Goal: Task Accomplishment & Management: Manage account settings

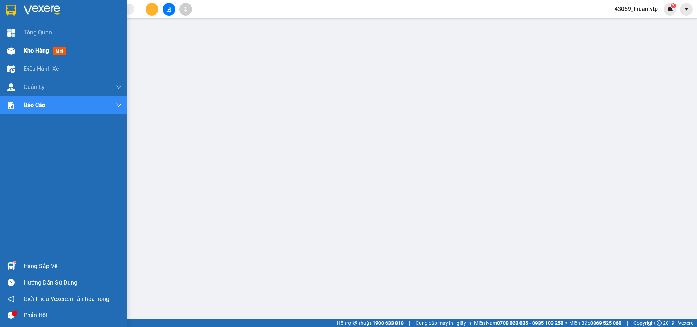
click at [45, 50] on span "Kho hàng" at bounding box center [36, 50] width 25 height 7
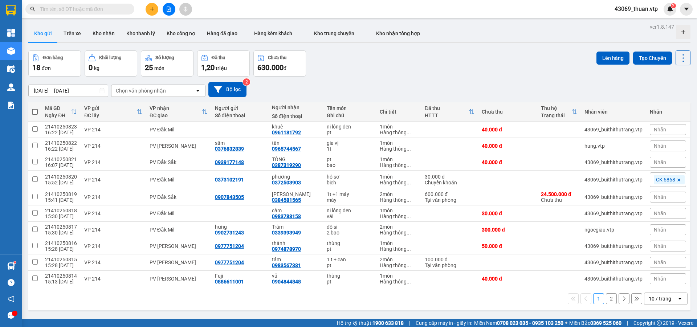
click at [75, 90] on input "[DATE] – [DATE]" at bounding box center [68, 91] width 79 height 12
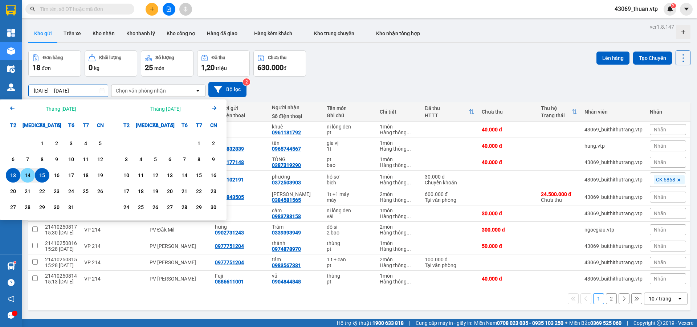
click at [33, 174] on div "14" at bounding box center [27, 175] width 15 height 15
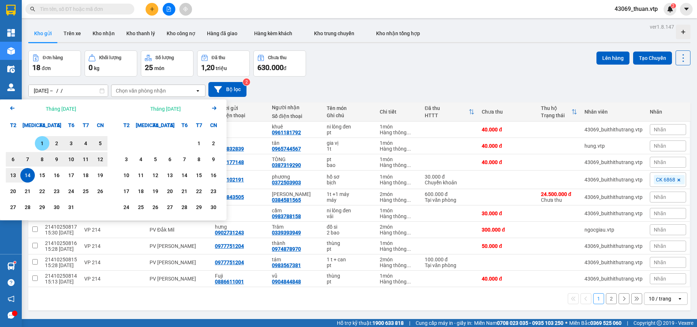
click at [43, 144] on div "1" at bounding box center [42, 143] width 10 height 9
type input "[DATE] – [DATE]"
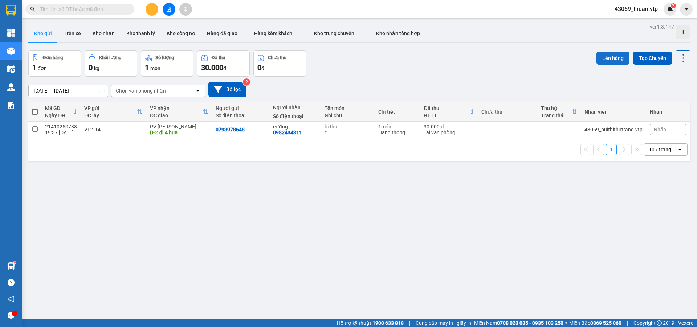
click at [613, 59] on button "Lên hàng" at bounding box center [613, 58] width 33 height 13
click at [36, 128] on input "checkbox" at bounding box center [34, 128] width 5 height 5
checkbox input "true"
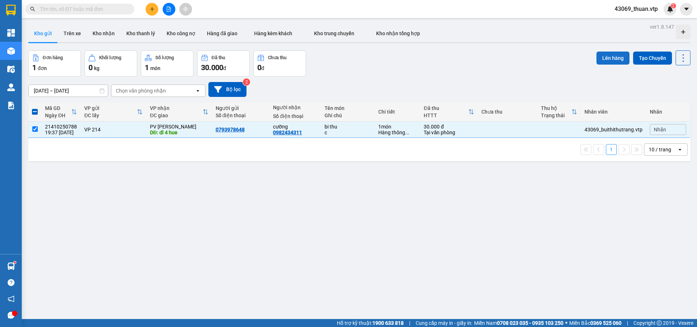
click at [601, 56] on button "Lên hàng" at bounding box center [613, 58] width 33 height 13
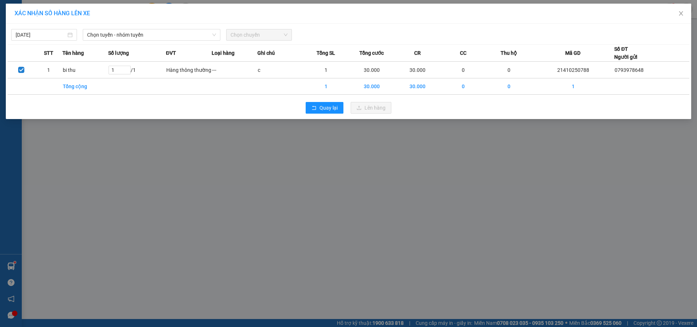
click at [241, 35] on span "Chọn chuyến" at bounding box center [259, 34] width 57 height 11
click at [194, 38] on span "Chọn tuyến - nhóm tuyến" at bounding box center [151, 34] width 129 height 11
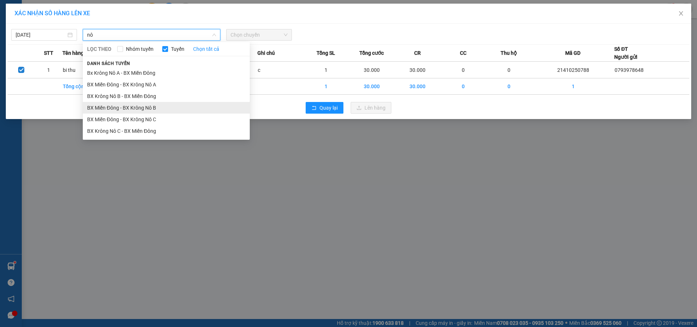
type input "nô"
click at [156, 107] on li "BX Miền Đông - BX Krông Nô B" at bounding box center [166, 108] width 167 height 12
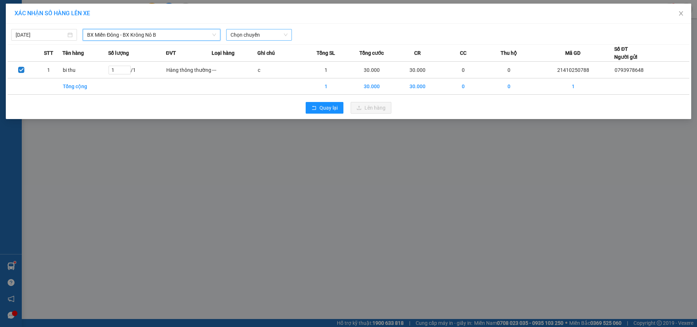
click at [273, 37] on span "Chọn chuyến" at bounding box center [259, 34] width 57 height 11
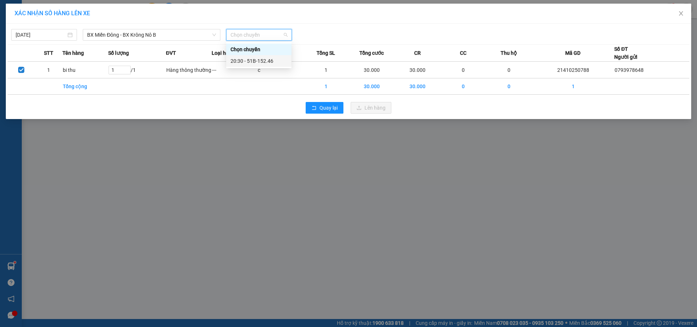
click at [270, 56] on div "20:30 - 51B-152.46" at bounding box center [258, 61] width 65 height 12
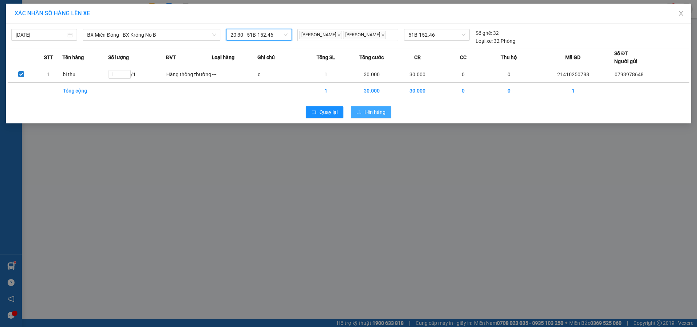
click at [374, 114] on span "Lên hàng" at bounding box center [375, 112] width 21 height 8
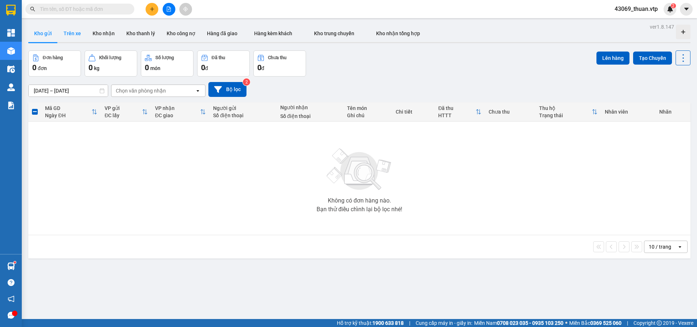
click at [76, 33] on button "Trên xe" at bounding box center [72, 33] width 29 height 17
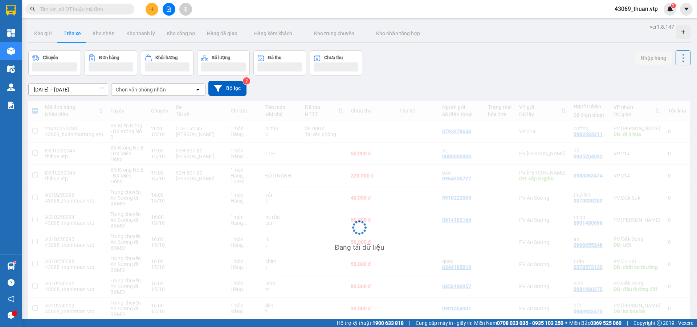
click at [48, 93] on input "[DATE] – [DATE]" at bounding box center [68, 90] width 79 height 12
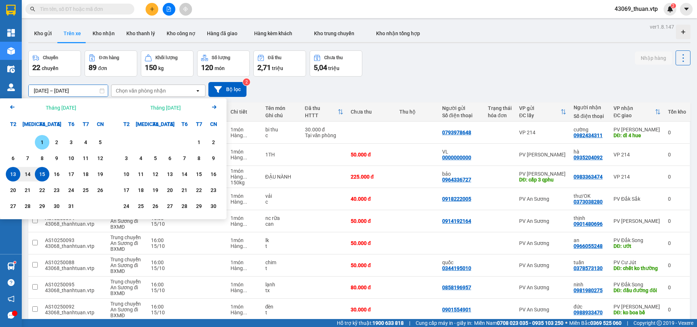
click at [45, 140] on div "1" at bounding box center [42, 142] width 10 height 9
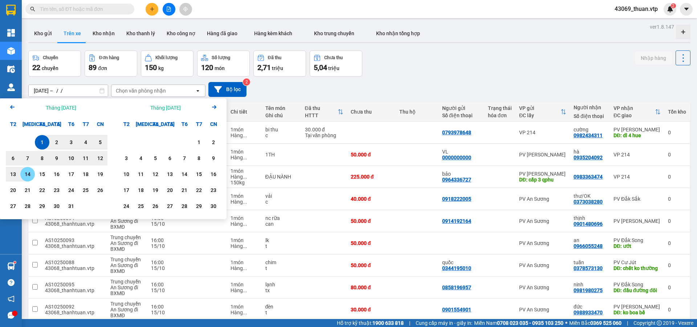
click at [29, 171] on div "14" at bounding box center [28, 174] width 10 height 9
type input "[DATE] – [DATE]"
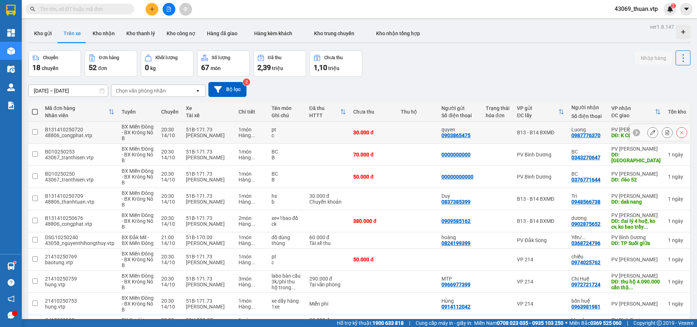
scroll to position [48, 0]
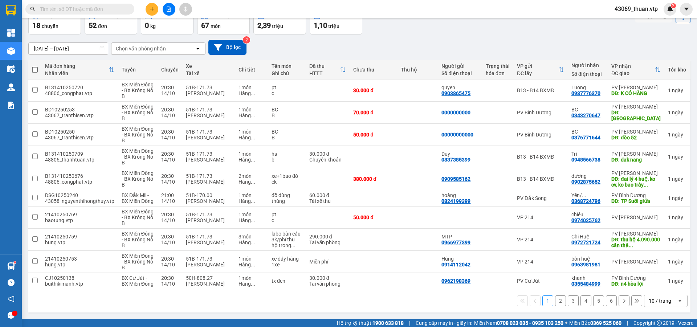
click at [654, 301] on div "10 / trang" at bounding box center [660, 300] width 23 height 7
click at [656, 287] on span "100 / trang" at bounding box center [658, 290] width 26 height 7
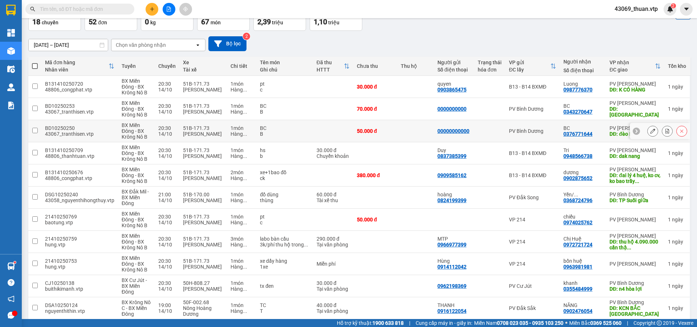
scroll to position [0, 0]
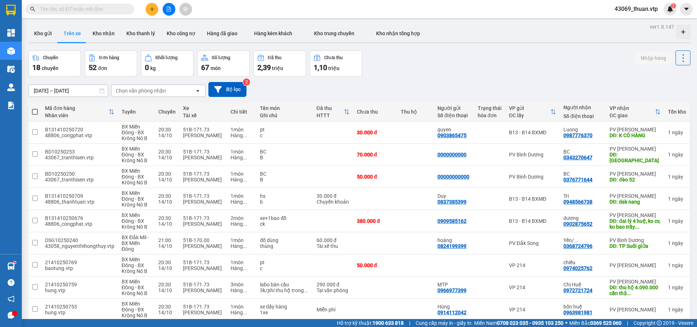
click at [34, 113] on span at bounding box center [35, 112] width 6 height 6
click at [35, 108] on input "checkbox" at bounding box center [35, 108] width 0 height 0
checkbox input "true"
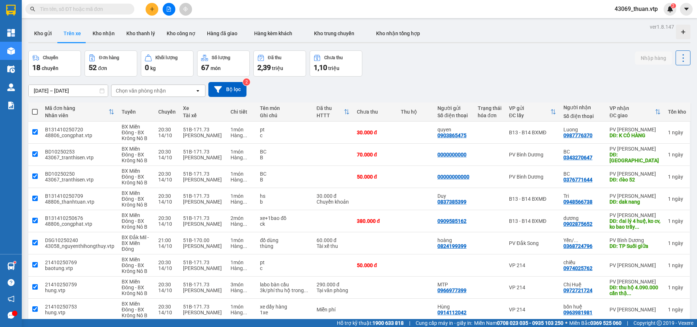
checkbox input "true"
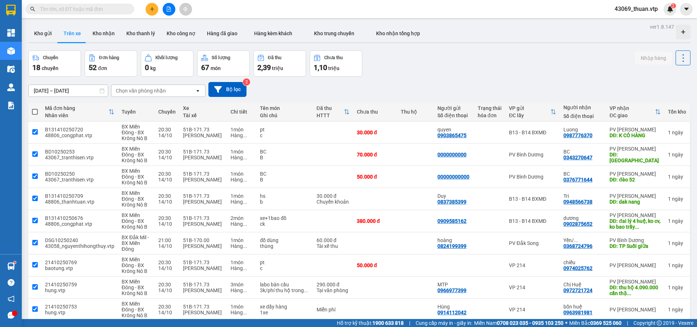
checkbox input "true"
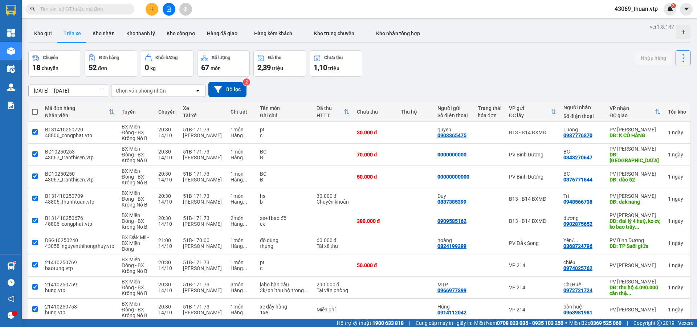
checkbox input "true"
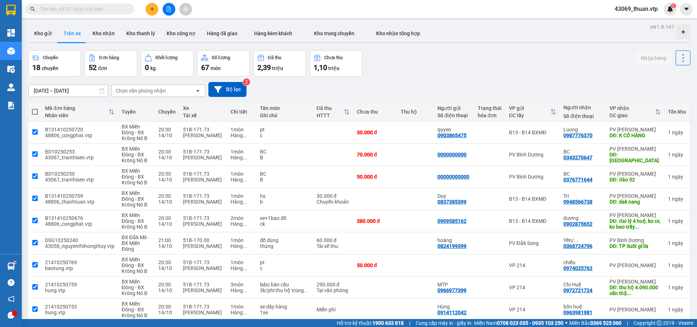
checkbox input "true"
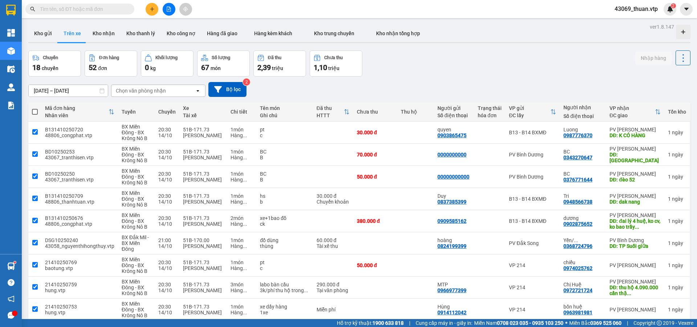
checkbox input "true"
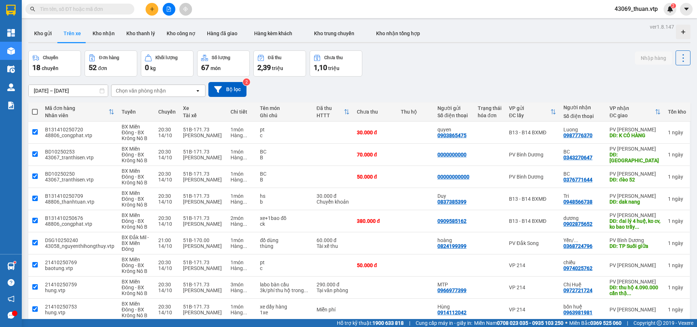
checkbox input "true"
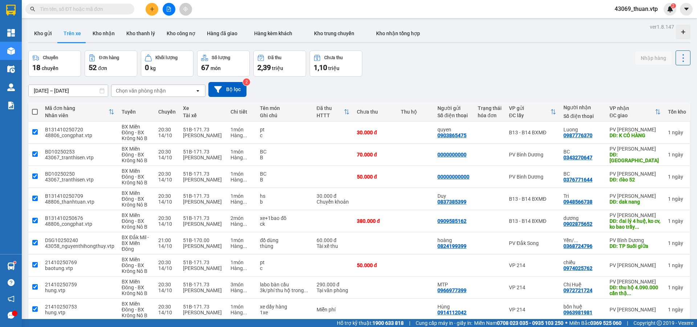
checkbox input "true"
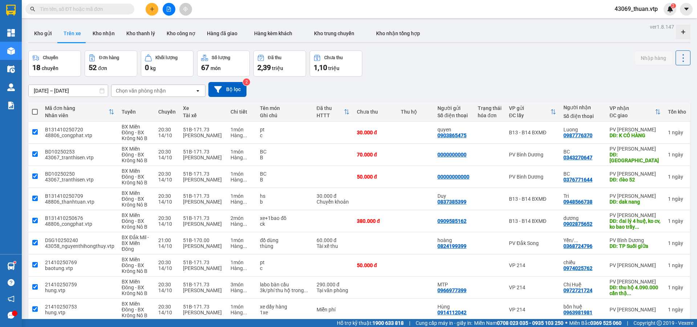
checkbox input "true"
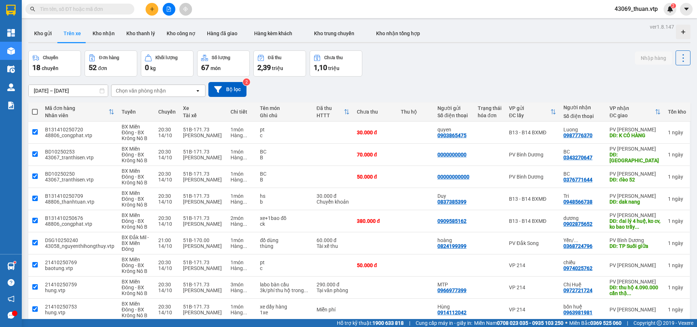
checkbox input "true"
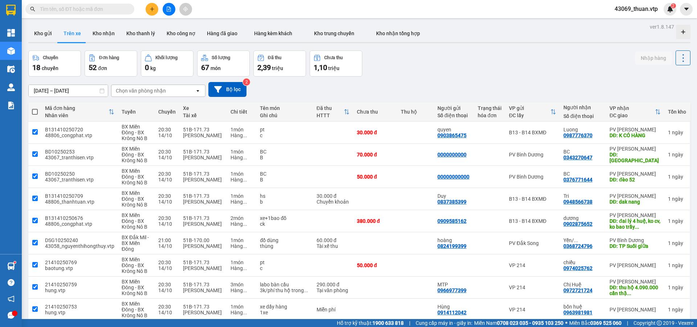
checkbox input "true"
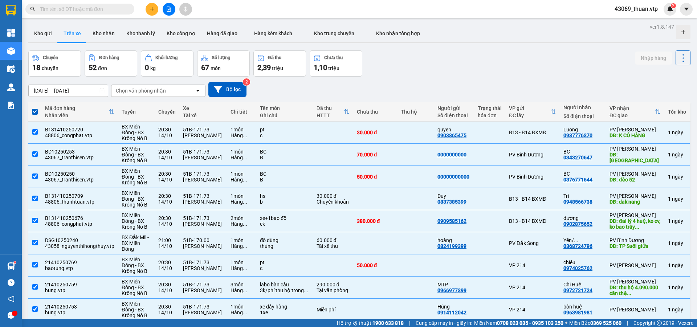
click at [34, 113] on span at bounding box center [35, 112] width 6 height 6
click at [35, 108] on input "checkbox" at bounding box center [35, 108] width 0 height 0
checkbox input "false"
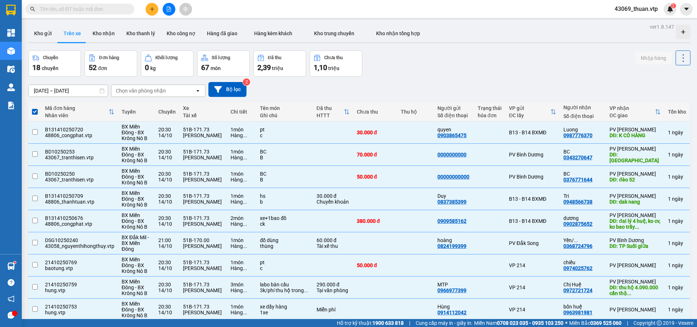
checkbox input "false"
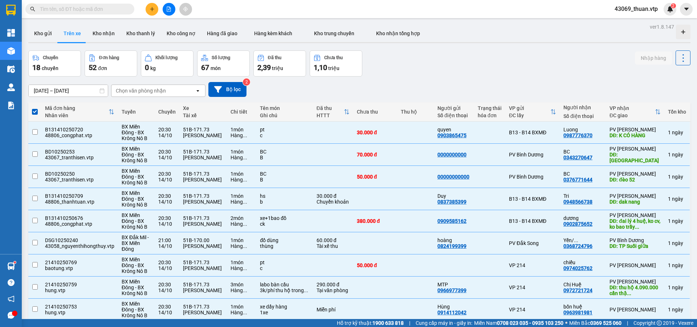
checkbox input "false"
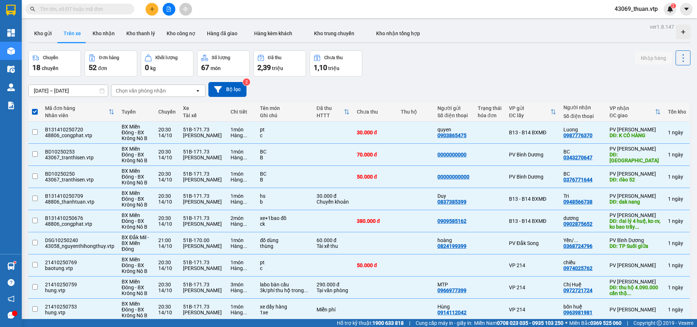
checkbox input "false"
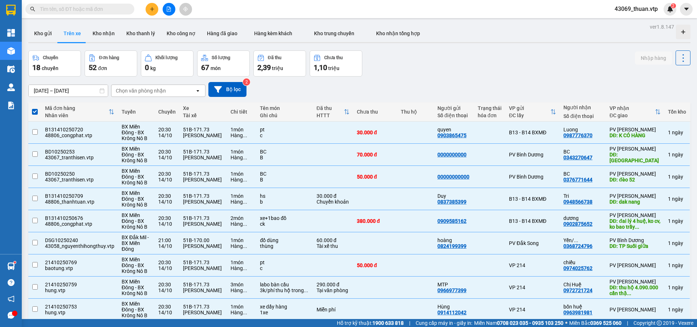
checkbox input "false"
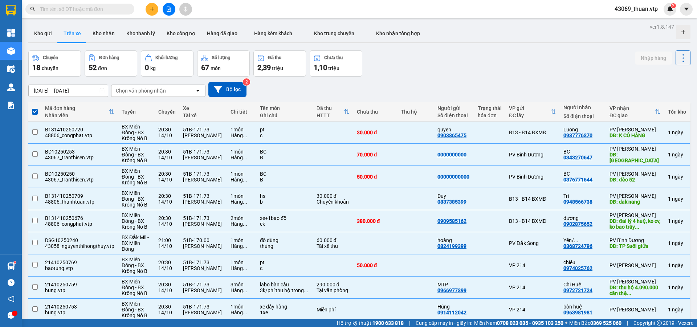
checkbox input "false"
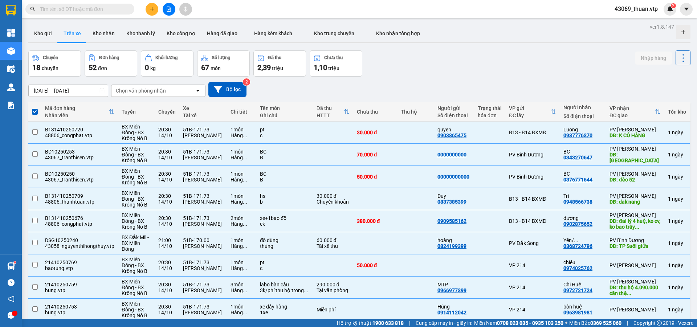
checkbox input "false"
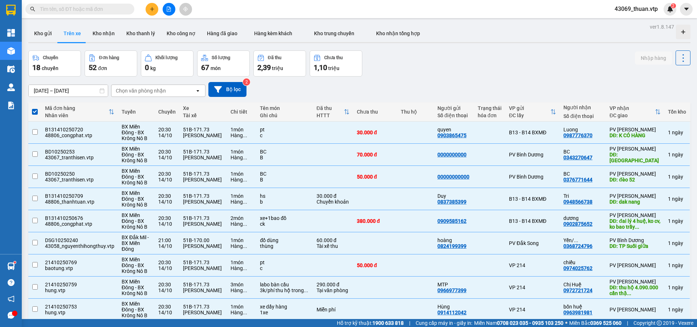
checkbox input "false"
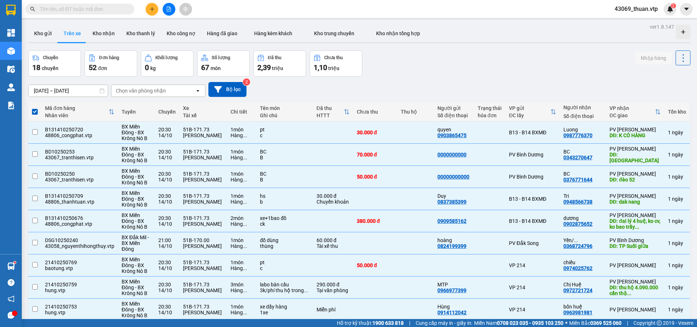
checkbox input "false"
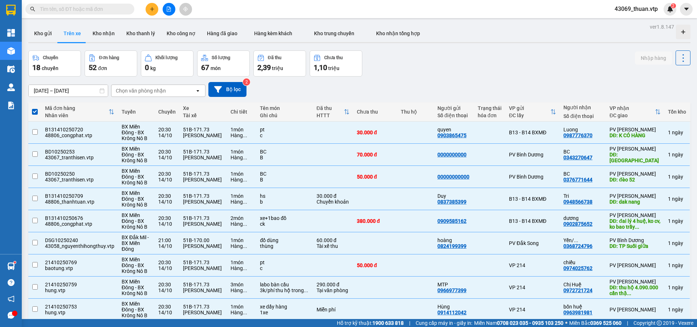
checkbox input "false"
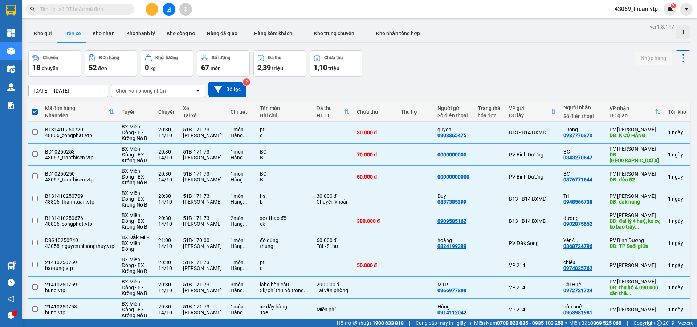
checkbox input "false"
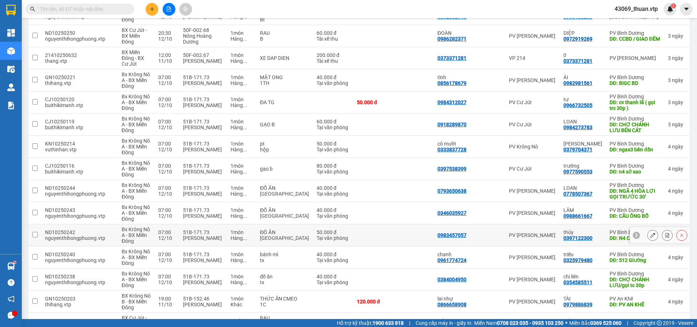
scroll to position [990, 0]
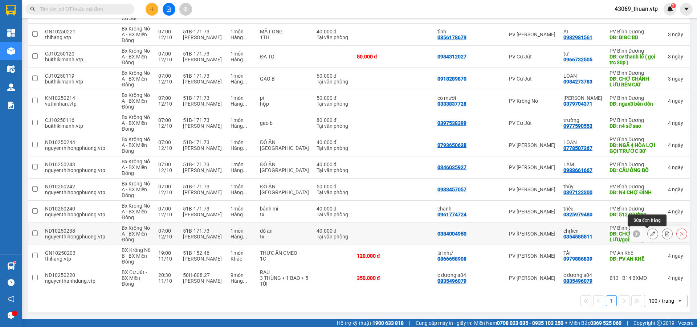
click at [650, 236] on icon at bounding box center [652, 233] width 5 height 5
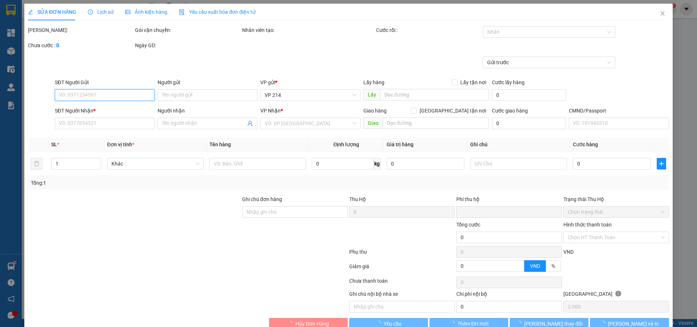
type input "2.000"
type input "0384004950"
type input "0354585511"
type input "chị liên"
type input "CHỢ CHÁNH LƯU/gọi tc 30p"
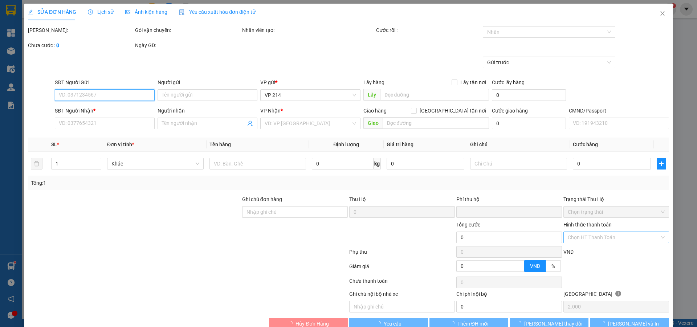
type input "0"
type input "40.000"
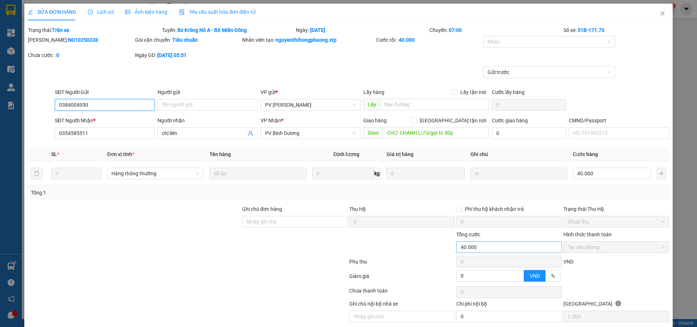
scroll to position [27, 0]
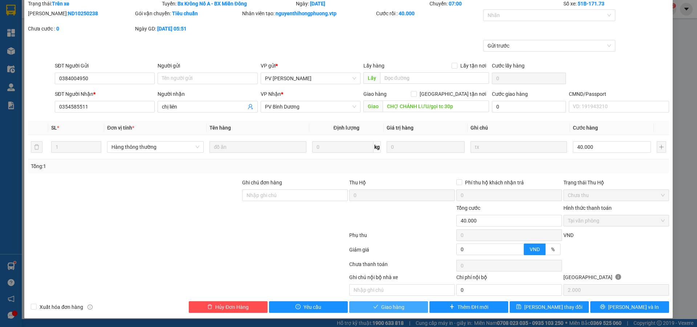
click at [394, 309] on span "Giao hàng" at bounding box center [392, 307] width 23 height 8
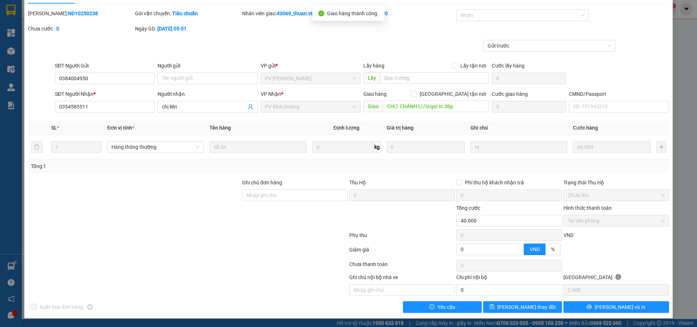
scroll to position [0, 0]
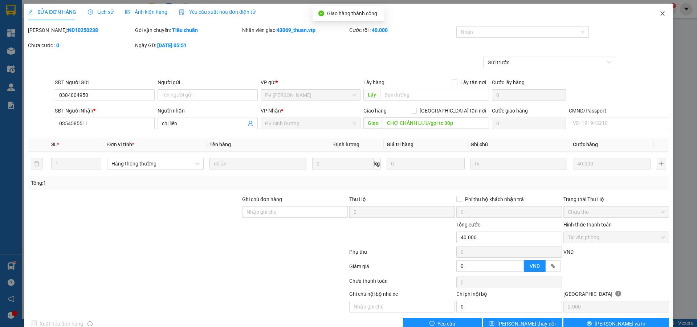
click at [660, 15] on icon "close" at bounding box center [663, 14] width 6 height 6
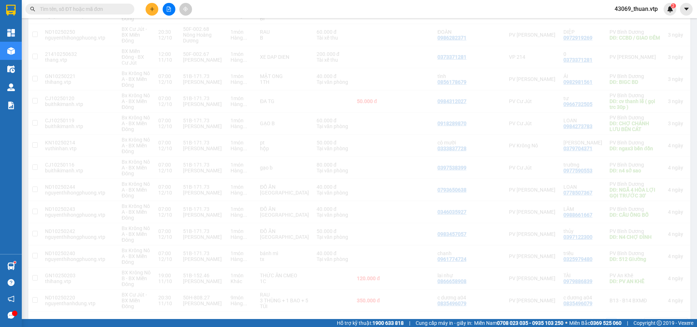
scroll to position [968, 0]
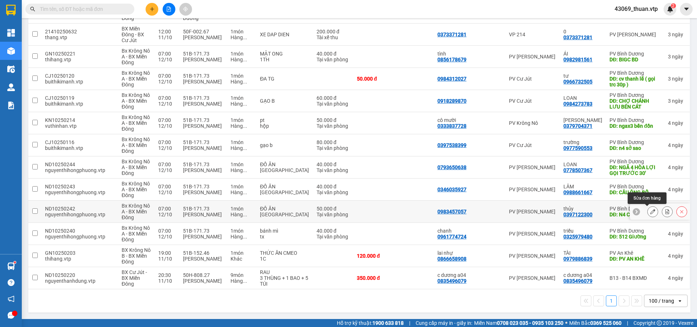
click at [650, 213] on icon at bounding box center [652, 211] width 5 height 5
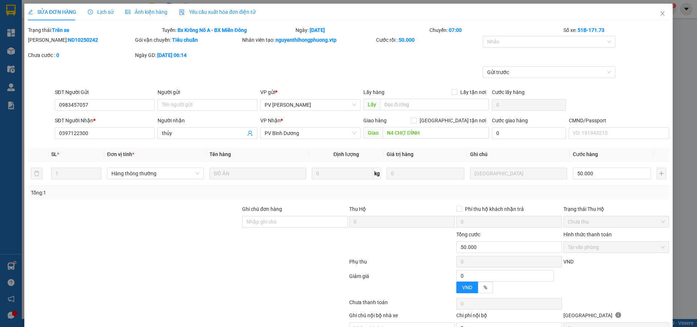
type input "0983457057"
type input "0397122300"
type input "thủy"
type input "N4 CHỢ ĐÌNH"
type input "0"
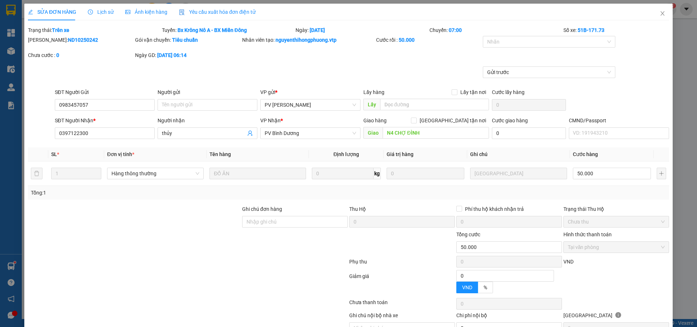
type input "50.000"
type input "2.500"
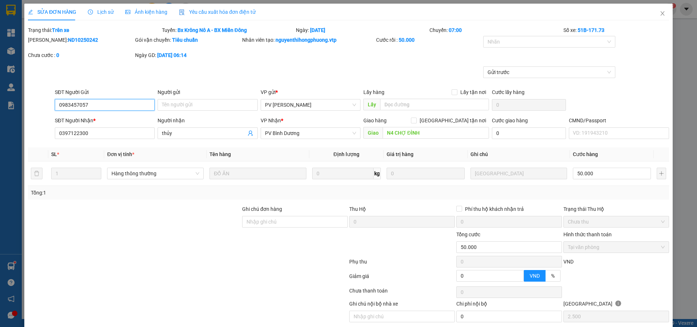
scroll to position [27, 0]
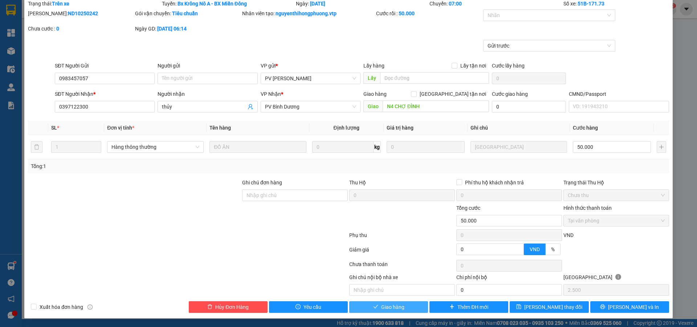
click at [373, 307] on icon "check" at bounding box center [375, 307] width 5 height 4
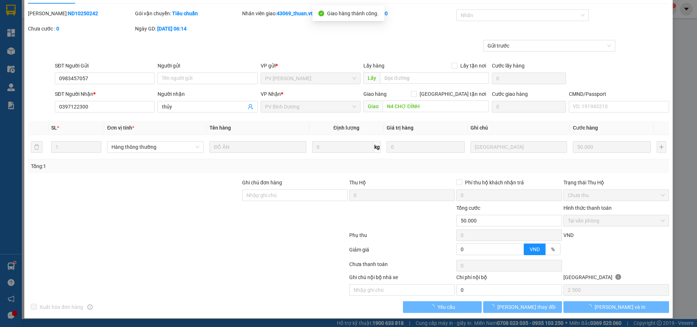
scroll to position [0, 0]
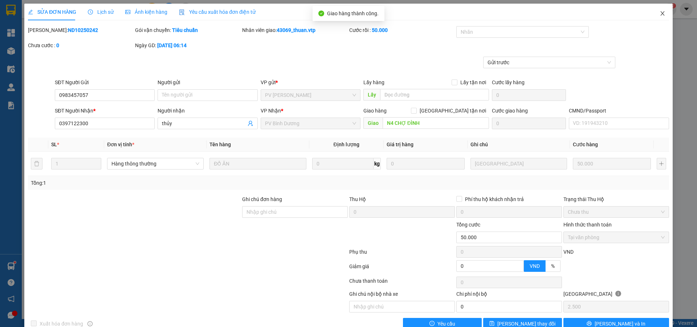
click at [660, 14] on icon "close" at bounding box center [662, 13] width 4 height 4
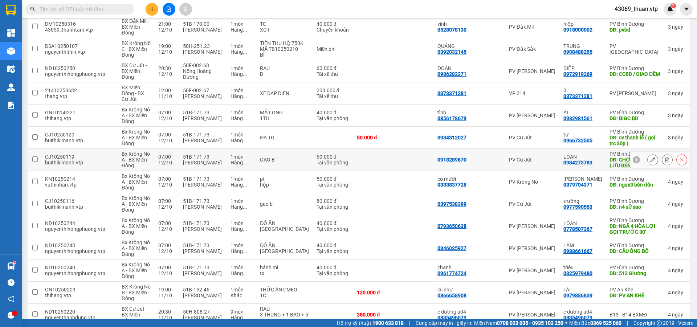
scroll to position [946, 0]
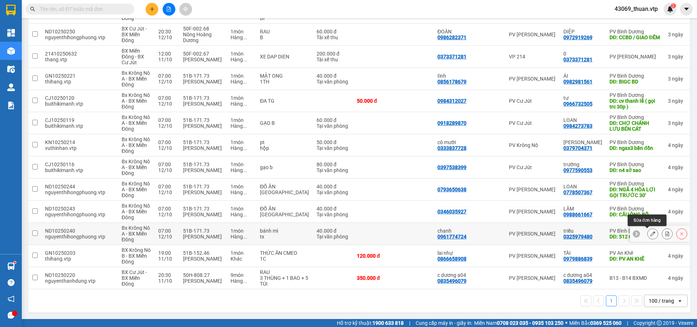
click at [648, 234] on button at bounding box center [653, 234] width 10 height 13
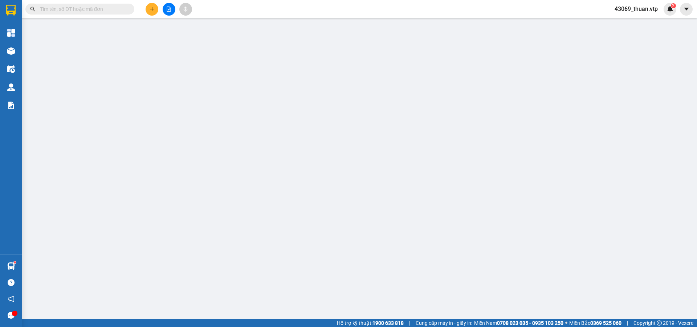
type input "0961774724"
type input "chanh"
type input "0325979480"
type input "triều"
type input "512 Giường"
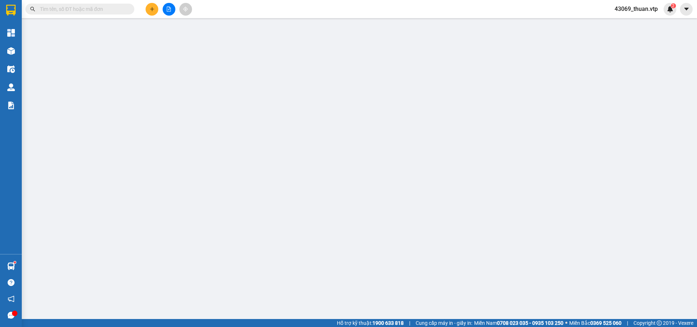
type input "0"
type input "40.000"
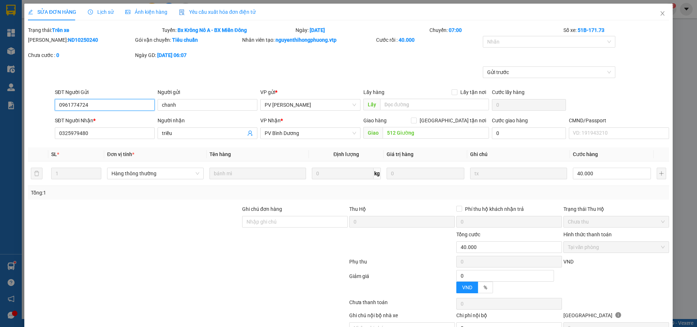
type input "2.000"
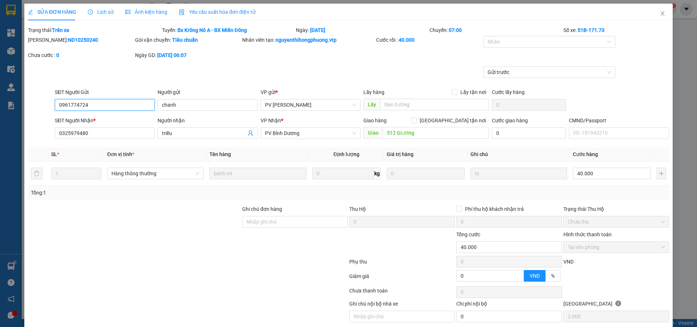
scroll to position [27, 0]
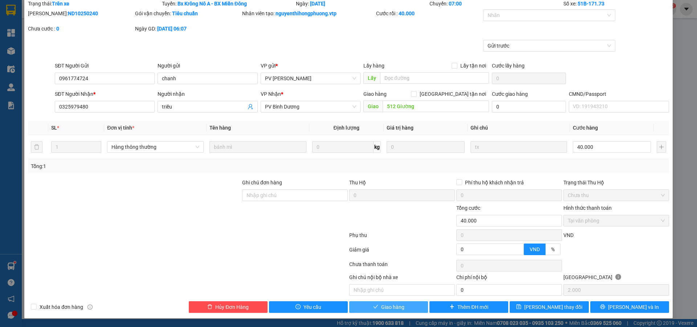
click at [397, 309] on span "Giao hàng" at bounding box center [392, 307] width 23 height 8
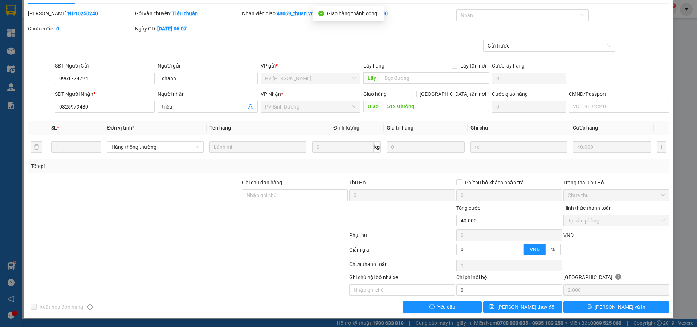
scroll to position [0, 0]
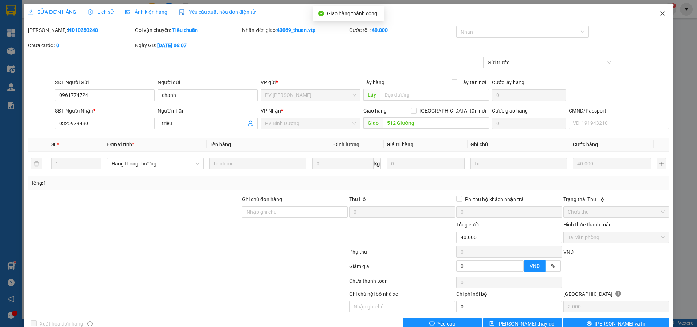
click at [660, 16] on icon "close" at bounding box center [662, 13] width 4 height 4
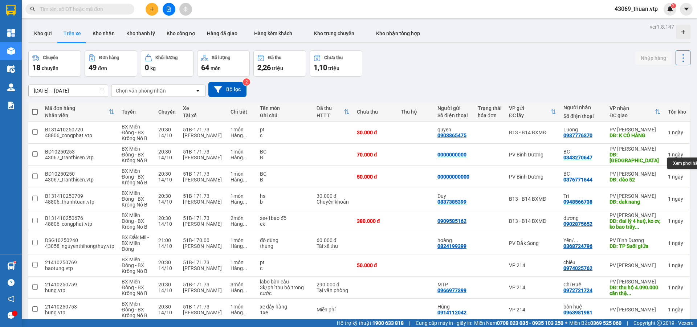
scroll to position [145, 0]
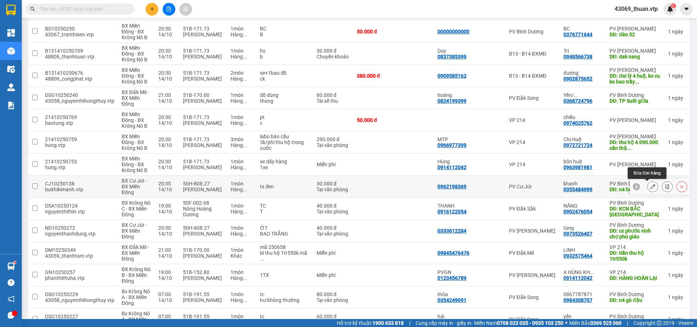
click at [648, 190] on button at bounding box center [653, 186] width 10 height 13
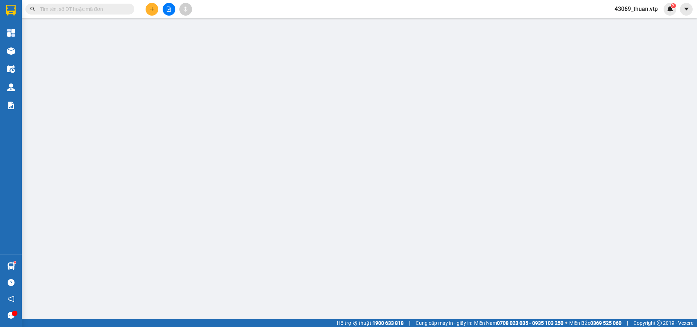
type input "0962198369"
type input "0355484999"
type input "khanh"
type input "n4 hòa lợi"
type input "0"
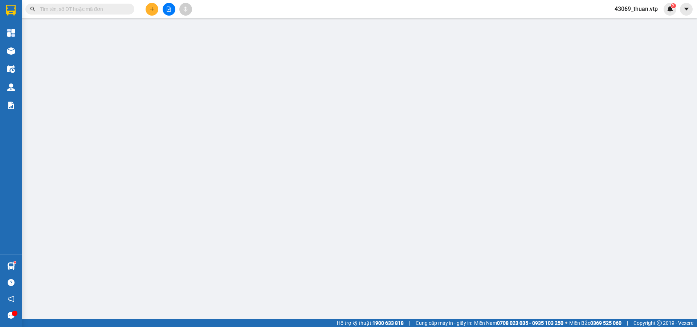
type input "30.000"
type input "1.500"
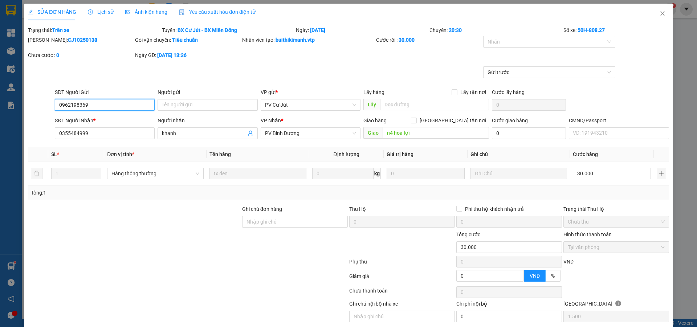
scroll to position [27, 0]
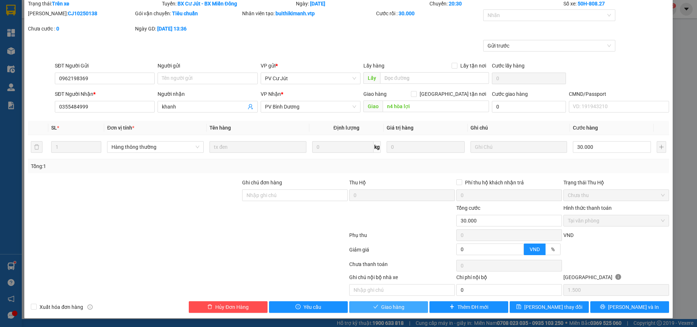
click at [410, 308] on button "Giao hàng" at bounding box center [388, 307] width 79 height 12
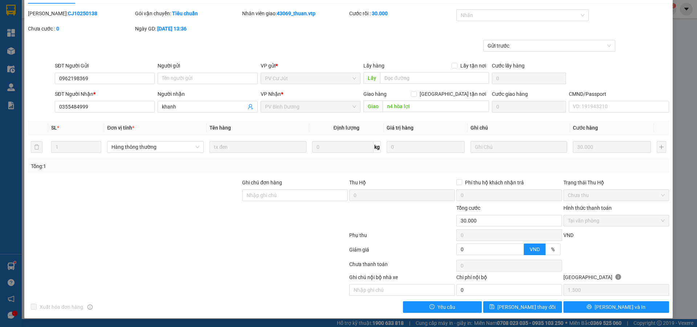
scroll to position [0, 0]
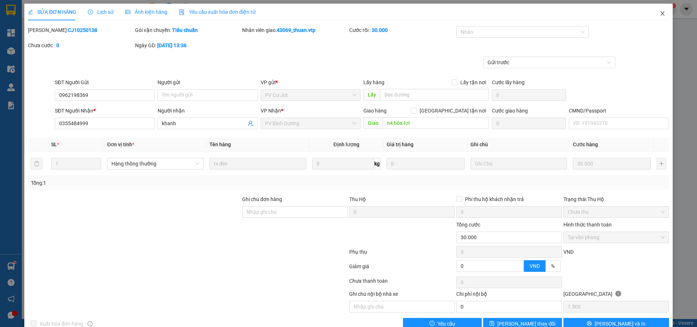
click at [660, 12] on icon "close" at bounding box center [663, 14] width 6 height 6
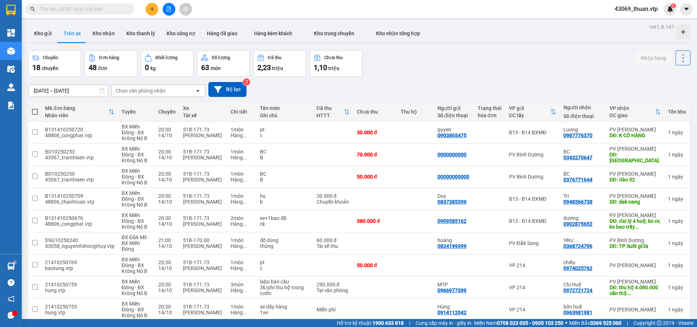
click at [33, 110] on span at bounding box center [35, 112] width 6 height 6
click at [35, 108] on input "checkbox" at bounding box center [35, 108] width 0 height 0
checkbox input "true"
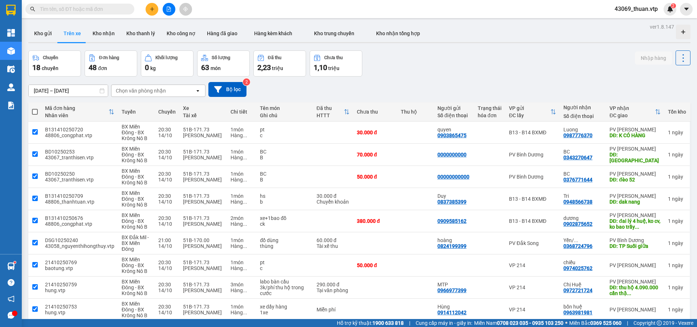
checkbox input "true"
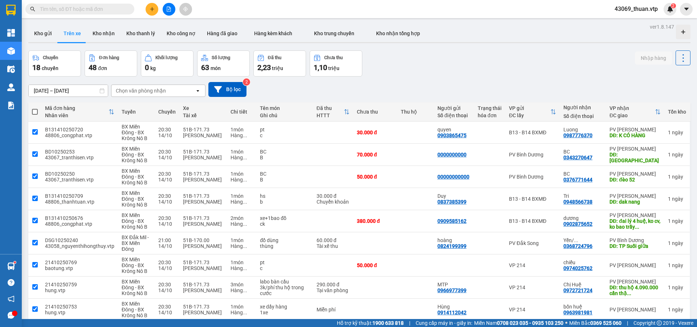
checkbox input "true"
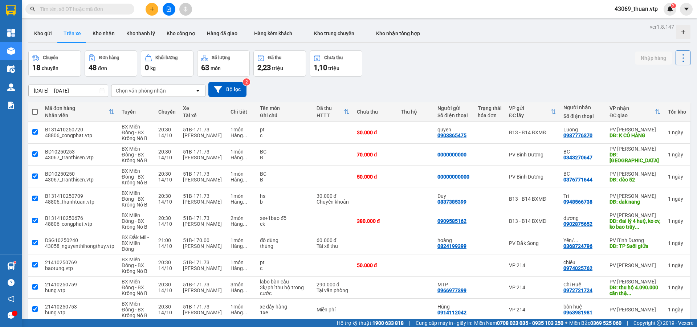
checkbox input "true"
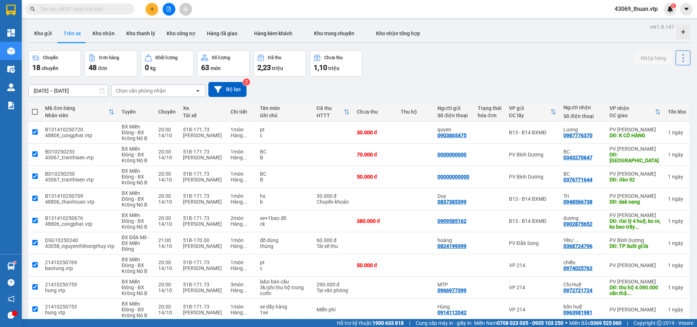
checkbox input "true"
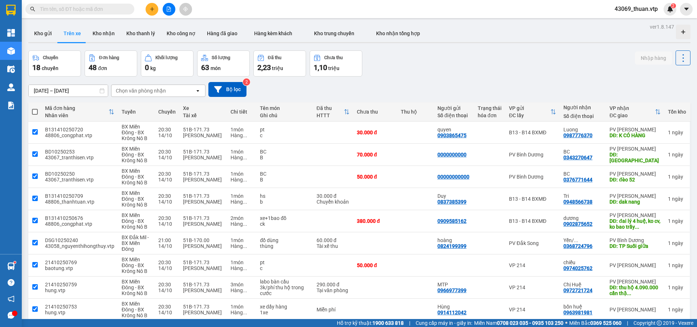
checkbox input "true"
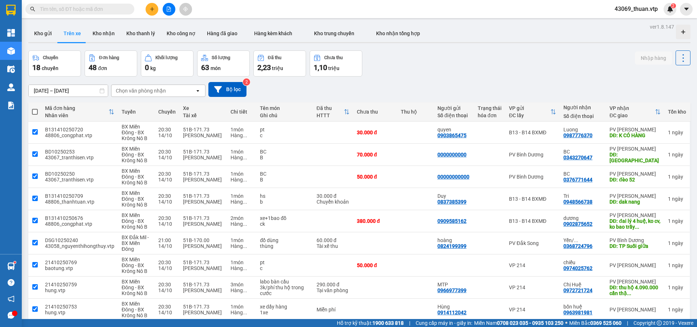
checkbox input "true"
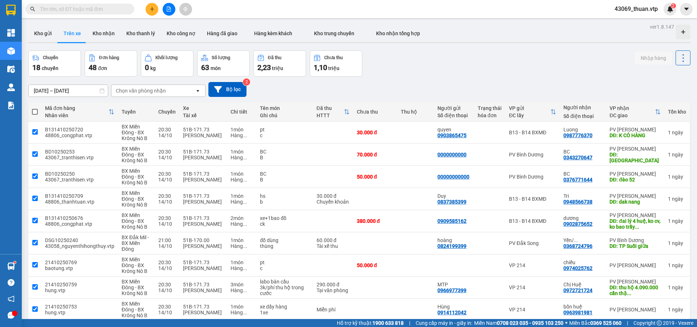
checkbox input "true"
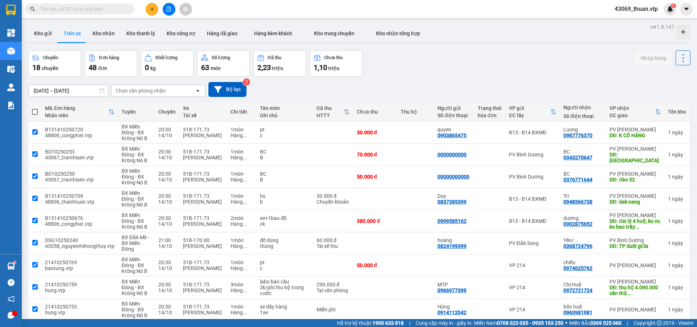
checkbox input "true"
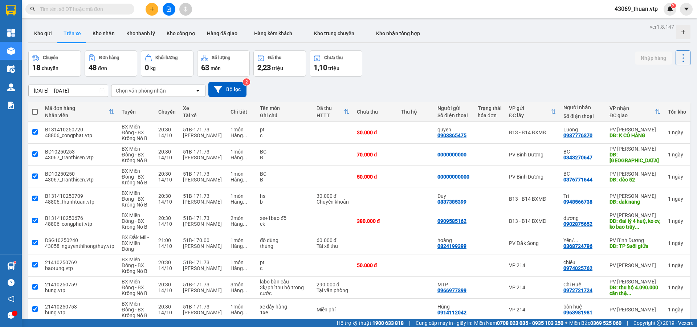
checkbox input "true"
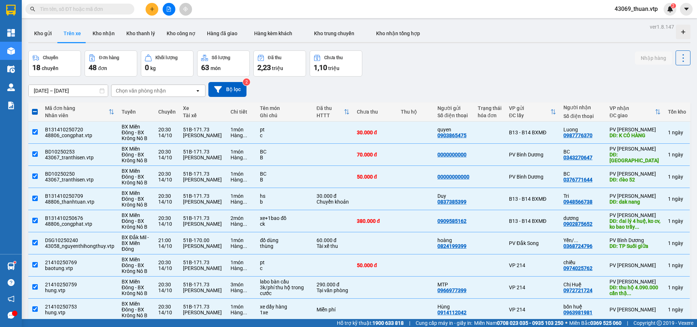
click at [37, 111] on span at bounding box center [35, 112] width 6 height 6
click at [35, 108] on input "checkbox" at bounding box center [35, 108] width 0 height 0
click at [35, 112] on span at bounding box center [35, 112] width 6 height 6
click at [35, 108] on input "checkbox" at bounding box center [35, 108] width 0 height 0
click at [34, 113] on span at bounding box center [35, 112] width 6 height 6
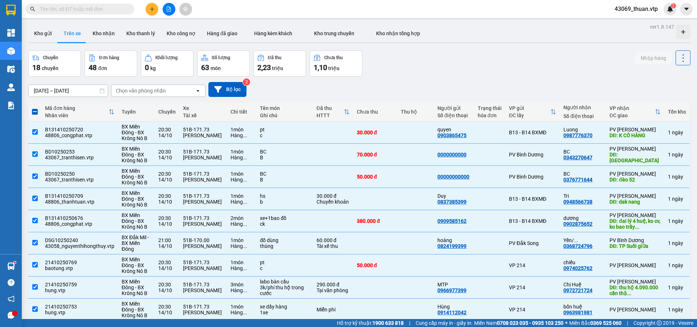
click at [35, 108] on input "checkbox" at bounding box center [35, 108] width 0 height 0
click at [34, 113] on span at bounding box center [35, 112] width 6 height 6
click at [35, 108] on input "checkbox" at bounding box center [35, 108] width 0 height 0
click at [34, 113] on span at bounding box center [35, 112] width 6 height 6
click at [35, 108] on input "checkbox" at bounding box center [35, 108] width 0 height 0
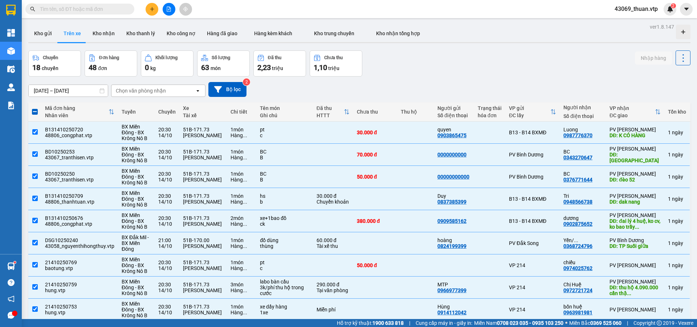
click at [34, 113] on span at bounding box center [35, 112] width 6 height 6
click at [35, 108] on input "checkbox" at bounding box center [35, 108] width 0 height 0
click at [34, 113] on span at bounding box center [35, 112] width 6 height 6
click at [35, 108] on input "checkbox" at bounding box center [35, 108] width 0 height 0
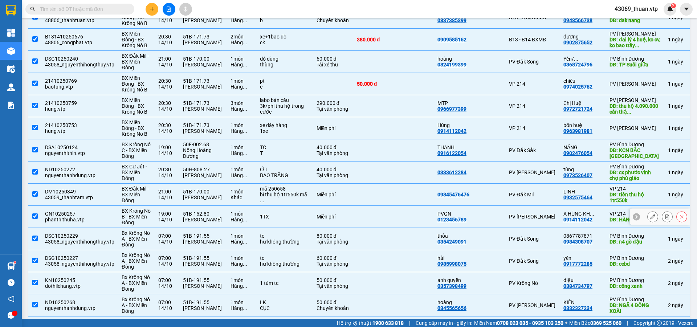
scroll to position [218, 0]
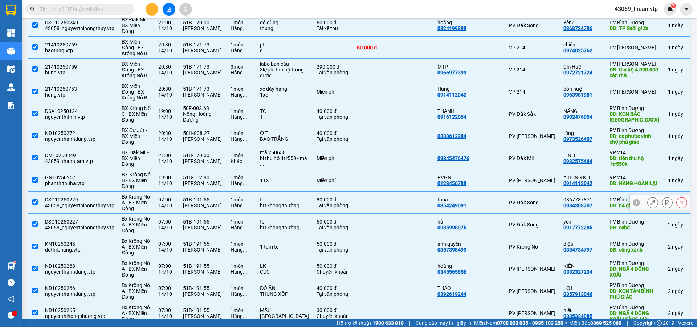
click at [651, 202] on button at bounding box center [653, 202] width 10 height 13
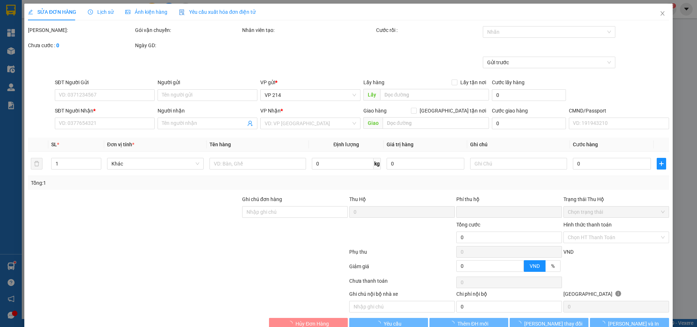
type input "0354249091"
type input "thỏa"
type input "0984308707"
type input "0867787871"
type input "n4 gò đậu"
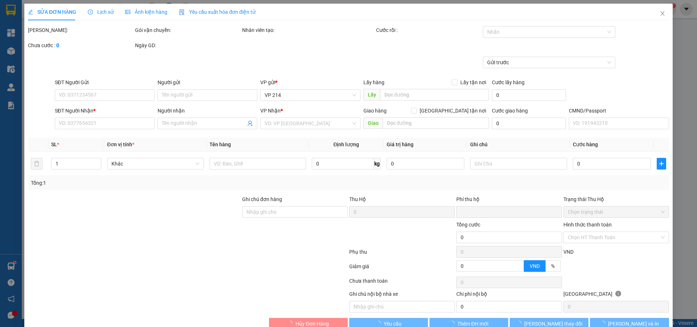
type input "0"
type input "80.000"
type input "4.000"
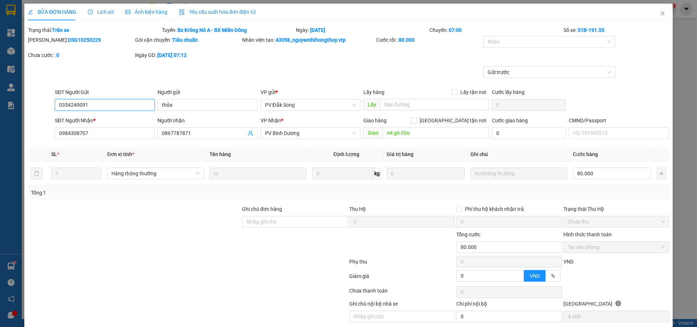
scroll to position [27, 0]
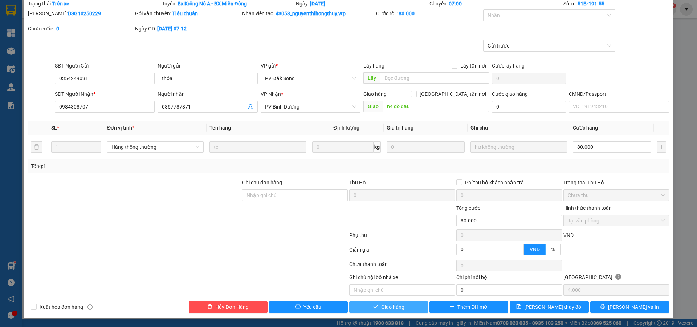
click at [381, 311] on span "Giao hàng" at bounding box center [392, 307] width 23 height 8
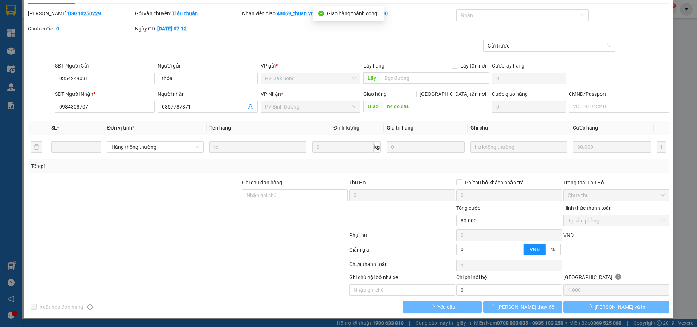
scroll to position [0, 0]
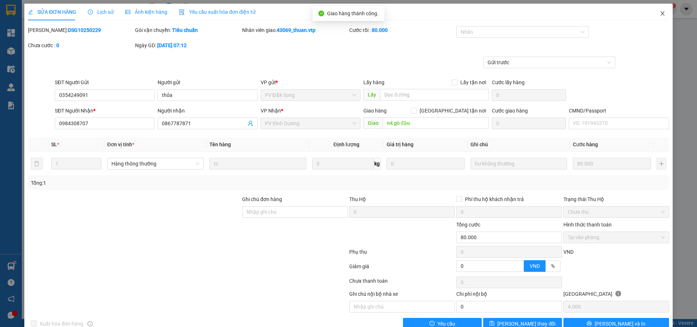
click at [660, 15] on icon "close" at bounding box center [662, 13] width 4 height 4
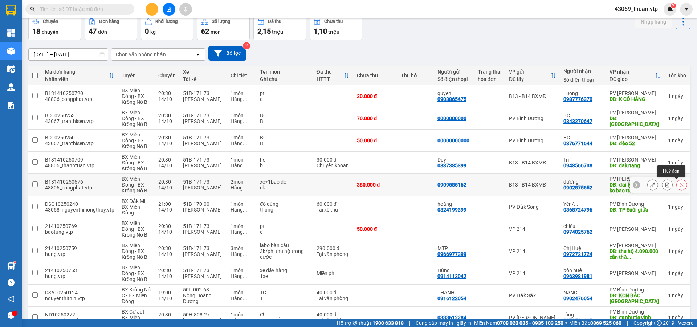
scroll to position [145, 0]
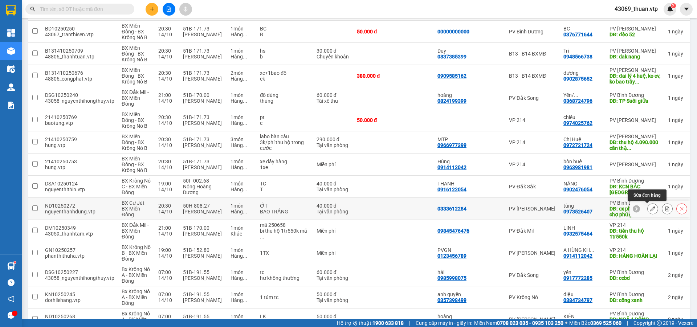
click at [650, 208] on icon at bounding box center [652, 208] width 5 height 5
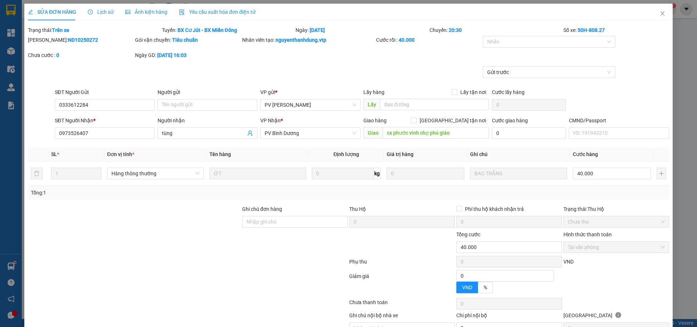
type input "0333612284"
type input "0973526407"
type input "tùng"
type input "cx phước vinh chợ phú giáo"
type input "0"
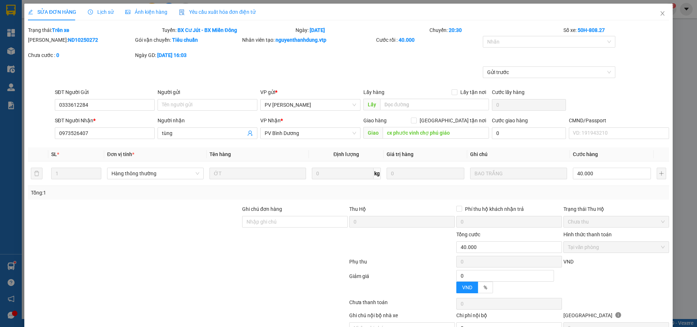
type input "40.000"
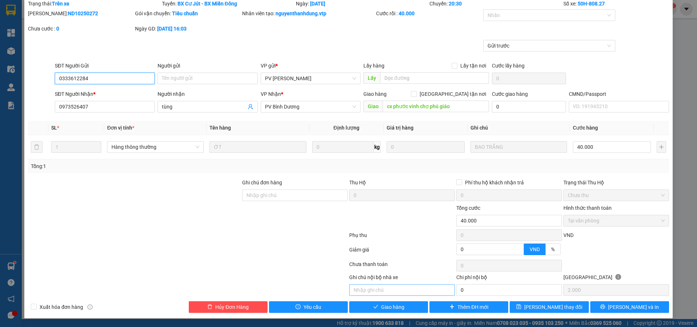
scroll to position [27, 0]
click at [412, 308] on button "Giao hàng" at bounding box center [388, 307] width 79 height 12
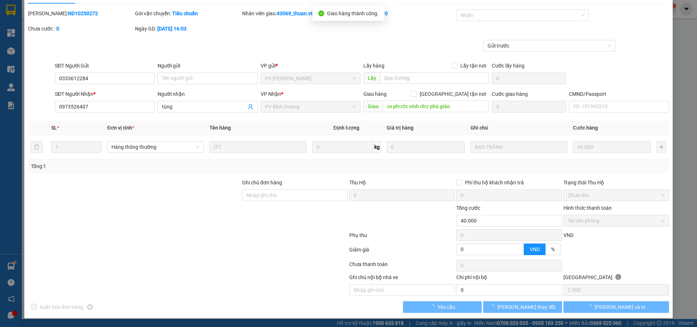
scroll to position [0, 0]
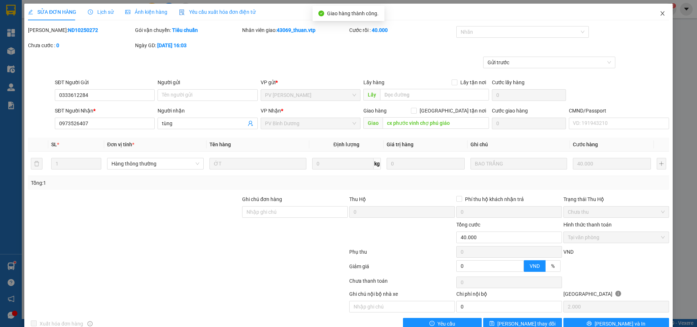
click at [660, 15] on icon "close" at bounding box center [662, 13] width 4 height 4
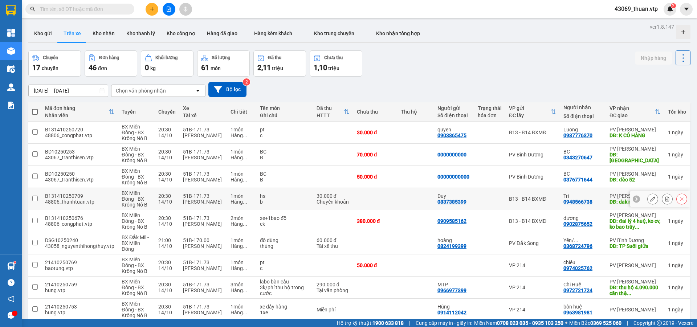
scroll to position [73, 0]
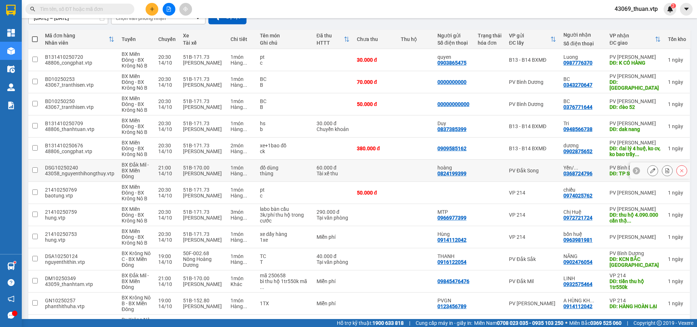
click at [37, 171] on input "checkbox" at bounding box center [34, 169] width 5 height 5
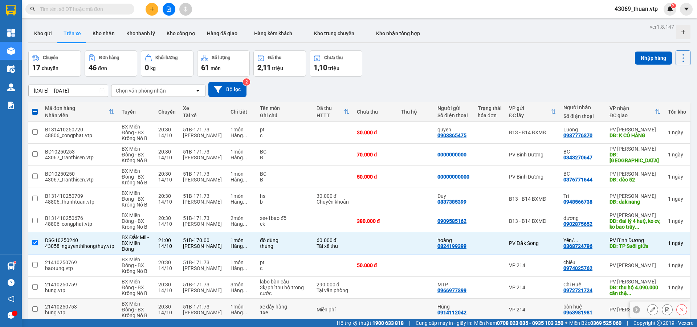
scroll to position [145, 0]
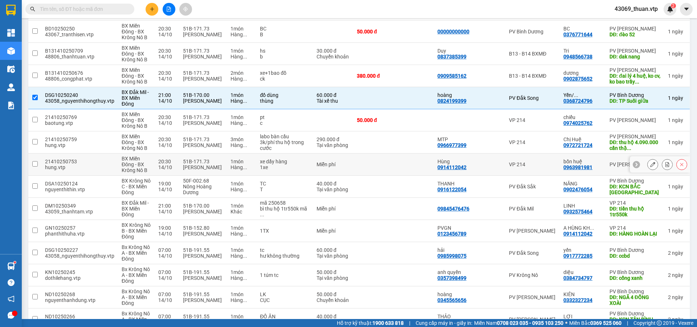
click at [33, 165] on input "checkbox" at bounding box center [34, 163] width 5 height 5
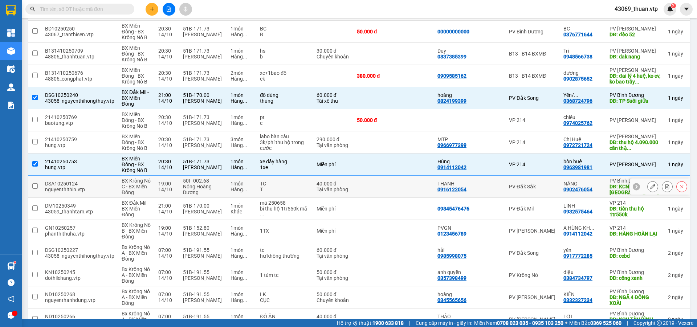
click at [35, 185] on input "checkbox" at bounding box center [34, 185] width 5 height 5
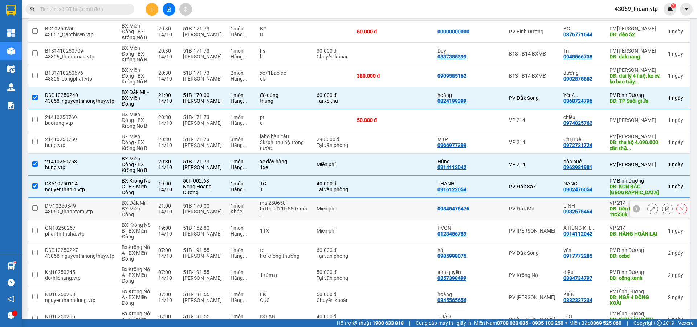
click at [34, 206] on input "checkbox" at bounding box center [34, 208] width 5 height 5
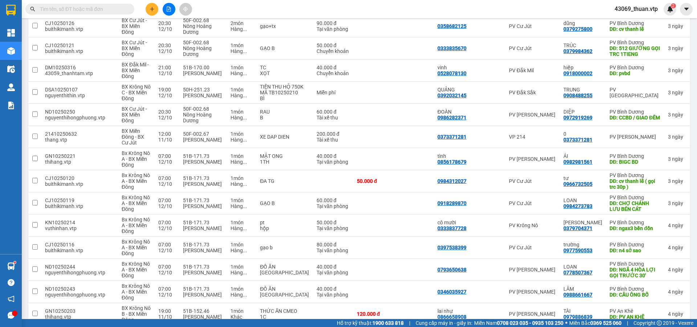
scroll to position [857, 0]
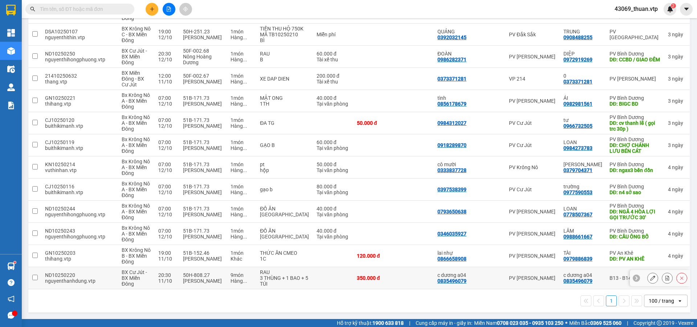
click at [35, 278] on input "checkbox" at bounding box center [34, 277] width 5 height 5
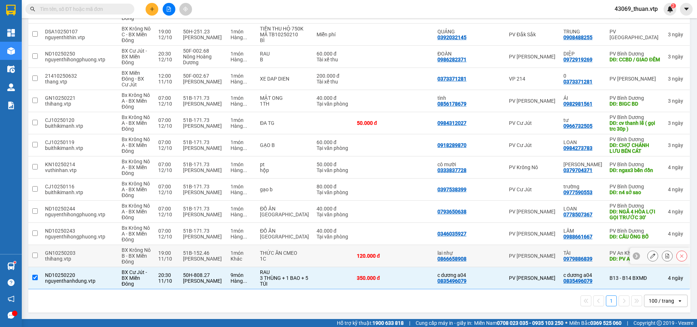
click at [34, 255] on input "checkbox" at bounding box center [34, 255] width 5 height 5
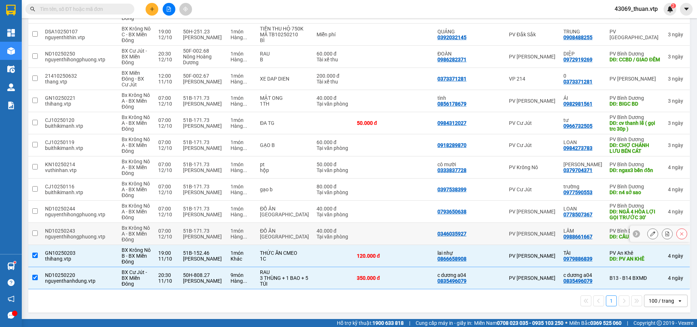
click at [34, 231] on input "checkbox" at bounding box center [34, 233] width 5 height 5
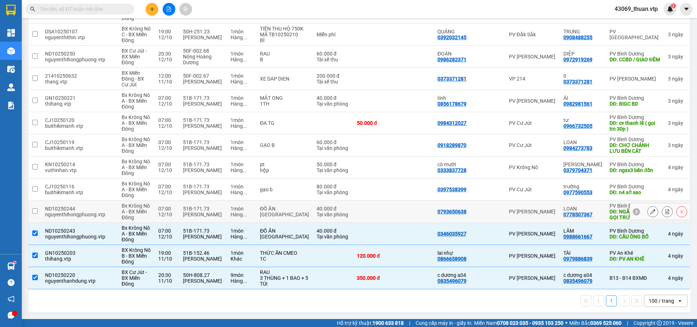
click at [37, 214] on input "checkbox" at bounding box center [34, 210] width 5 height 5
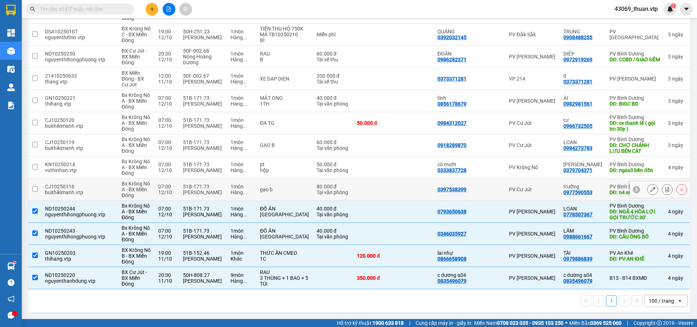
click at [33, 186] on input "checkbox" at bounding box center [34, 188] width 5 height 5
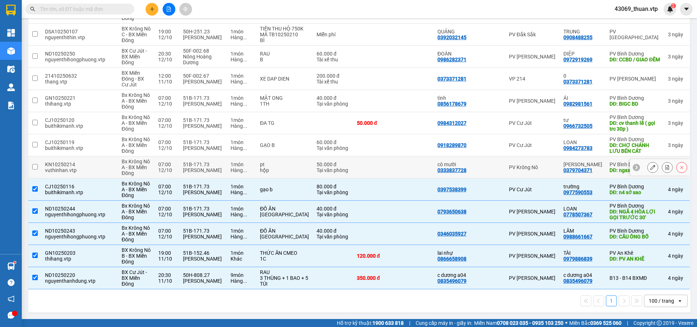
click at [34, 165] on input "checkbox" at bounding box center [34, 166] width 5 height 5
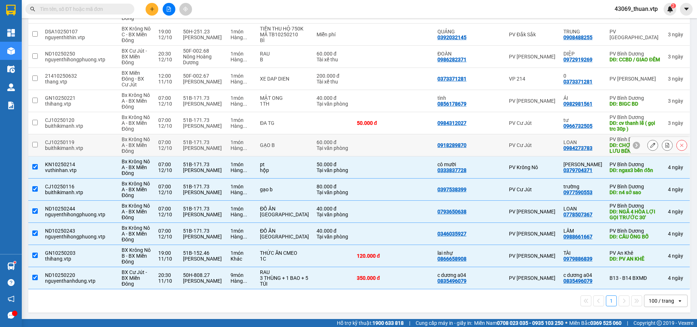
click at [36, 147] on input "checkbox" at bounding box center [34, 144] width 5 height 5
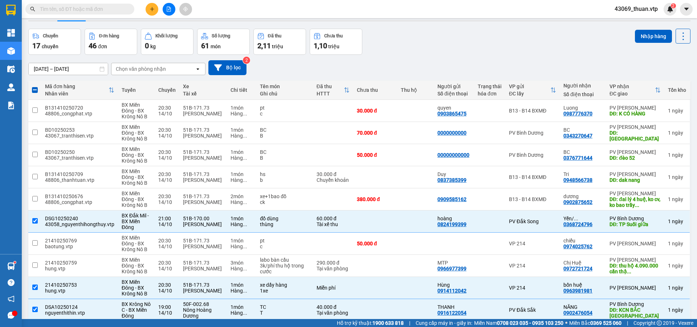
scroll to position [0, 0]
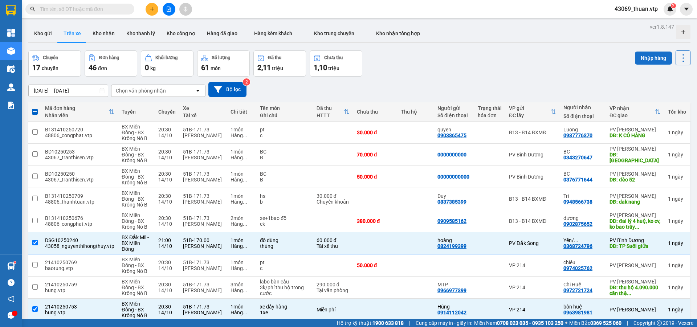
click at [650, 60] on button "Nhập hàng" at bounding box center [653, 58] width 37 height 13
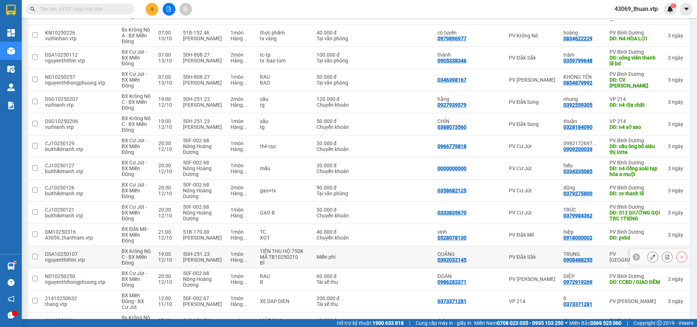
scroll to position [613, 0]
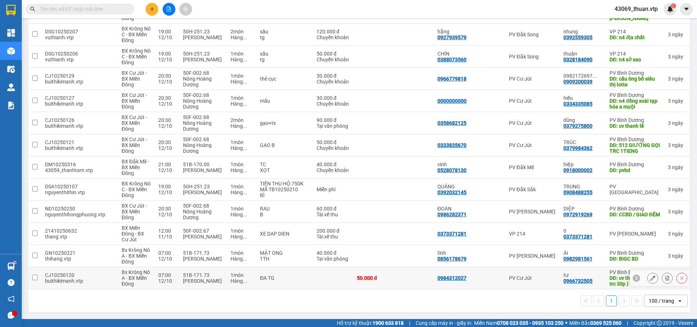
click at [35, 276] on input "checkbox" at bounding box center [34, 277] width 5 height 5
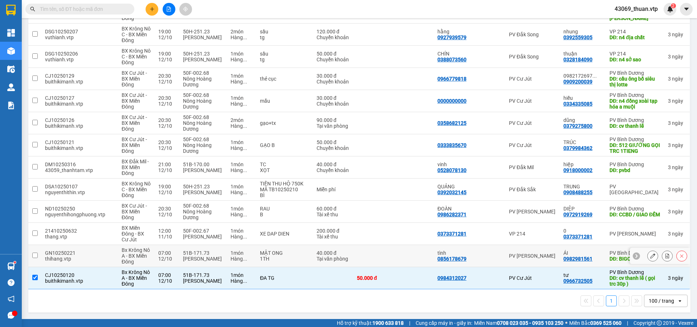
click at [36, 256] on input "checkbox" at bounding box center [34, 255] width 5 height 5
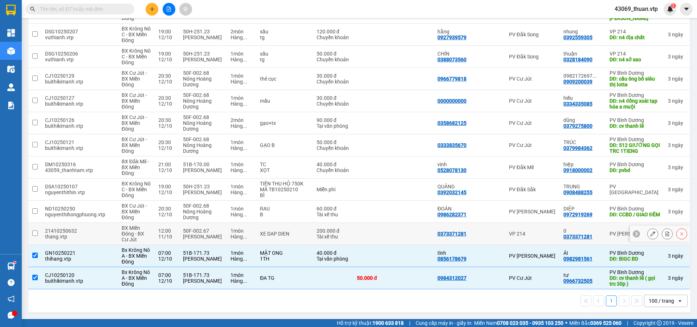
click at [35, 232] on input "checkbox" at bounding box center [34, 233] width 5 height 5
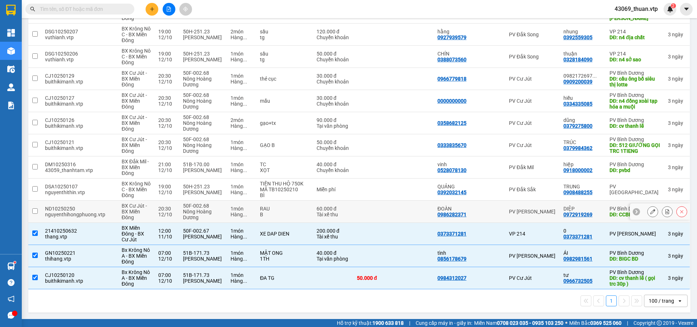
click at [36, 212] on input "checkbox" at bounding box center [34, 210] width 5 height 5
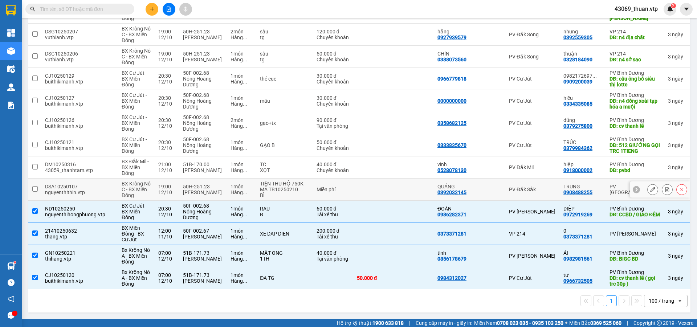
click at [34, 188] on input "checkbox" at bounding box center [34, 188] width 5 height 5
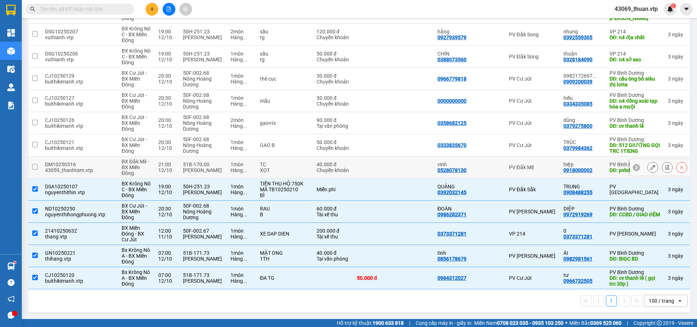
click at [36, 164] on input "checkbox" at bounding box center [34, 166] width 5 height 5
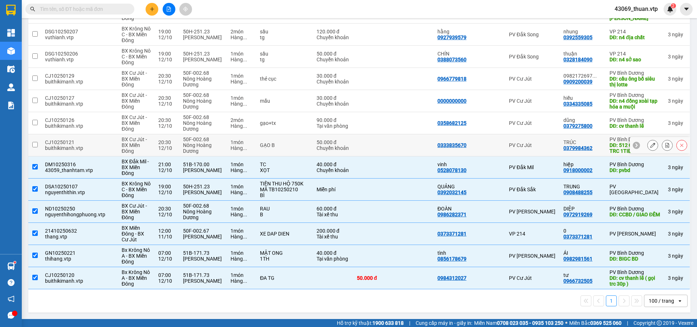
click at [34, 142] on input "checkbox" at bounding box center [34, 144] width 5 height 5
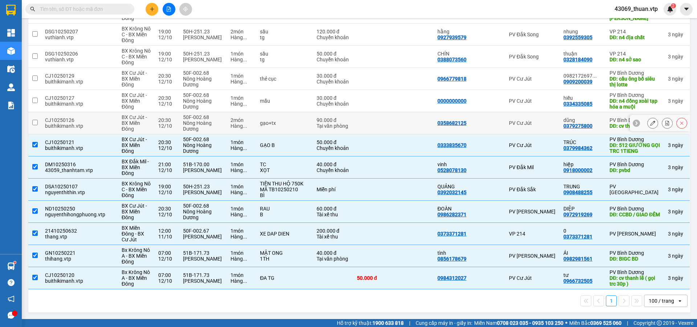
click at [34, 120] on input "checkbox" at bounding box center [34, 122] width 5 height 5
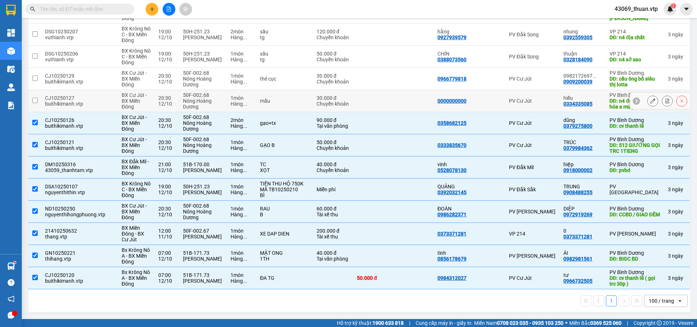
click at [33, 98] on input "checkbox" at bounding box center [34, 100] width 5 height 5
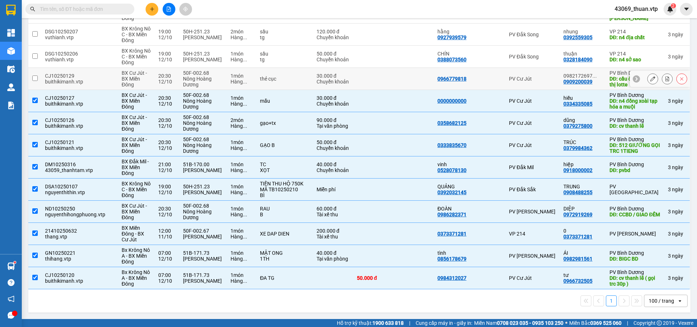
click at [34, 76] on input "checkbox" at bounding box center [34, 78] width 5 height 5
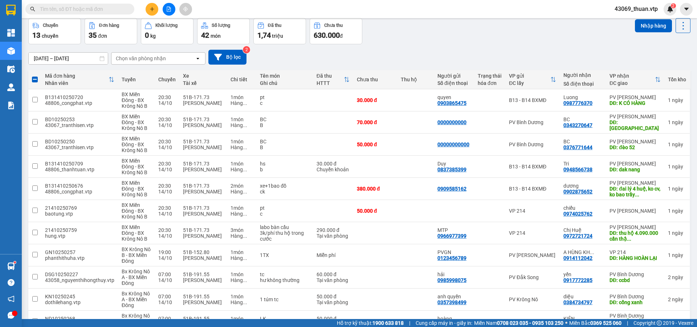
scroll to position [0, 0]
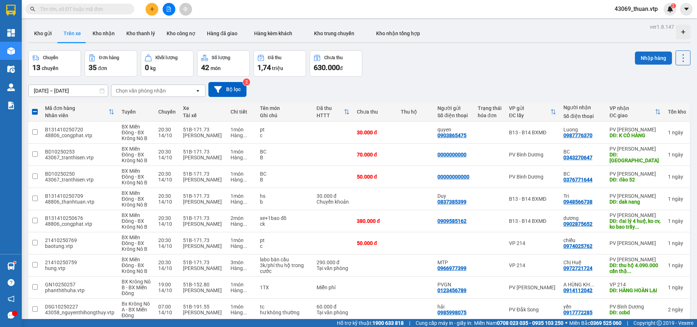
click at [650, 59] on button "Nhập hàng" at bounding box center [653, 58] width 37 height 13
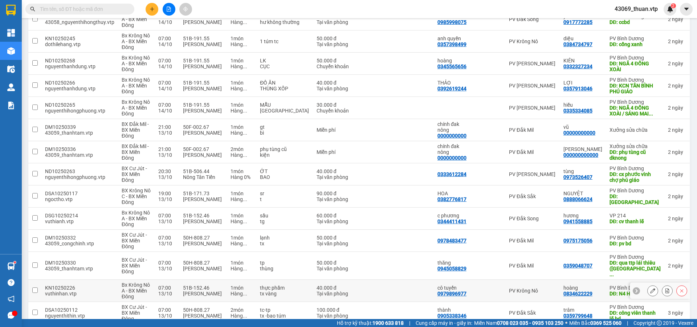
scroll to position [392, 0]
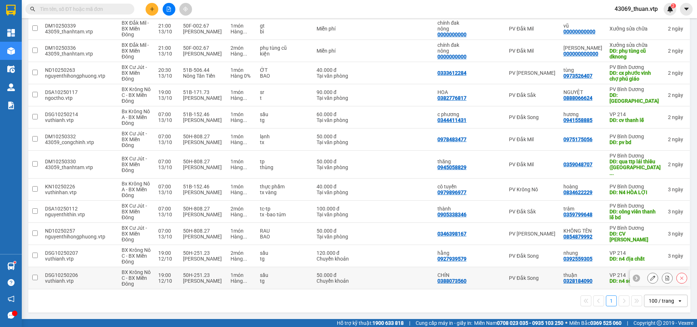
click at [35, 280] on input "checkbox" at bounding box center [34, 277] width 5 height 5
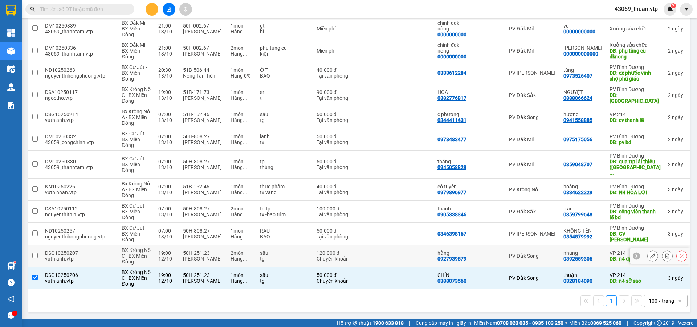
click at [36, 254] on input "checkbox" at bounding box center [34, 255] width 5 height 5
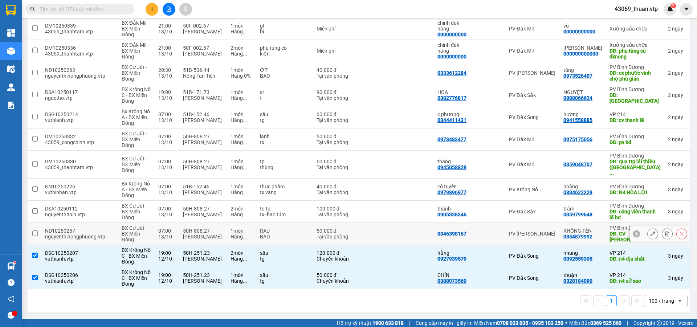
click at [37, 235] on input "checkbox" at bounding box center [34, 233] width 5 height 5
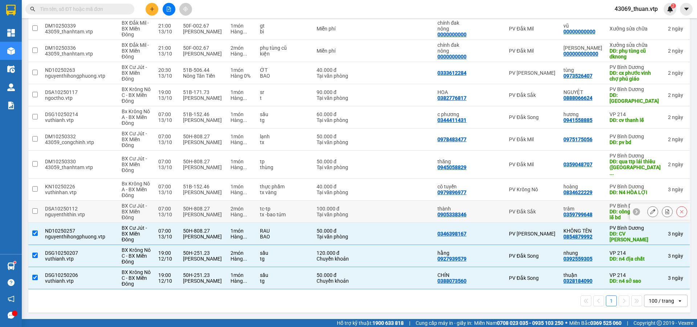
click at [37, 214] on td at bounding box center [34, 212] width 13 height 22
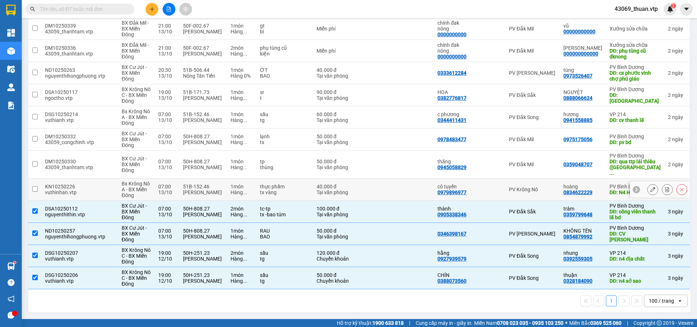
click at [33, 192] on td at bounding box center [34, 190] width 13 height 22
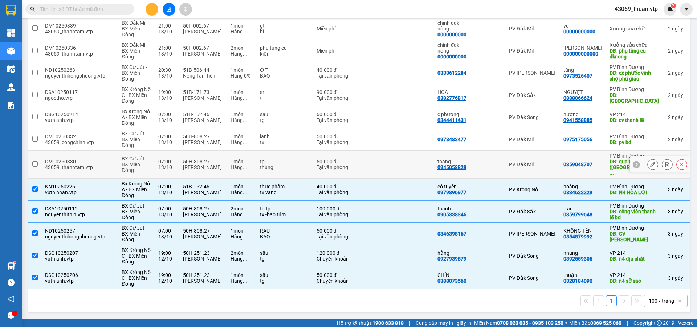
click at [36, 167] on input "checkbox" at bounding box center [34, 163] width 5 height 5
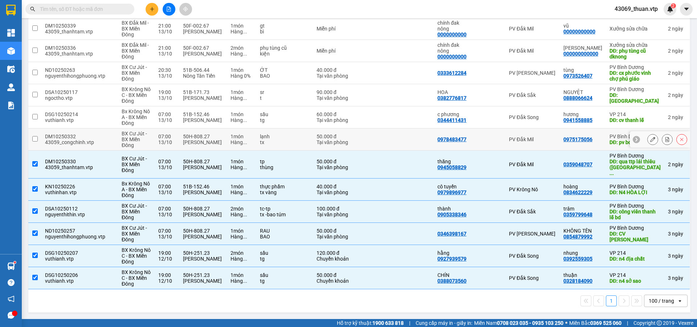
click at [36, 142] on input "checkbox" at bounding box center [34, 138] width 5 height 5
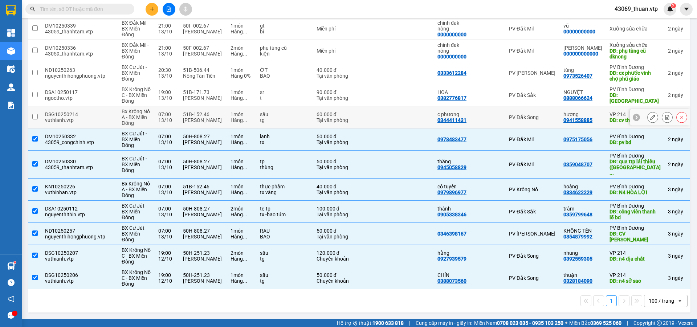
click at [37, 119] on input "checkbox" at bounding box center [34, 116] width 5 height 5
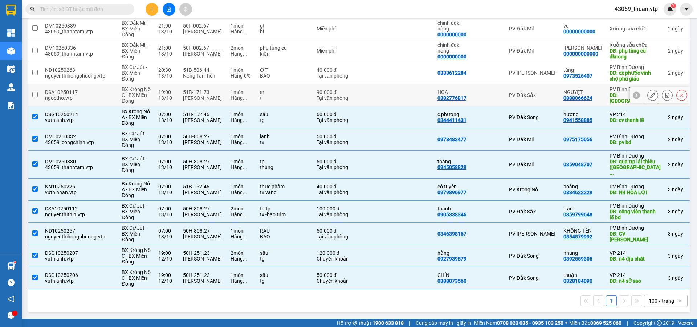
click at [37, 97] on input "checkbox" at bounding box center [34, 94] width 5 height 5
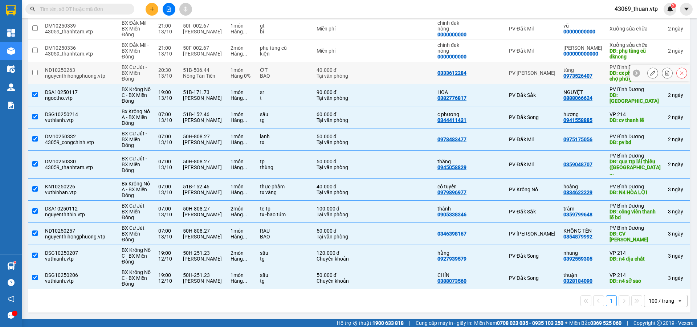
click at [35, 75] on input "checkbox" at bounding box center [34, 72] width 5 height 5
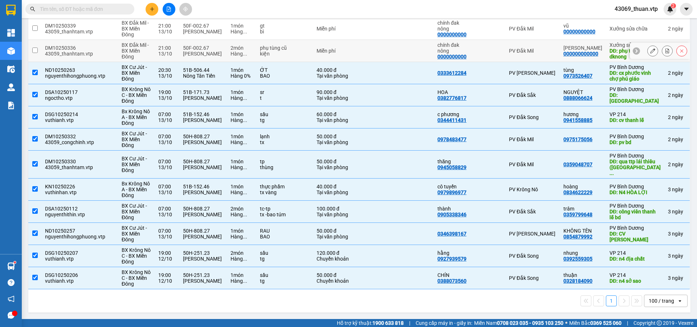
click at [33, 53] on input "checkbox" at bounding box center [34, 50] width 5 height 5
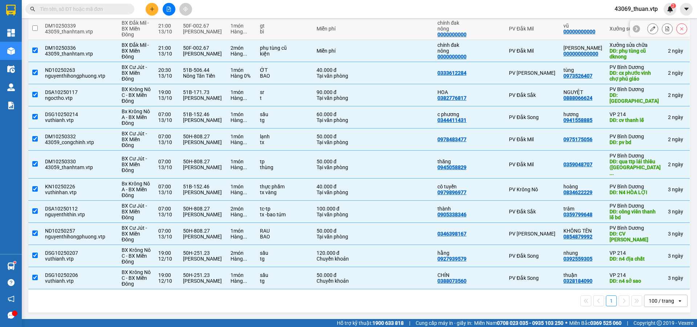
click at [36, 31] on input "checkbox" at bounding box center [34, 27] width 5 height 5
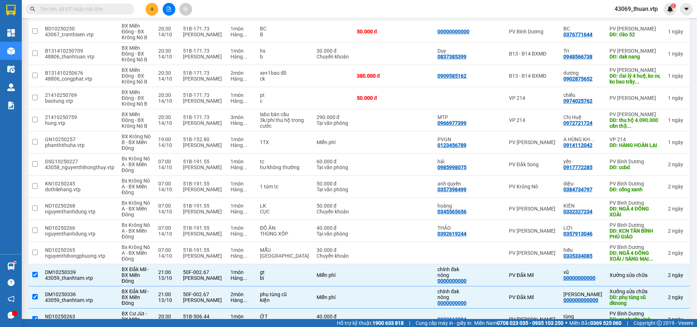
scroll to position [290, 0]
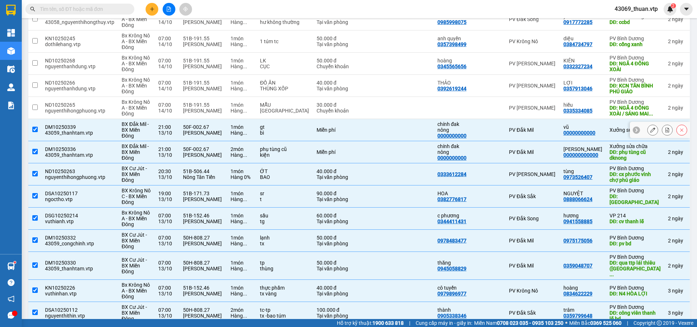
click at [36, 132] on input "checkbox" at bounding box center [34, 129] width 5 height 5
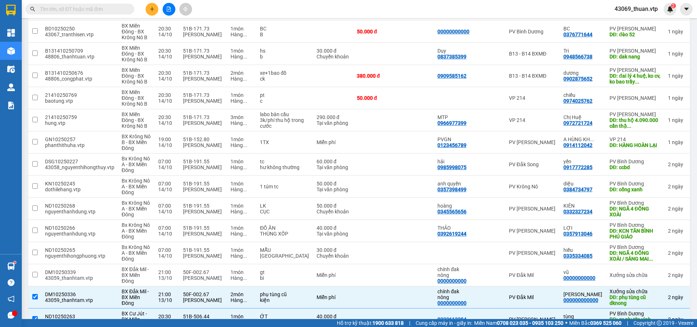
scroll to position [254, 0]
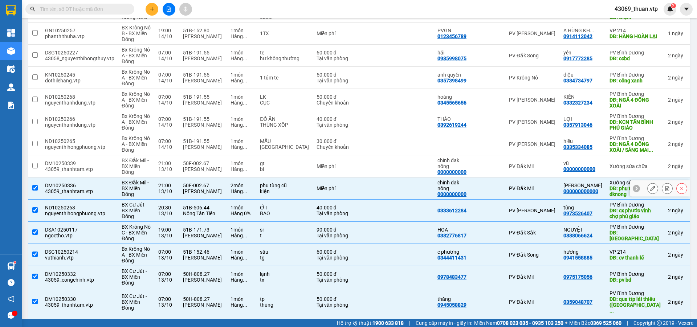
click at [36, 191] on input "checkbox" at bounding box center [34, 187] width 5 height 5
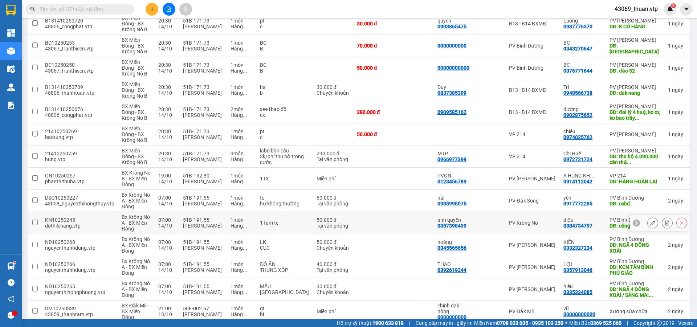
scroll to position [0, 0]
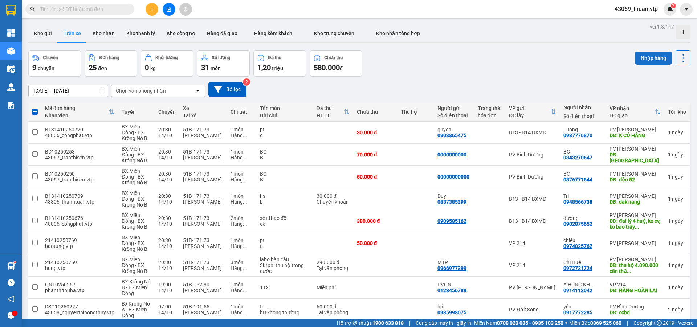
click at [658, 61] on button "Nhập hàng" at bounding box center [653, 58] width 37 height 13
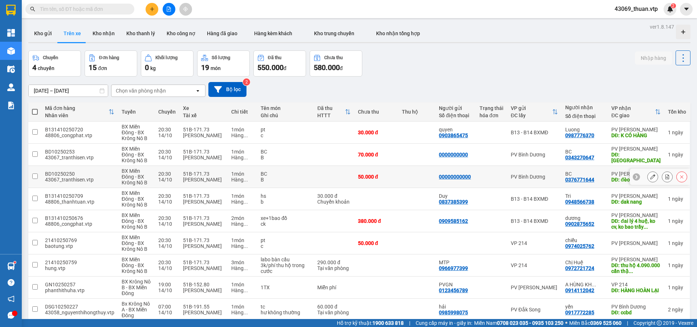
scroll to position [170, 0]
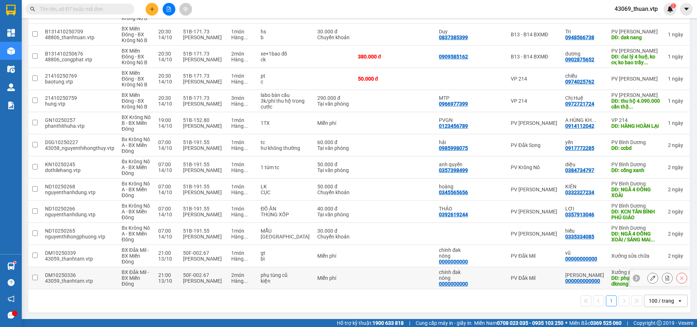
click at [36, 278] on input "checkbox" at bounding box center [34, 277] width 5 height 5
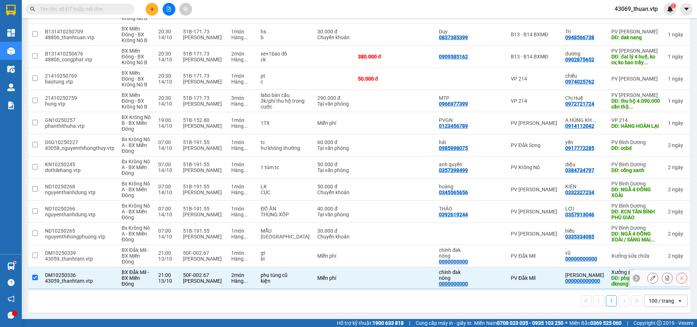
click at [34, 279] on input "checkbox" at bounding box center [34, 277] width 5 height 5
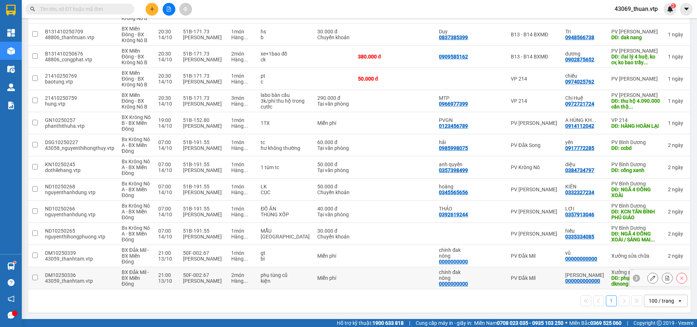
click at [34, 276] on input "checkbox" at bounding box center [34, 277] width 5 height 5
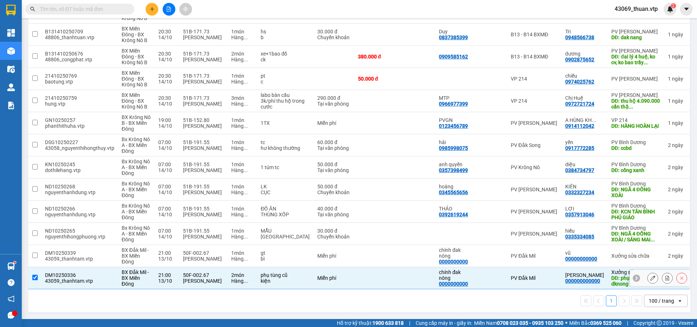
click at [650, 279] on icon at bounding box center [652, 278] width 5 height 5
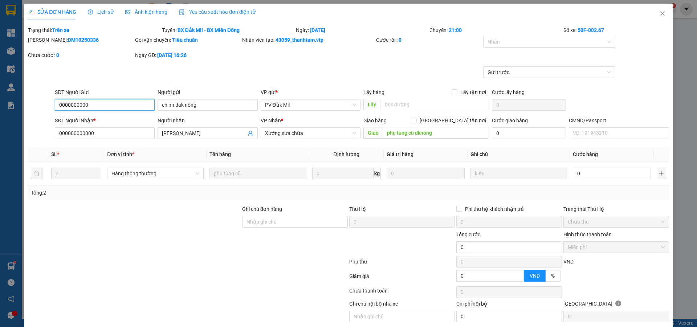
scroll to position [27, 0]
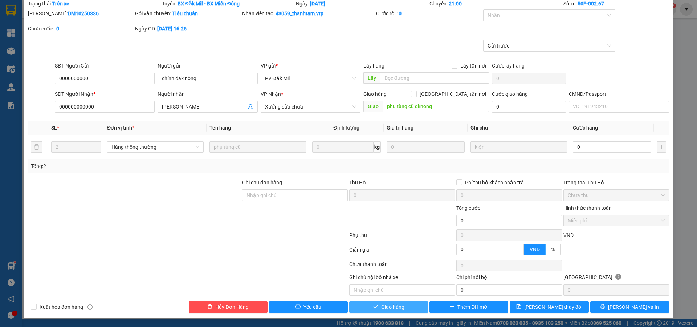
click at [385, 310] on span "Giao hàng" at bounding box center [392, 307] width 23 height 8
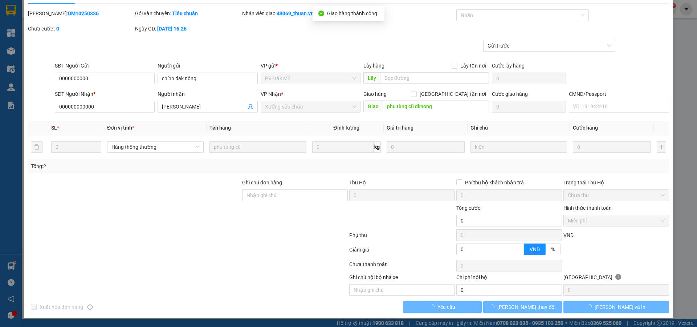
scroll to position [0, 0]
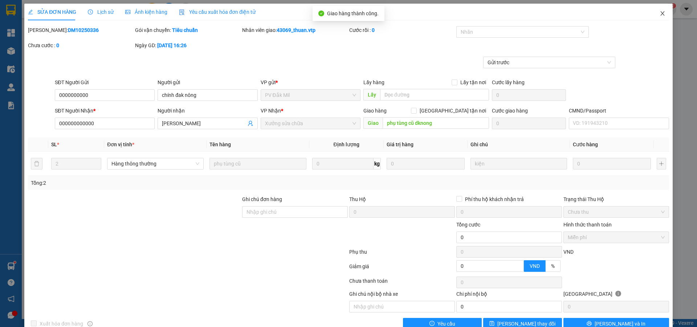
click at [660, 15] on icon "close" at bounding box center [663, 14] width 6 height 6
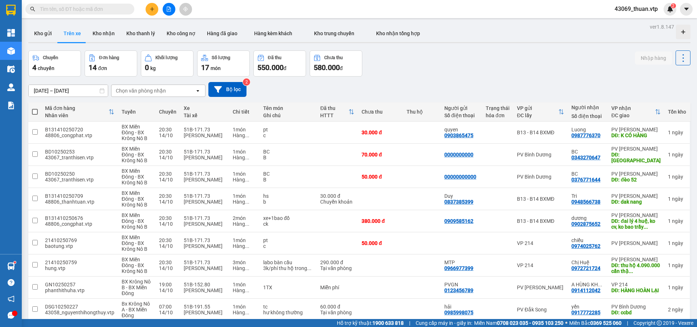
click at [36, 110] on span at bounding box center [35, 112] width 6 height 6
click at [35, 108] on input "checkbox" at bounding box center [35, 108] width 0 height 0
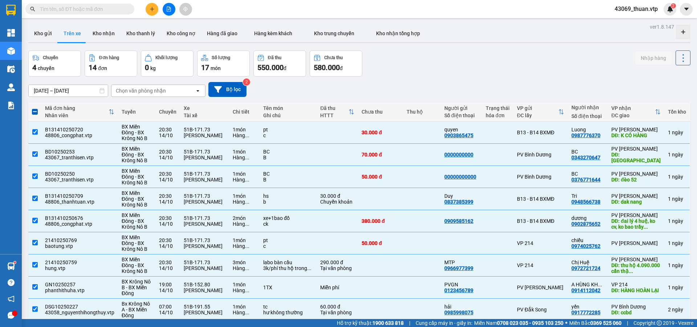
click at [34, 111] on span at bounding box center [35, 112] width 6 height 6
click at [35, 108] on input "checkbox" at bounding box center [35, 108] width 0 height 0
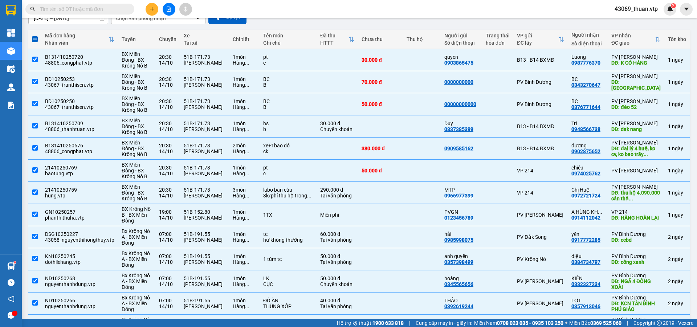
click at [36, 41] on span at bounding box center [35, 39] width 6 height 6
click at [35, 36] on input "checkbox" at bounding box center [35, 36] width 0 height 0
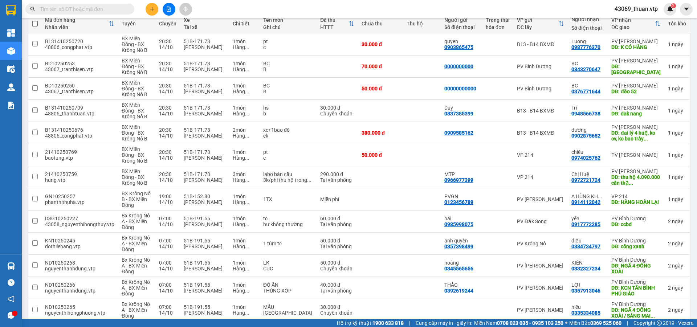
scroll to position [142, 0]
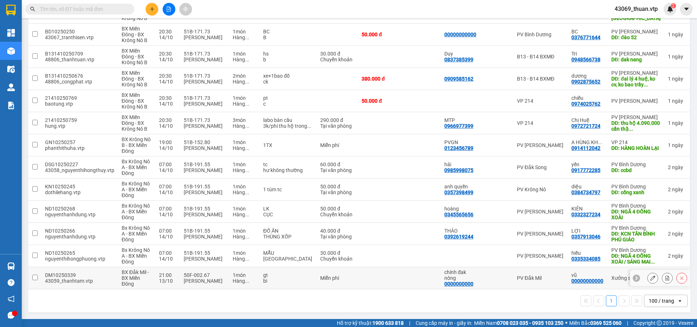
click at [35, 275] on input "checkbox" at bounding box center [34, 277] width 5 height 5
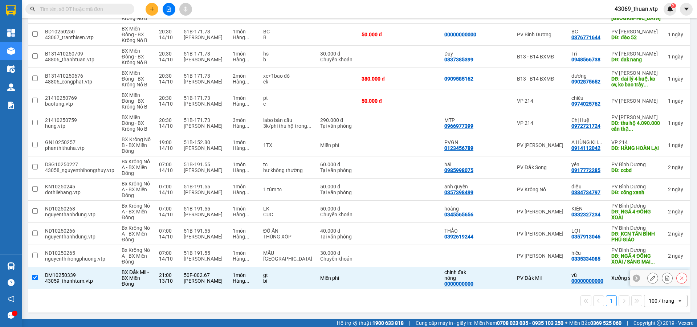
click at [36, 280] on input "checkbox" at bounding box center [34, 277] width 5 height 5
checkbox input "false"
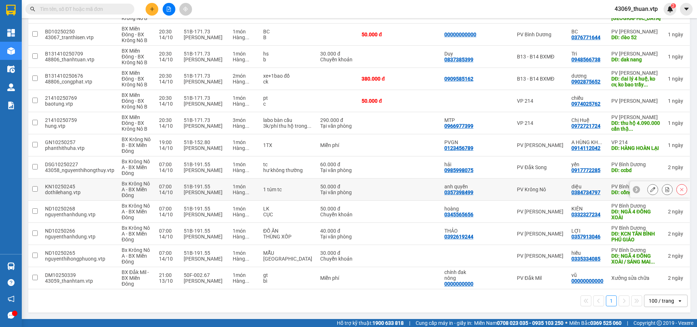
scroll to position [0, 0]
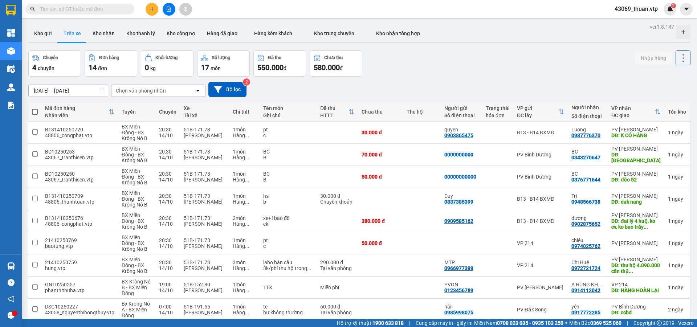
click at [33, 111] on span at bounding box center [35, 112] width 6 height 6
click at [35, 108] on input "checkbox" at bounding box center [35, 108] width 0 height 0
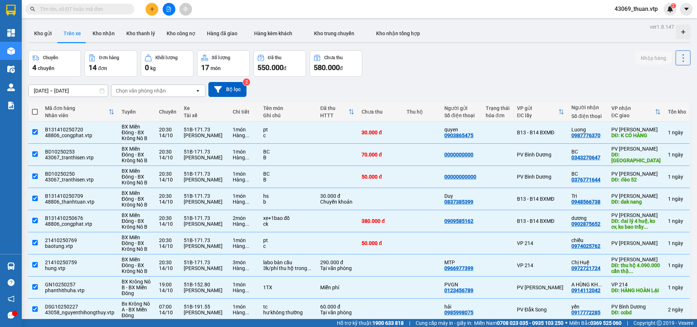
checkbox input "true"
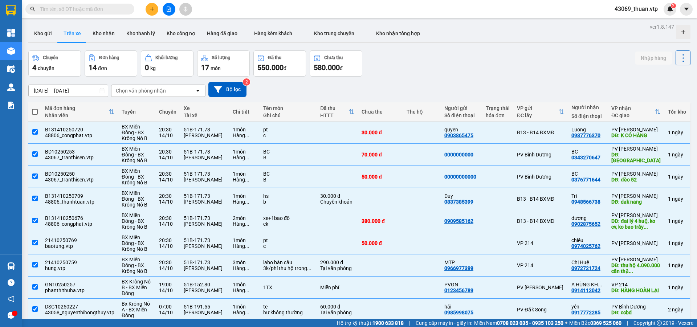
checkbox input "true"
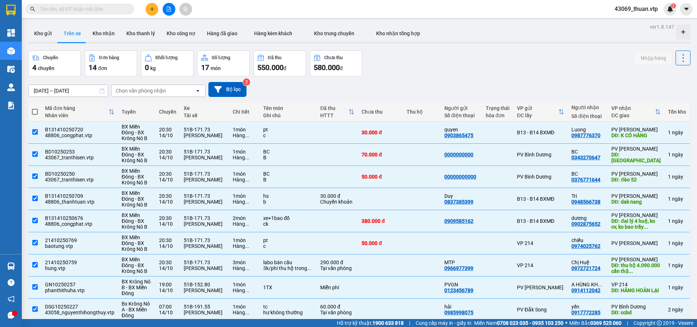
checkbox input "true"
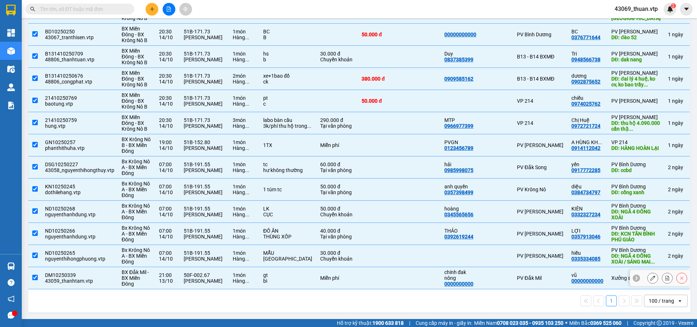
click at [34, 276] on input "checkbox" at bounding box center [34, 277] width 5 height 5
checkbox input "false"
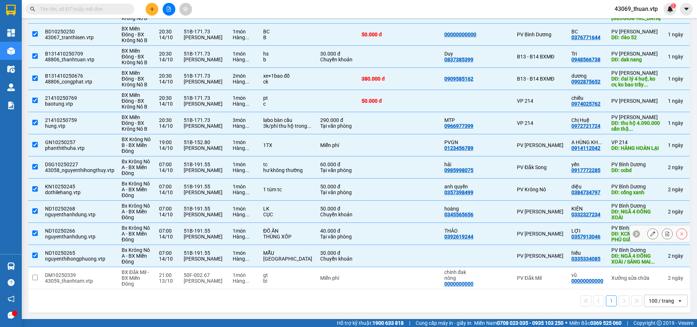
scroll to position [0, 0]
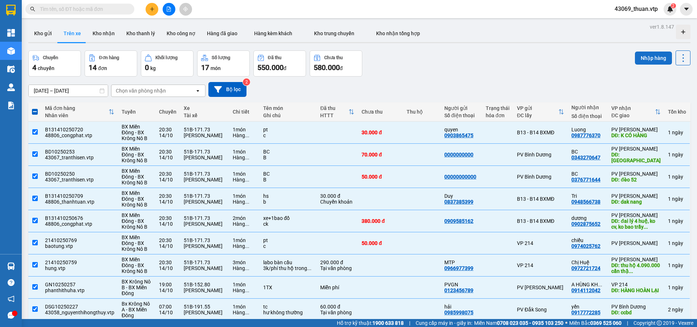
click at [649, 58] on button "Nhập hàng" at bounding box center [653, 58] width 37 height 13
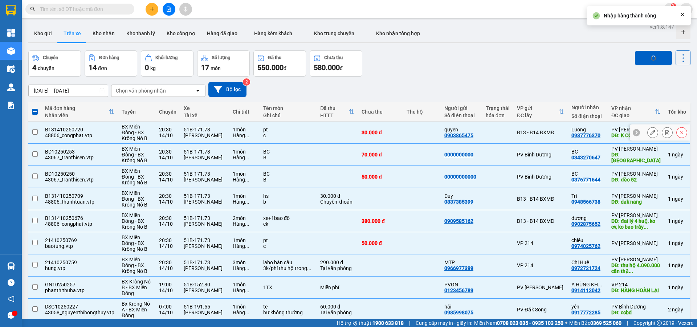
checkbox input "false"
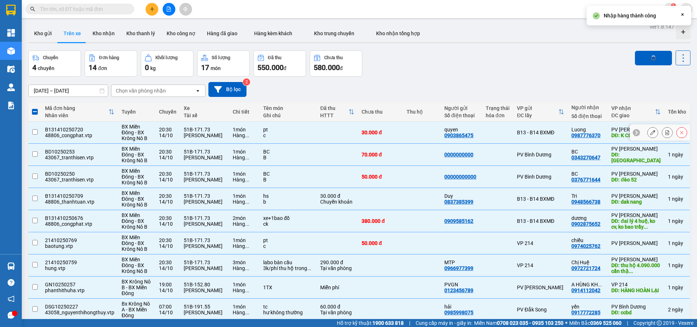
checkbox input "false"
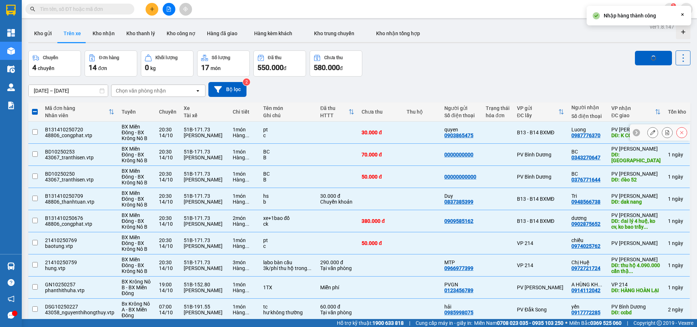
checkbox input "false"
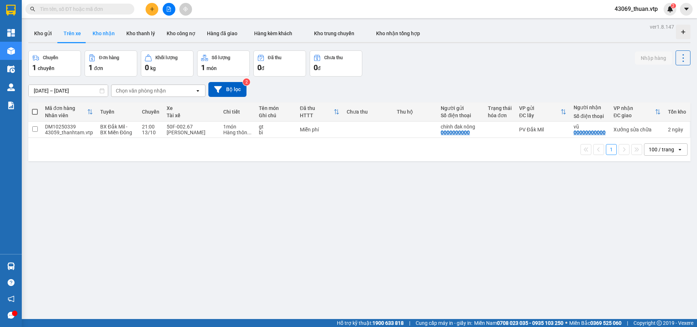
click at [99, 34] on button "Kho nhận" at bounding box center [104, 33] width 34 height 17
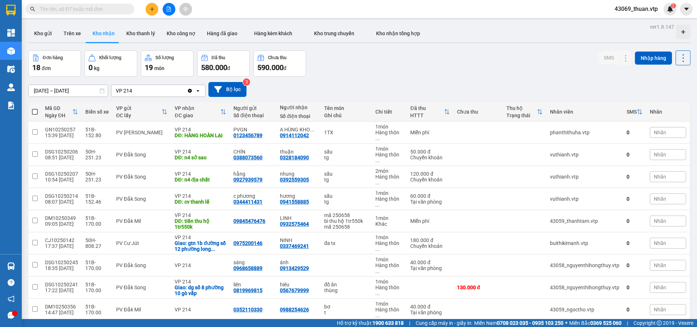
click at [50, 92] on input "[DATE] – [DATE]" at bounding box center [68, 91] width 79 height 12
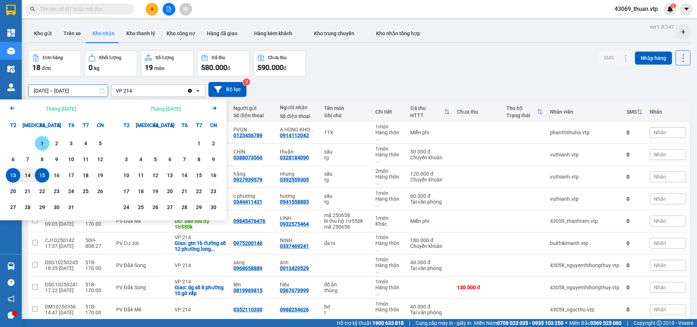
click at [42, 147] on div "1" at bounding box center [42, 143] width 10 height 9
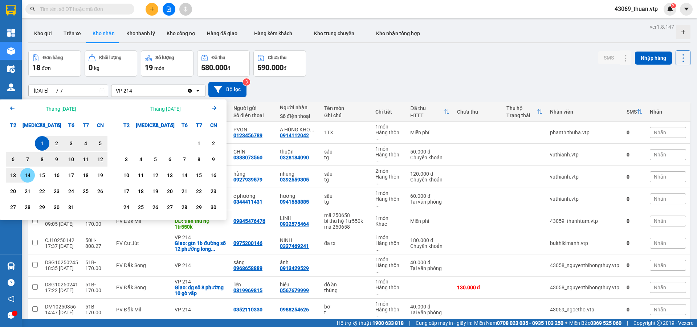
click at [29, 177] on div "14" at bounding box center [28, 175] width 10 height 9
type input "[DATE] – [DATE]"
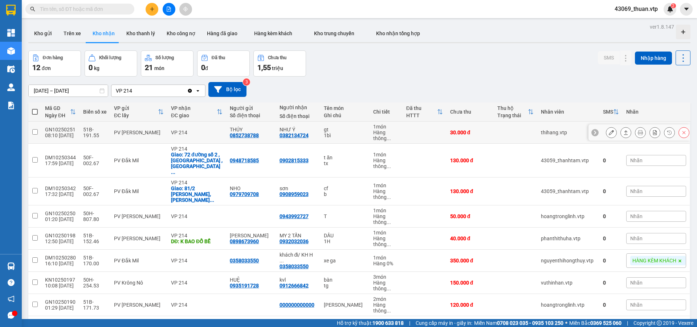
scroll to position [50, 0]
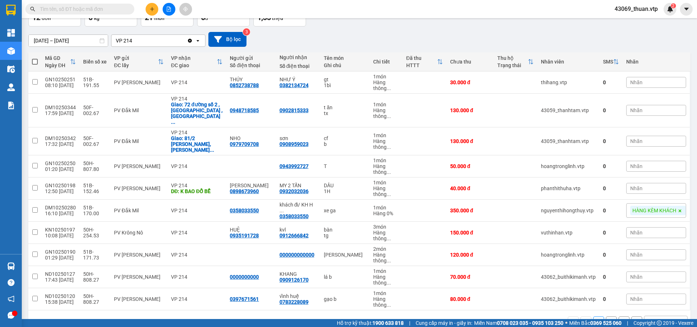
click at [663, 318] on div "10 / trang" at bounding box center [660, 321] width 23 height 7
click at [664, 285] on span "100 / trang" at bounding box center [658, 284] width 26 height 7
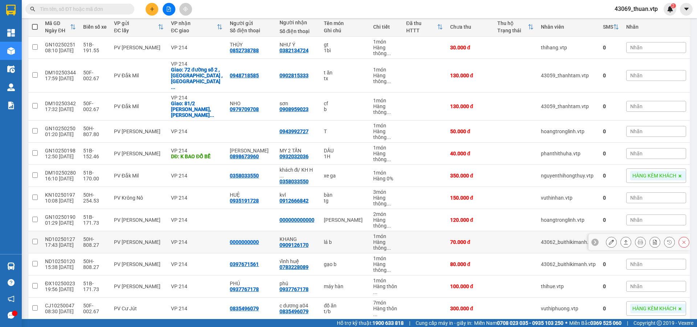
scroll to position [12, 0]
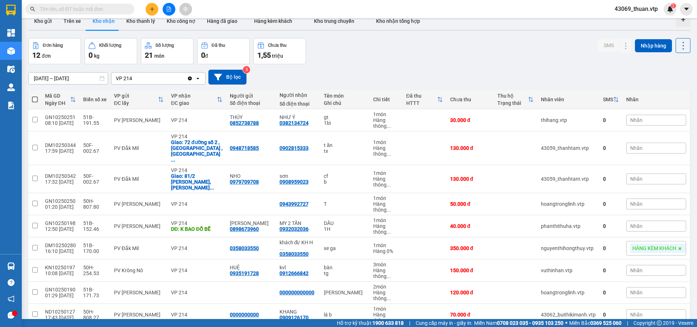
click at [191, 80] on icon "Clear value" at bounding box center [190, 78] width 4 height 4
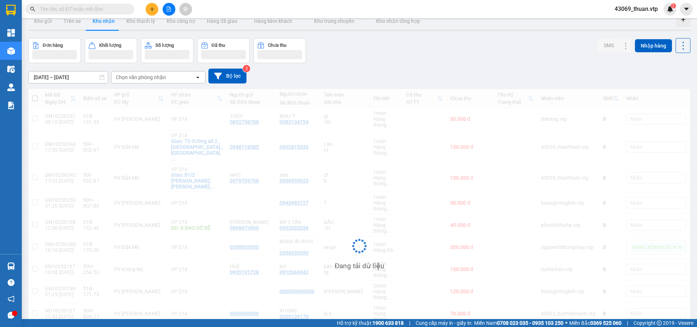
click at [155, 75] on div "Chọn văn phòng nhận" at bounding box center [141, 77] width 50 height 7
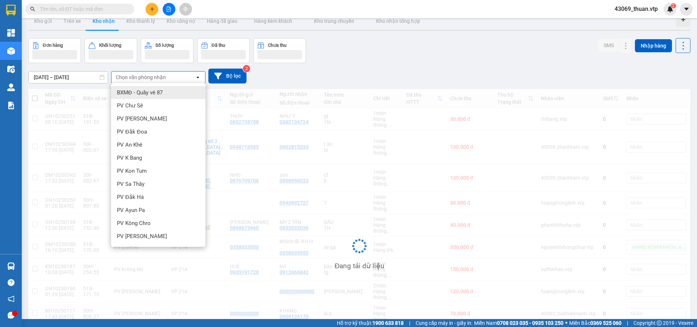
type input "d"
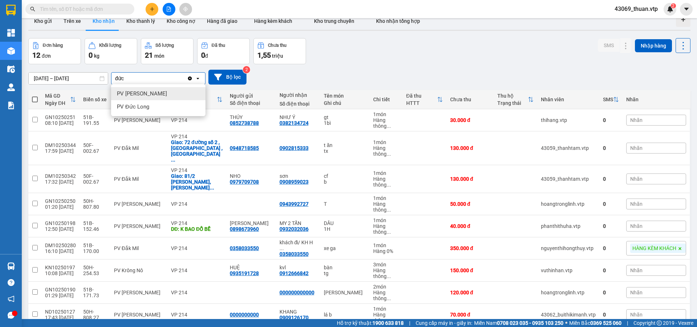
type input "đức"
click at [164, 99] on div "PV [PERSON_NAME]" at bounding box center [158, 93] width 94 height 13
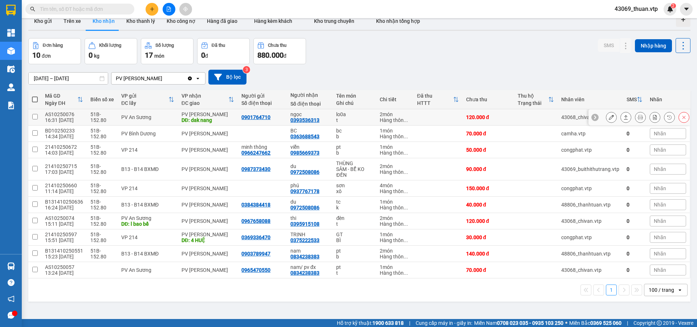
scroll to position [33, 0]
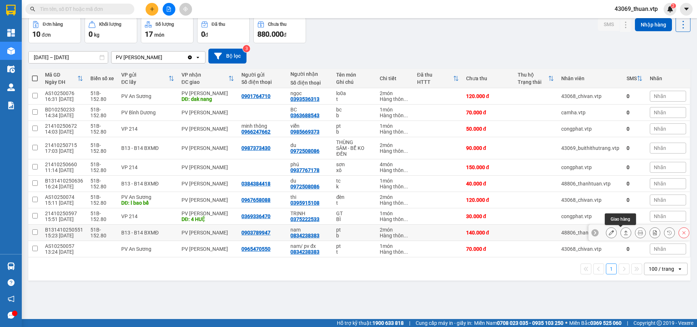
click at [623, 234] on icon at bounding box center [625, 232] width 5 height 5
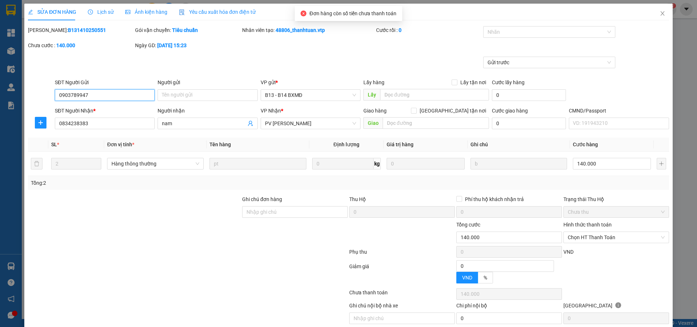
type input "0903789947"
type input "0834238383"
type input "nam"
type input "0"
type input "140.000"
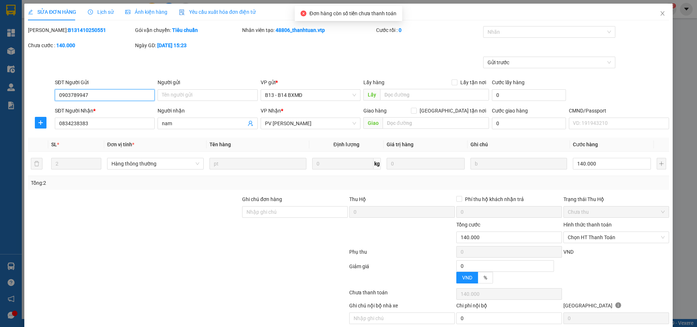
type input "140.000"
type input "7.000"
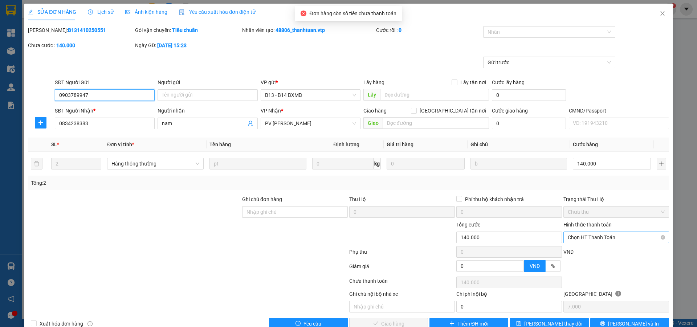
click at [611, 236] on span "Chọn HT Thanh Toán" at bounding box center [616, 237] width 97 height 11
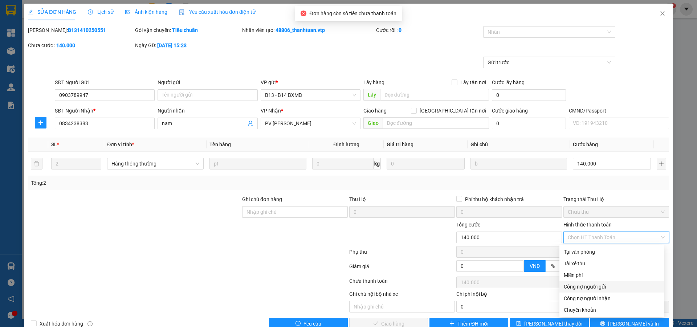
scroll to position [17, 0]
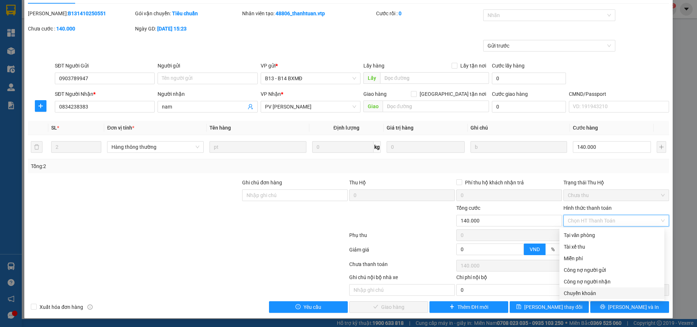
click at [591, 292] on div "Chuyển khoản" at bounding box center [612, 293] width 96 height 8
type input "0"
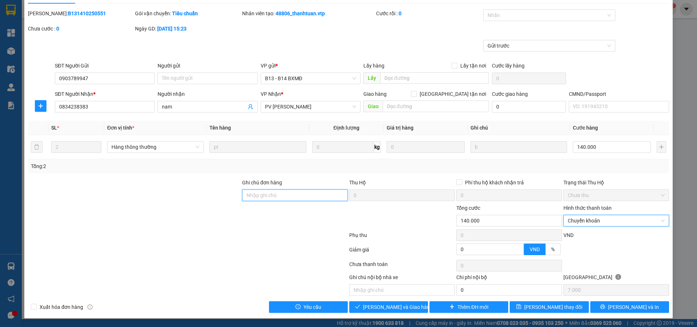
click at [284, 195] on input "Ghi chú đơn hàng" at bounding box center [295, 196] width 106 height 12
type input "d"
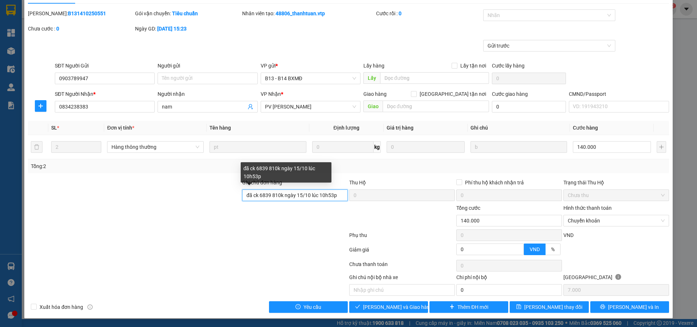
drag, startPoint x: 335, startPoint y: 194, endPoint x: 194, endPoint y: 185, distance: 141.2
click at [194, 185] on div "Ghi chú đơn hàng đã ck 6839 810k ngày 15/10 lúc 10h53p Thu Hộ 0 Phí thu hộ khác…" at bounding box center [348, 191] width 643 height 25
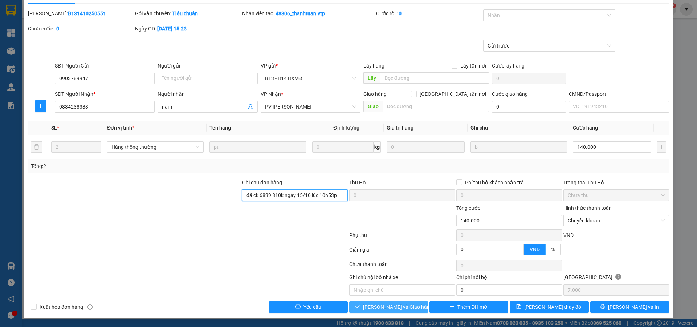
type input "đã ck 6839 810k ngày 15/10 lúc 10h53p"
click at [415, 305] on button "[PERSON_NAME] và Giao hàng" at bounding box center [388, 307] width 79 height 12
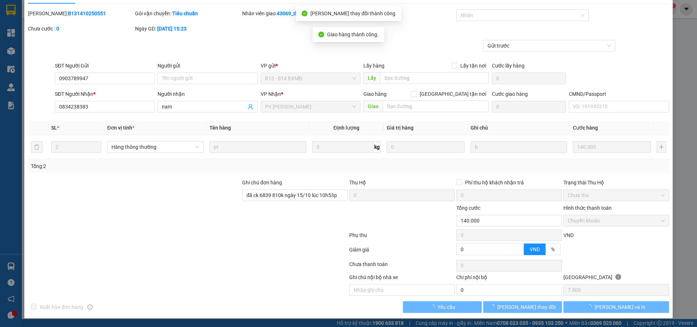
scroll to position [0, 0]
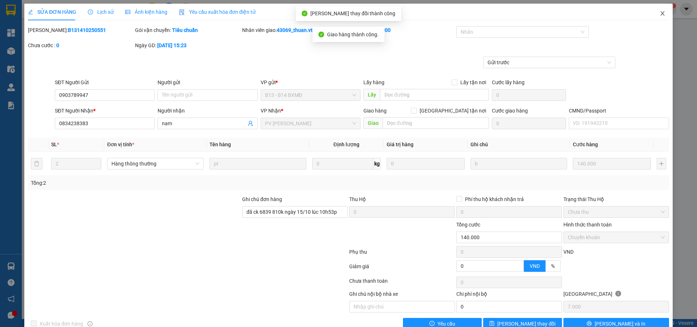
click at [660, 15] on icon "close" at bounding box center [662, 13] width 4 height 4
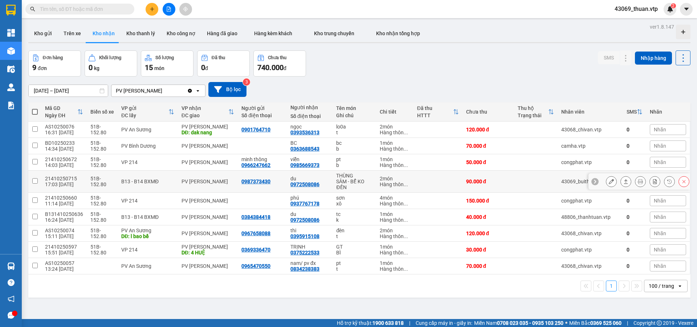
scroll to position [33, 0]
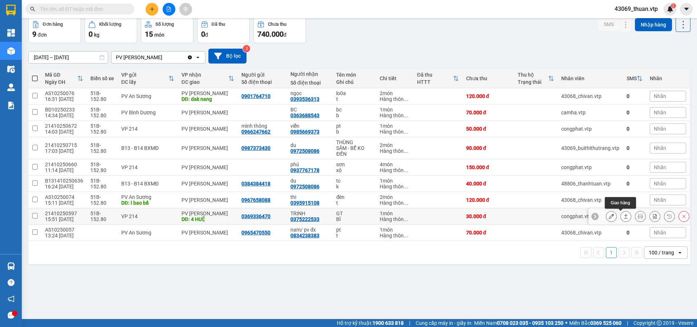
click at [623, 217] on icon at bounding box center [625, 216] width 5 height 5
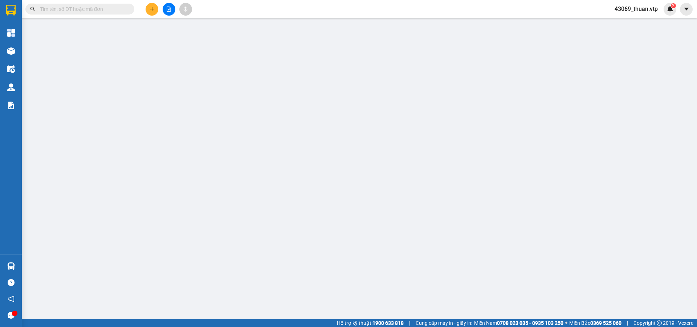
type input "0369336470"
type input "0375222533"
type input "TRỊNH"
type input "4 HUỆ"
type input "0"
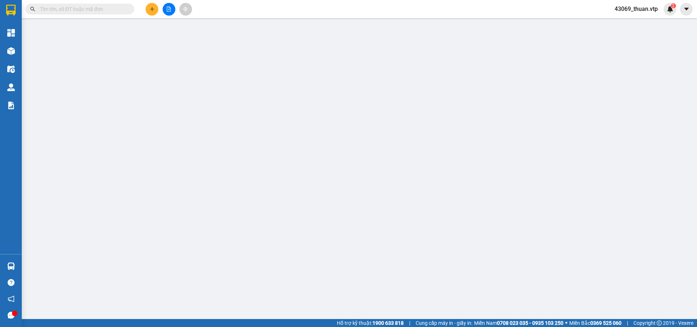
type input "30.000"
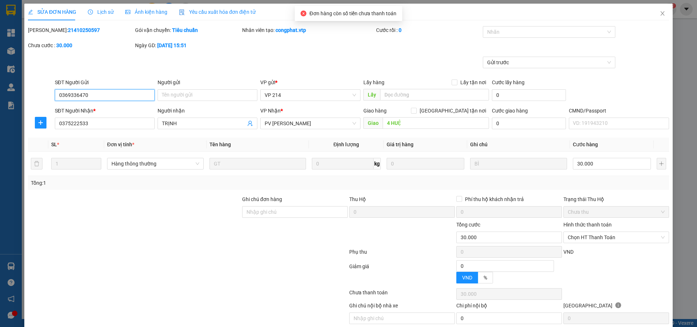
type input "1.500"
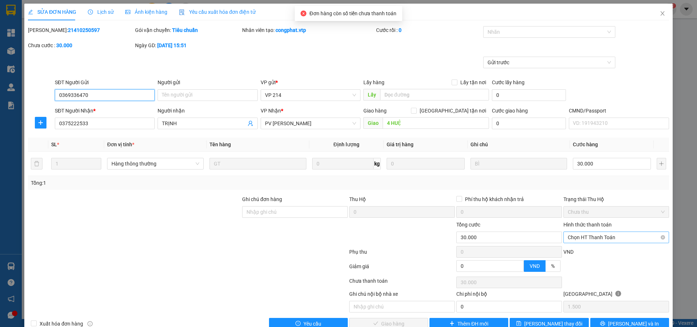
click at [584, 237] on span "Chọn HT Thanh Toán" at bounding box center [616, 237] width 97 height 11
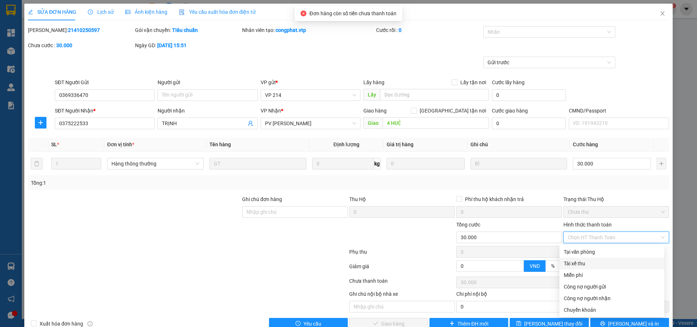
click at [579, 260] on div "Tài xế thu" at bounding box center [612, 264] width 96 height 8
type input "0"
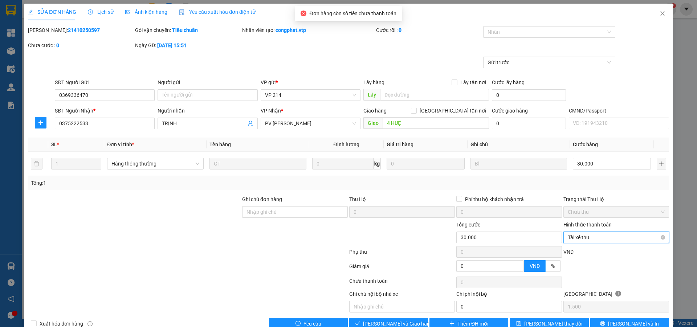
click at [590, 236] on span "Tài xế thu" at bounding box center [616, 237] width 97 height 11
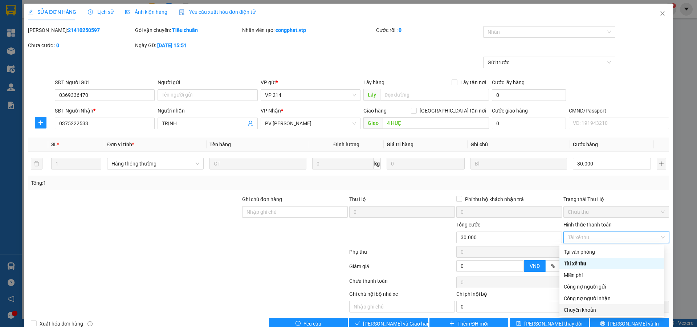
click at [589, 308] on div "Chuyển khoản" at bounding box center [612, 310] width 96 height 8
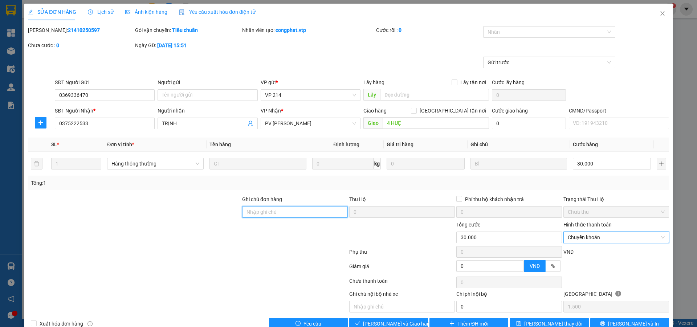
click at [323, 212] on input "Ghi chú đơn hàng" at bounding box center [295, 212] width 106 height 12
paste input "đã ck 6839 810k ngày 15/10 lúc 10h53p"
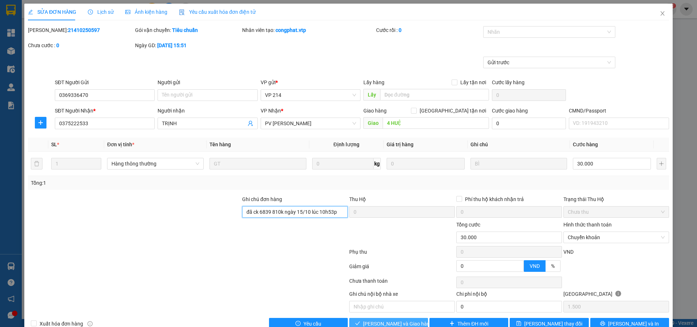
type input "đã ck 6839 810k ngày 15/10 lúc 10h53p"
click at [399, 321] on span "[PERSON_NAME] và Giao hàng" at bounding box center [398, 324] width 70 height 8
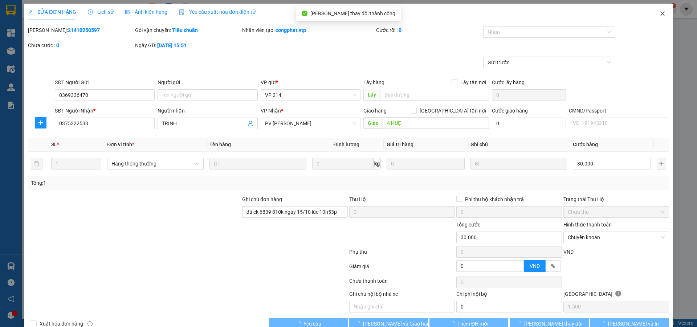
click at [660, 15] on icon "close" at bounding box center [663, 14] width 6 height 6
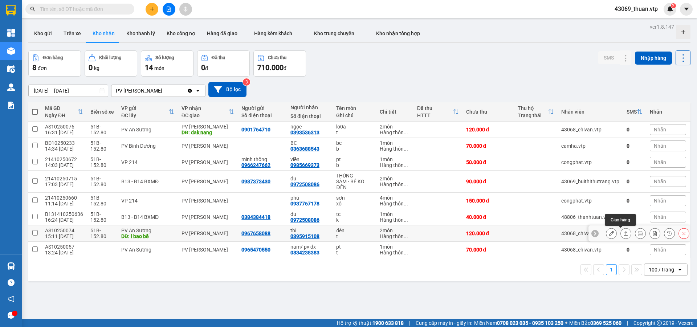
click at [624, 233] on icon at bounding box center [626, 233] width 4 height 4
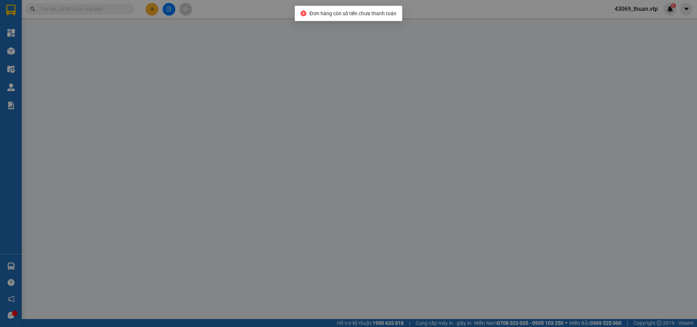
type input "6.000"
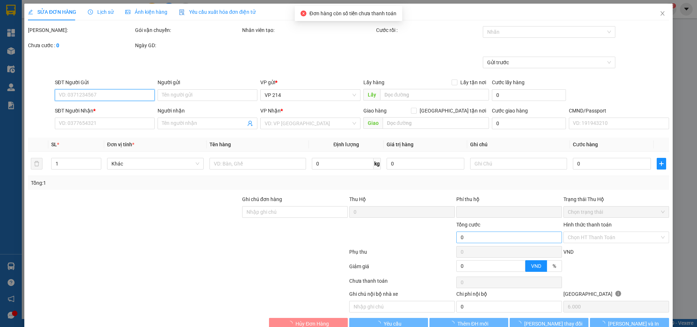
type input "0967658088"
type input "l bao bể"
type input "0395915108"
type input "thi"
type input "0"
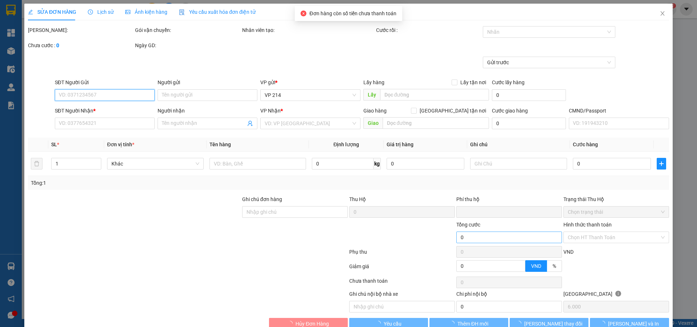
type input "120.000"
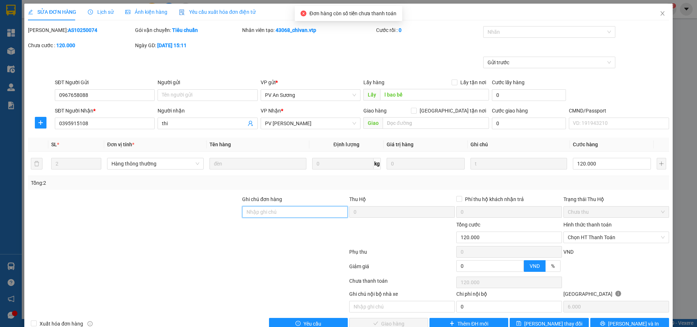
click at [328, 215] on input "Ghi chú đơn hàng" at bounding box center [295, 212] width 106 height 12
paste input "đã ck 6839 810k ngày 15/10 lúc 10h53p"
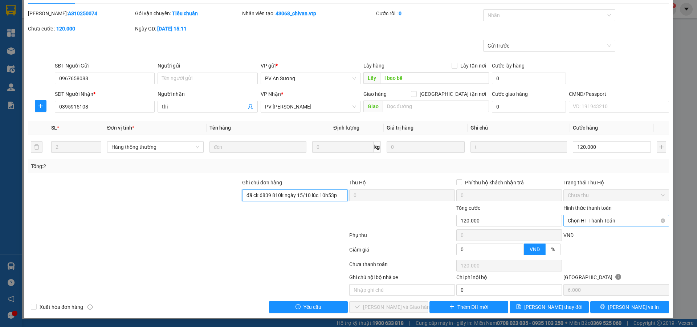
click at [594, 222] on span "Chọn HT Thanh Toán" at bounding box center [616, 220] width 97 height 11
type input "đã ck 6839 810k ngày 15/10 lúc 10h53p"
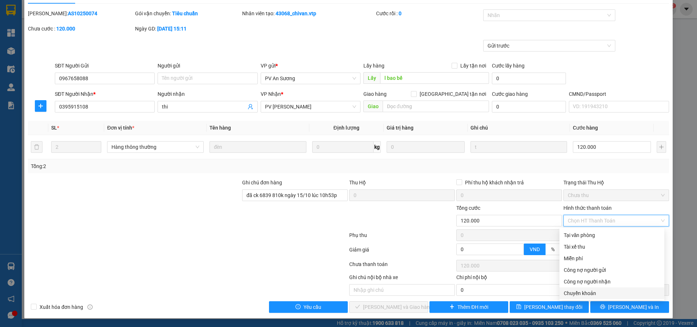
click at [583, 294] on div "Chuyển khoản" at bounding box center [612, 293] width 96 height 8
type input "0"
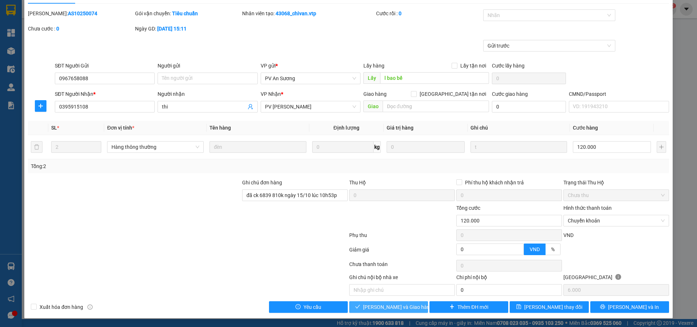
click at [408, 311] on span "[PERSON_NAME] và Giao hàng" at bounding box center [398, 307] width 70 height 8
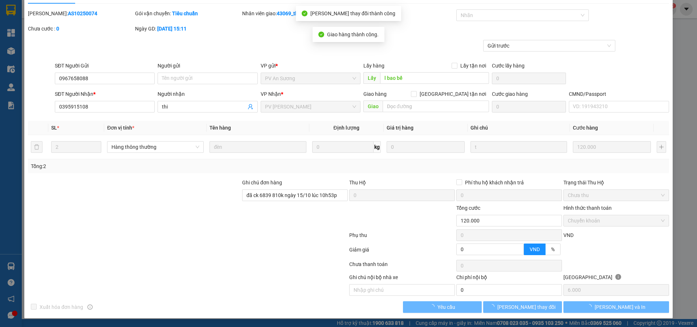
scroll to position [0, 0]
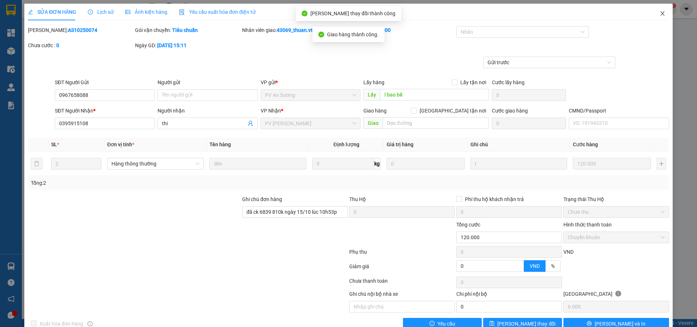
click at [660, 13] on icon "close" at bounding box center [663, 14] width 6 height 6
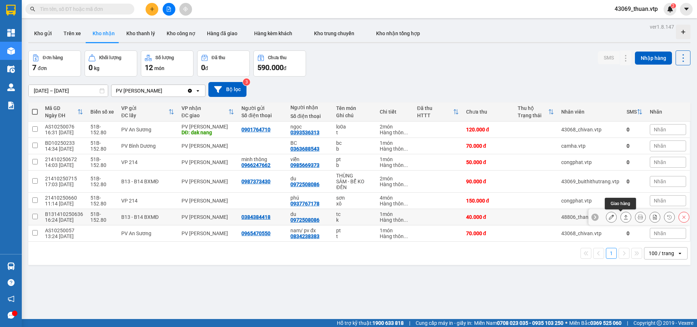
click at [623, 217] on icon at bounding box center [625, 217] width 5 height 5
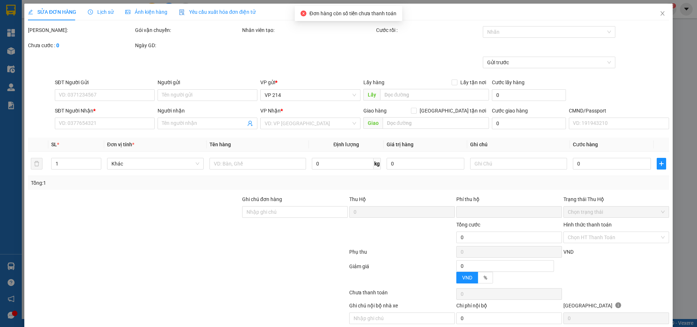
type input "0384384418"
type input "0972508086"
type input "du"
type input "0"
type input "40.000"
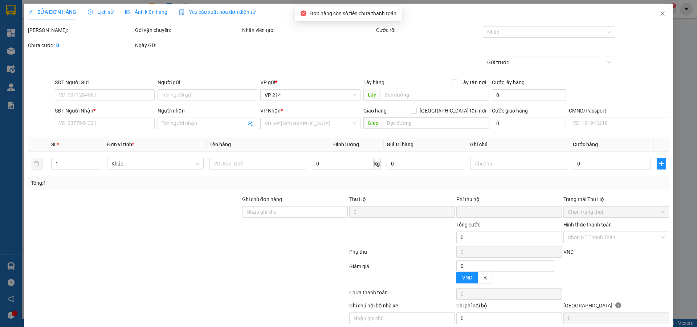
type input "40.000"
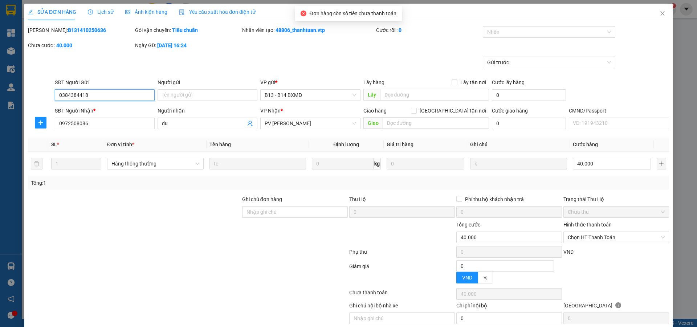
type input "2.000"
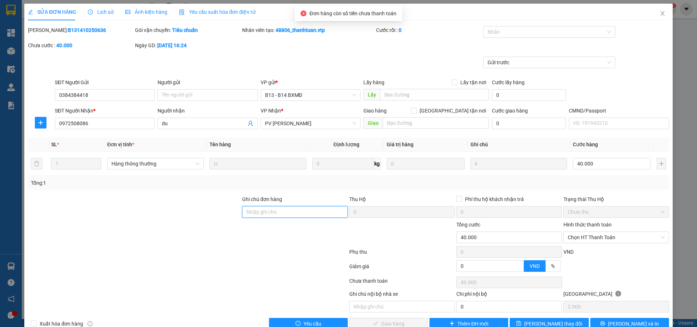
click at [275, 216] on input "Ghi chú đơn hàng" at bounding box center [295, 212] width 106 height 12
paste input "đã ck 6839 810k ngày 15/10 lúc 10h53p"
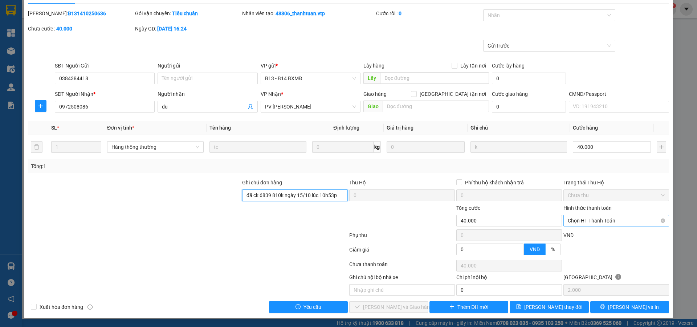
click at [600, 223] on span "Chọn HT Thanh Toán" at bounding box center [616, 220] width 97 height 11
type input "đã ck 6839 810k ngày 15/10 lúc 10h53p"
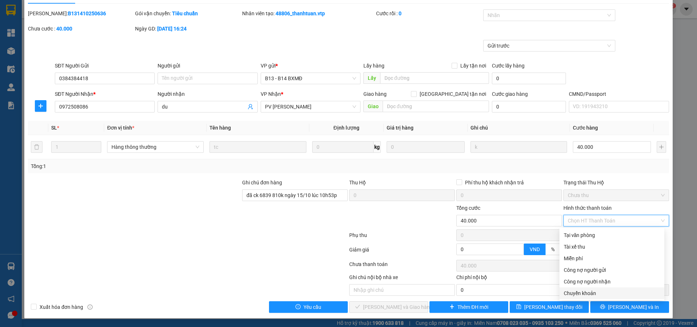
click at [581, 294] on div "Chuyển khoản" at bounding box center [612, 293] width 96 height 8
type input "0"
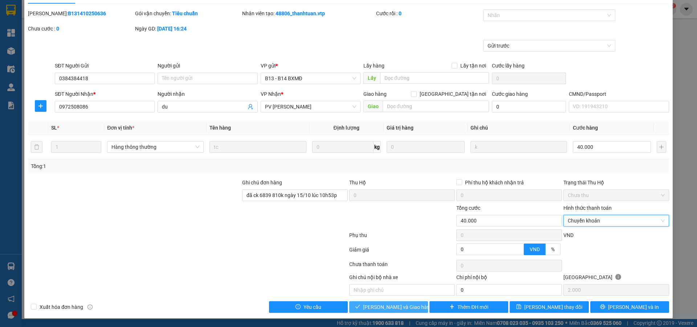
click at [388, 308] on span "[PERSON_NAME] và Giao hàng" at bounding box center [398, 307] width 70 height 8
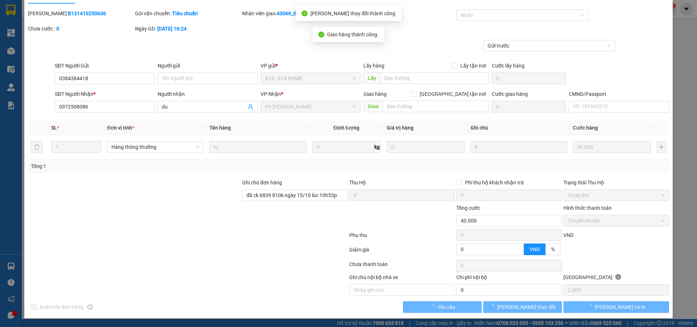
scroll to position [0, 0]
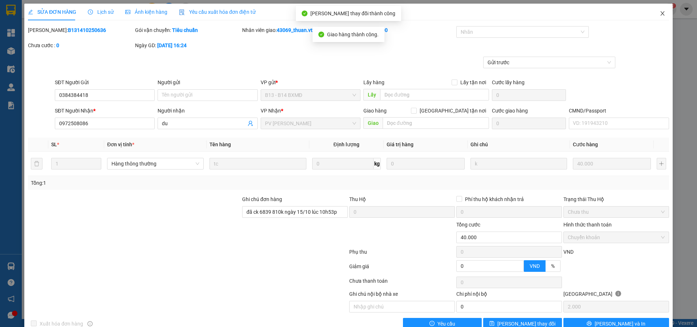
click at [660, 15] on icon "close" at bounding box center [662, 13] width 4 height 4
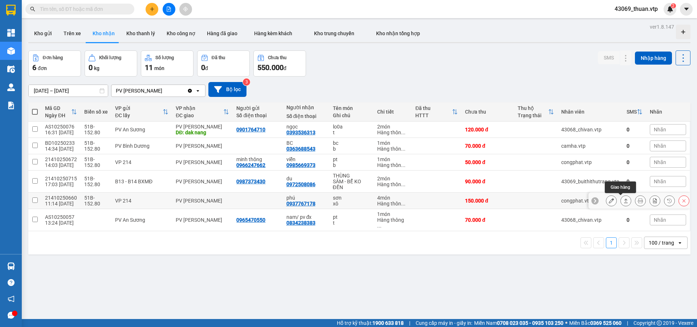
click at [624, 203] on icon at bounding box center [626, 201] width 4 height 4
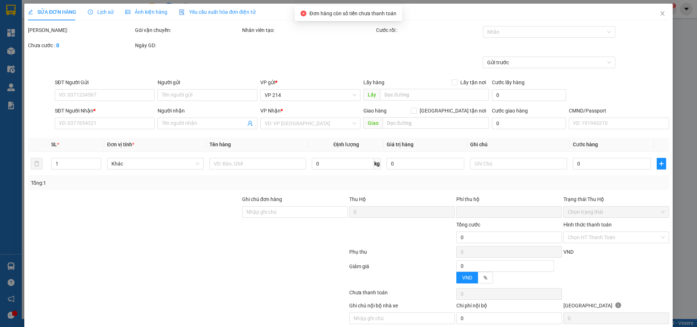
type input "7.500"
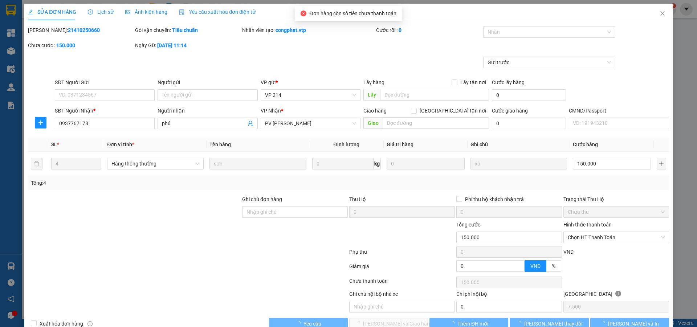
type input "0937767178"
type input "phú"
type input "0"
type input "150.000"
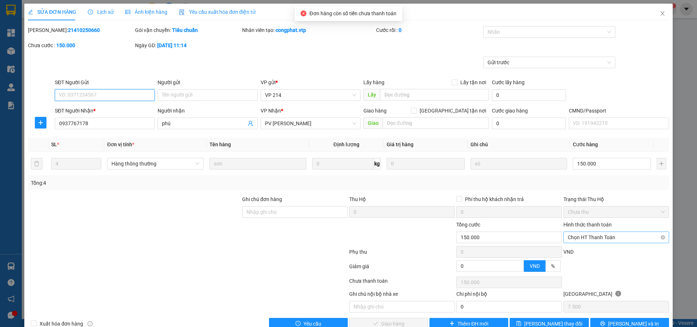
click at [572, 235] on span "Chọn HT Thanh Toán" at bounding box center [616, 237] width 97 height 11
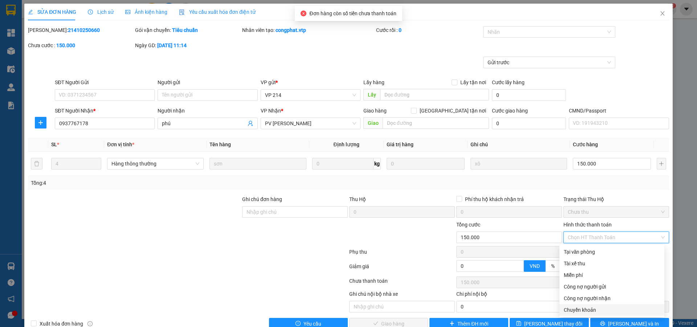
click at [570, 310] on div "Chuyển khoản" at bounding box center [612, 310] width 96 height 8
type input "0"
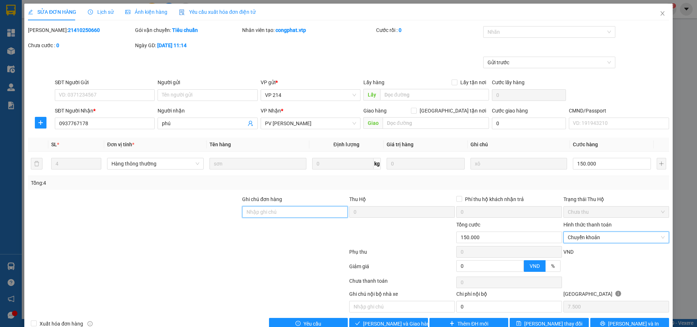
click at [317, 213] on input "Ghi chú đơn hàng" at bounding box center [295, 212] width 106 height 12
paste input "đã ck 6839 810k ngày 15/10 lúc 10h53p"
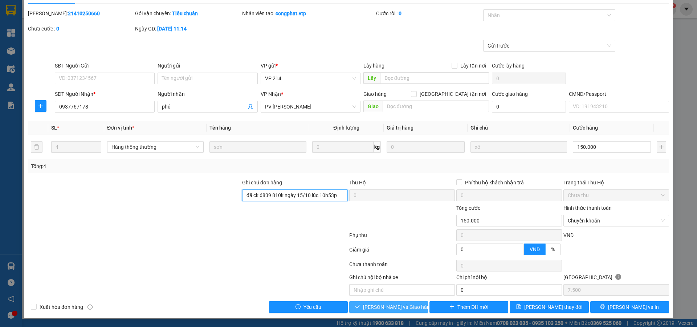
type input "đã ck 6839 810k ngày 15/10 lúc 10h53p"
click at [403, 309] on span "[PERSON_NAME] và Giao hàng" at bounding box center [398, 307] width 70 height 8
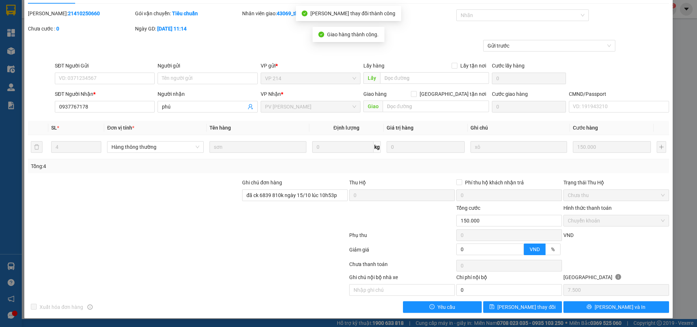
scroll to position [0, 0]
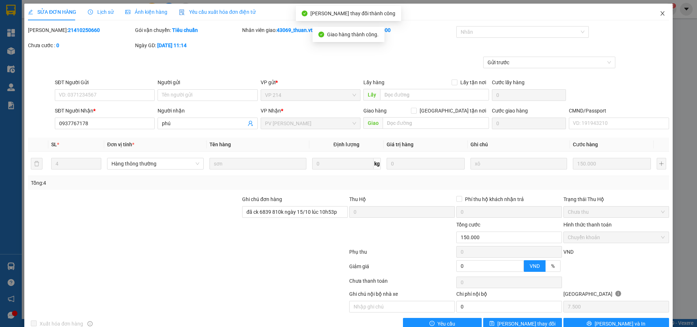
click at [660, 16] on icon "close" at bounding box center [662, 13] width 4 height 4
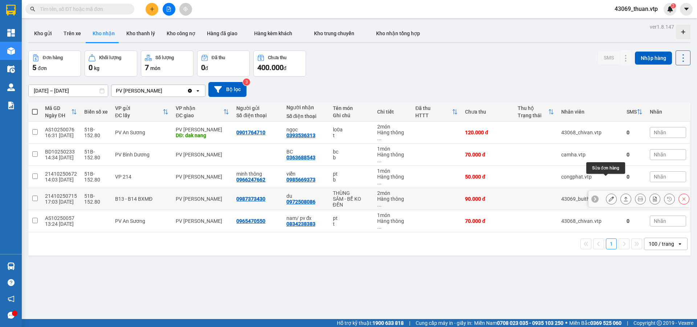
click at [609, 196] on icon at bounding box center [611, 198] width 5 height 5
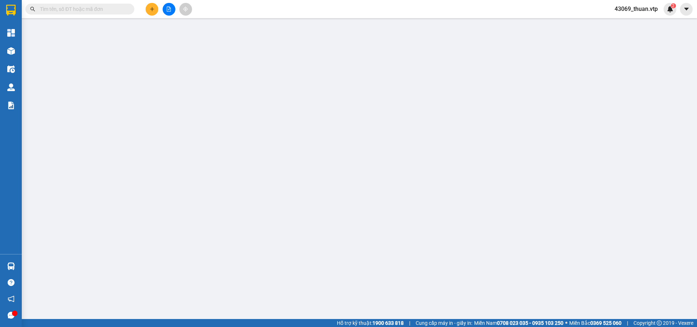
type input "0987373430"
type input "0972508086"
type input "du"
type input "0"
type input "90.000"
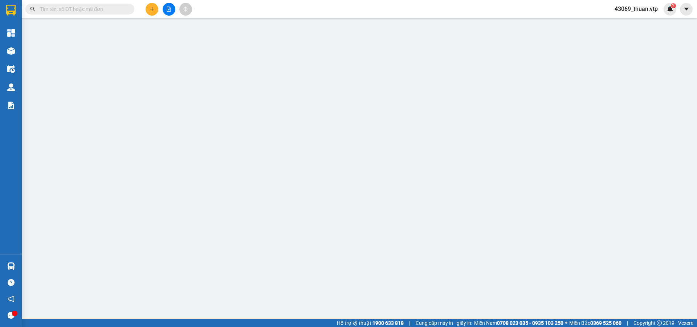
type input "90.000"
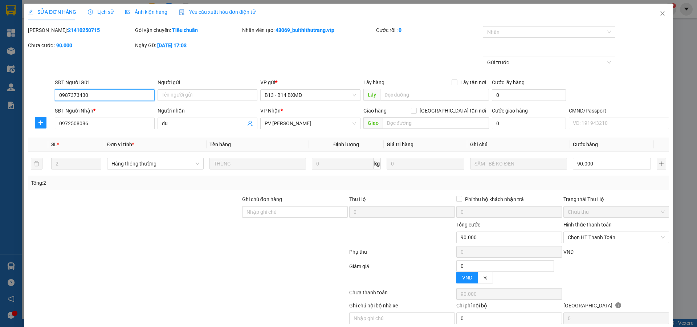
type input "4.500"
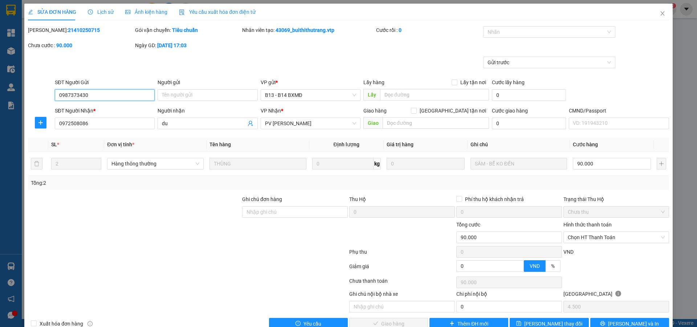
scroll to position [17, 0]
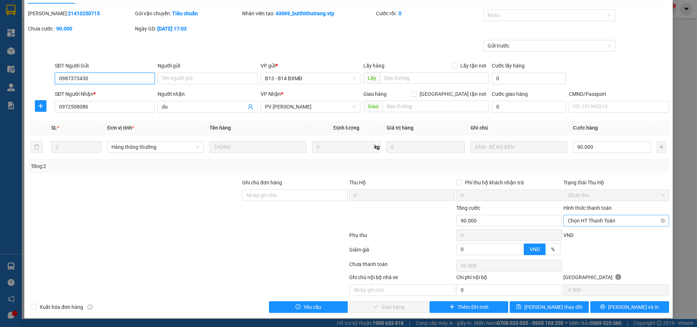
click at [597, 221] on span "Chọn HT Thanh Toán" at bounding box center [616, 220] width 97 height 11
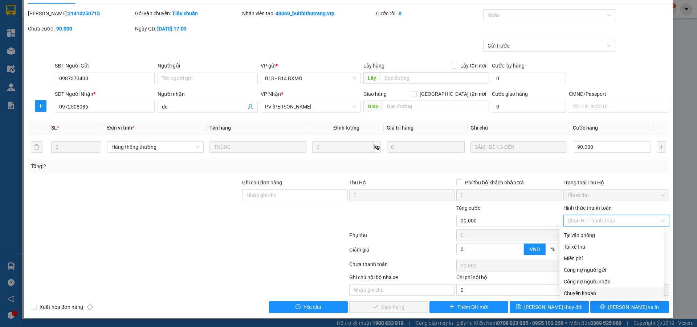
click at [587, 291] on div "Chuyển khoản" at bounding box center [612, 293] width 96 height 8
type input "0"
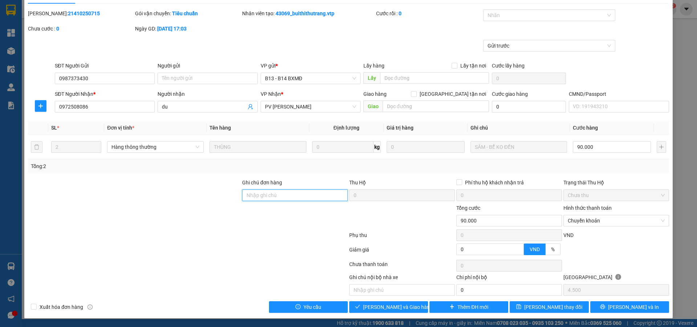
click at [300, 200] on input "Ghi chú đơn hàng" at bounding box center [295, 196] width 106 height 12
paste input "đã ck 6839 810k ngày 15/10 lúc 10h53p"
type input "đã ck 6839 810k ngày 15/10 lúc 10h53p"
click at [412, 309] on button "[PERSON_NAME] và Giao hàng" at bounding box center [388, 307] width 79 height 12
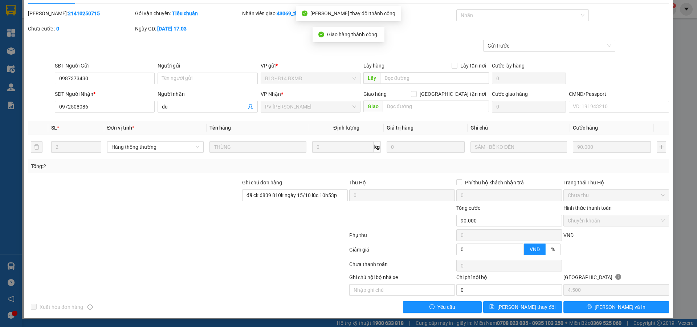
scroll to position [0, 0]
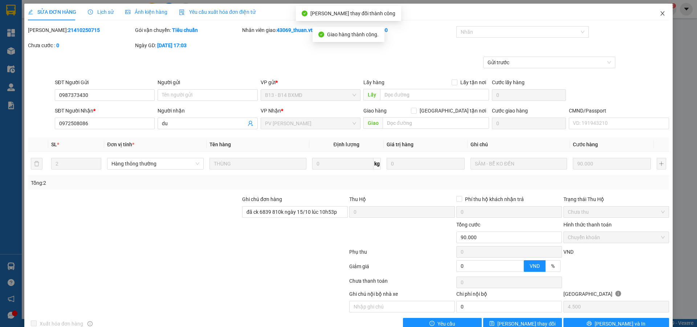
click at [660, 13] on icon "close" at bounding box center [663, 14] width 6 height 6
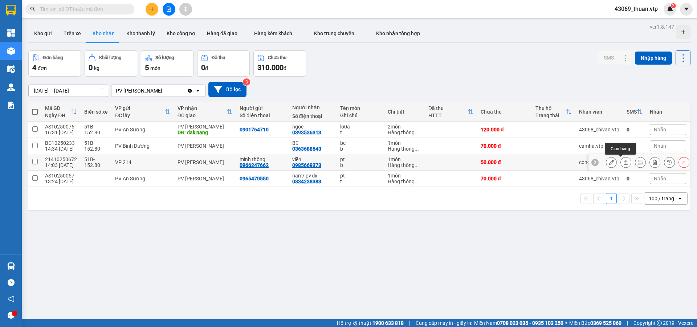
click at [623, 164] on icon at bounding box center [625, 162] width 5 height 5
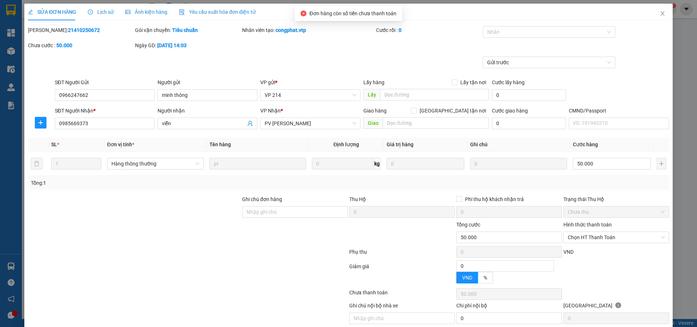
type input "0966247662"
type input "minh thông"
type input "0985669373"
type input "viễn"
type input "0"
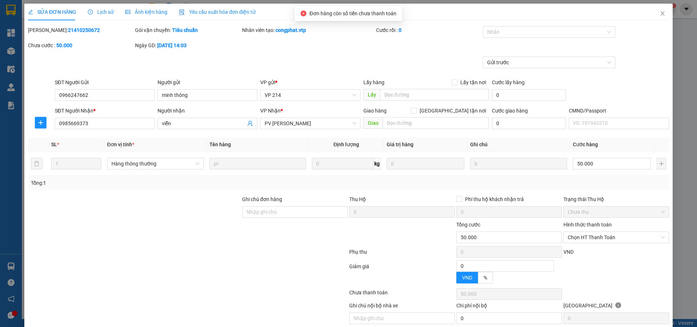
type input "50.000"
type input "2.500"
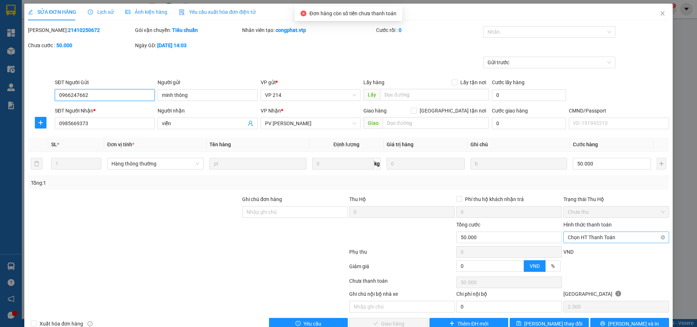
click at [597, 239] on span "Chọn HT Thanh Toán" at bounding box center [616, 237] width 97 height 11
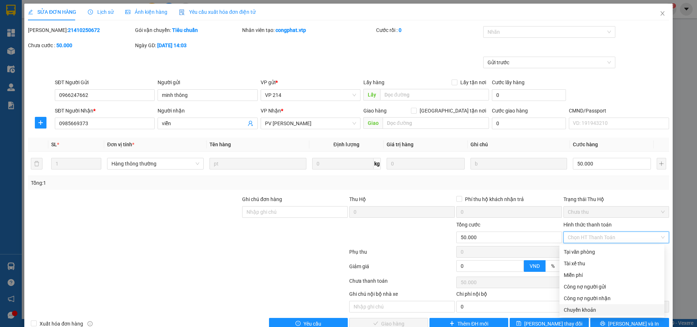
click at [594, 309] on div "Chuyển khoản" at bounding box center [612, 310] width 96 height 8
type input "0"
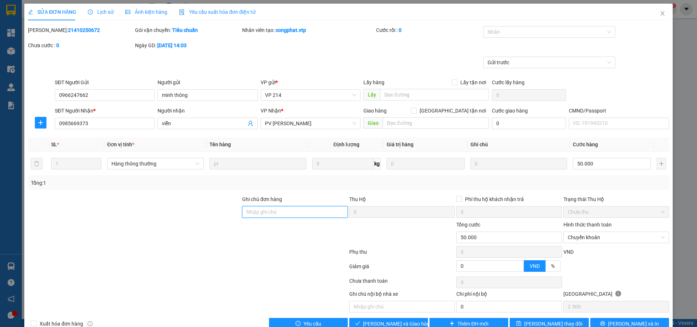
click at [312, 210] on input "Ghi chú đơn hàng" at bounding box center [295, 212] width 106 height 12
paste input "đã ck 6839 810k ngày 15/10 lúc 10h53p"
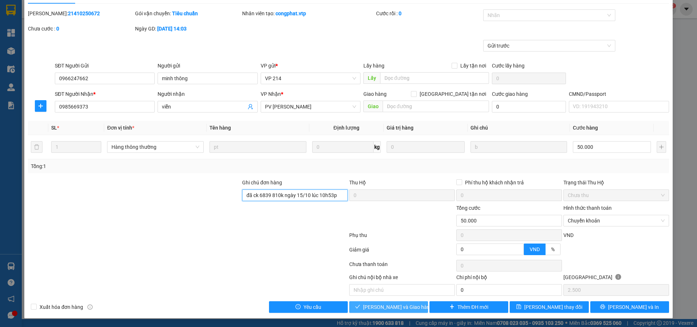
type input "đã ck 6839 810k ngày 15/10 lúc 10h53p"
click at [399, 307] on span "[PERSON_NAME] và Giao hàng" at bounding box center [398, 307] width 70 height 8
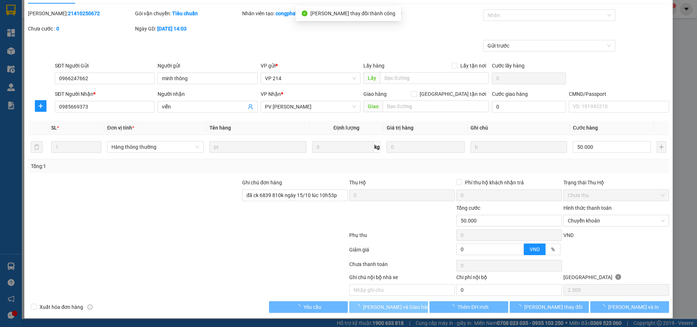
scroll to position [0, 0]
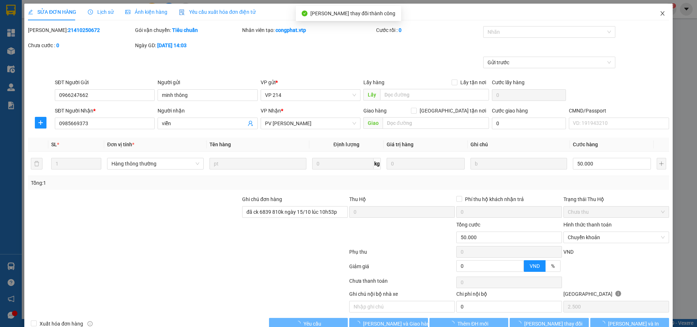
click at [660, 14] on icon "close" at bounding box center [662, 13] width 4 height 4
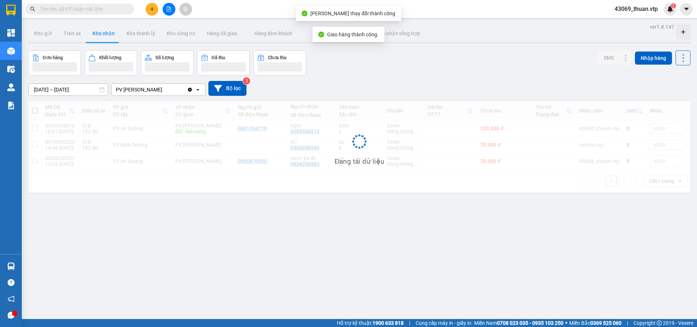
scroll to position [33, 0]
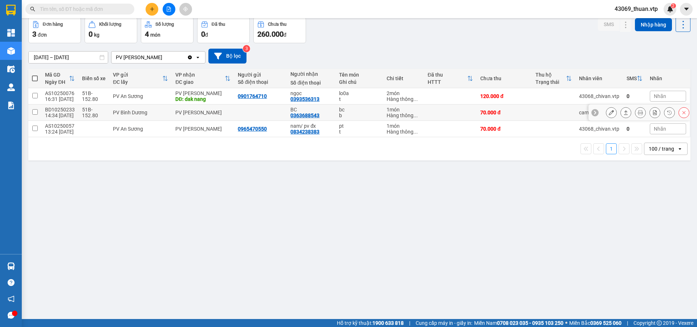
click at [609, 113] on button at bounding box center [611, 112] width 10 height 13
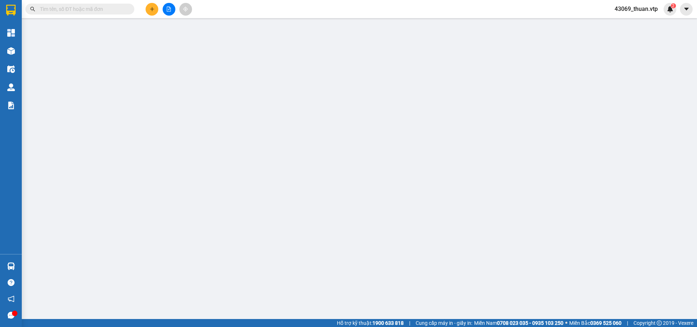
type input "0363688543"
type input "BC"
type input "0"
type input "70.000"
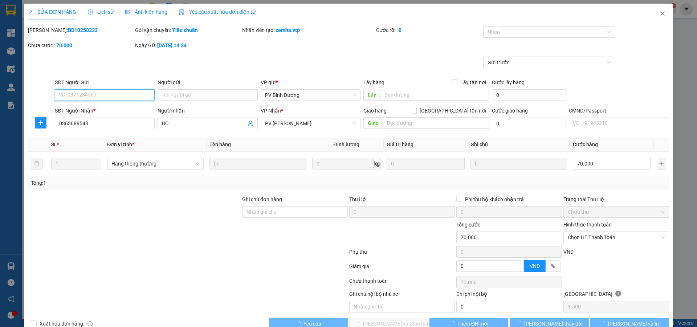
type input "3.500"
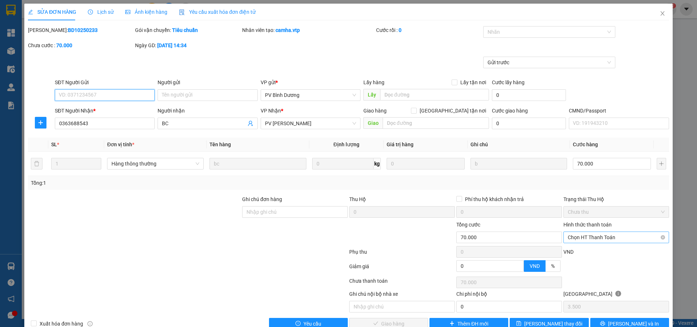
click at [578, 234] on span "Chọn HT Thanh Toán" at bounding box center [616, 237] width 97 height 11
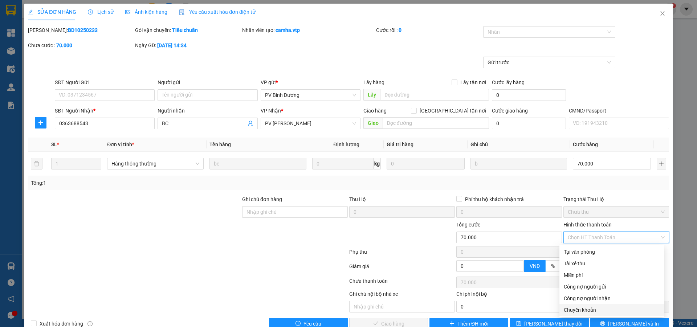
click at [601, 309] on div "Chuyển khoản" at bounding box center [612, 310] width 96 height 8
type input "0"
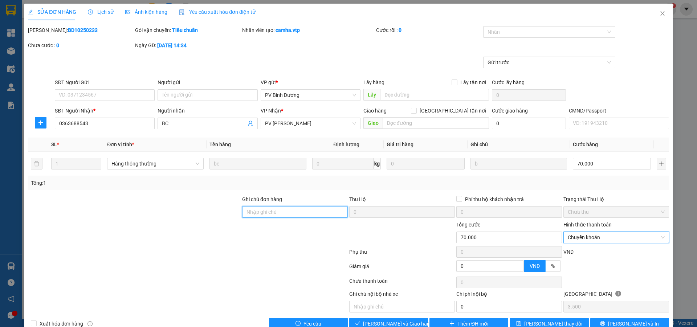
click at [338, 212] on input "Ghi chú đơn hàng" at bounding box center [295, 212] width 106 height 12
paste input "đã ck 6839 810k ngày 15/10 lúc 10h53p"
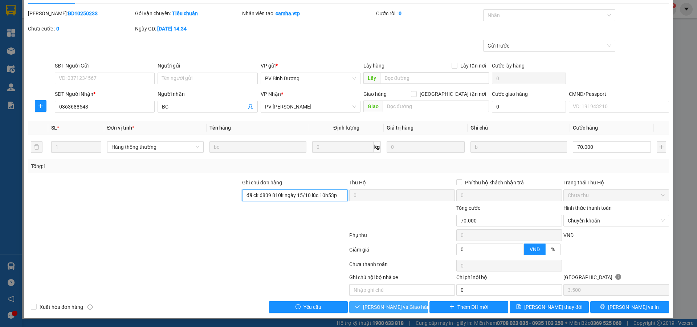
type input "đã ck 6839 810k ngày 15/10 lúc 10h53p"
click at [414, 304] on button "[PERSON_NAME] và Giao hàng" at bounding box center [388, 307] width 79 height 12
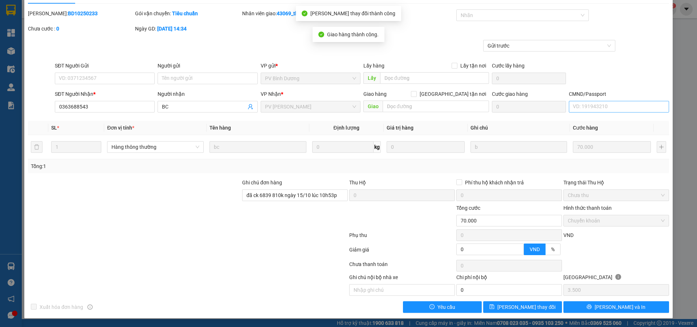
scroll to position [0, 0]
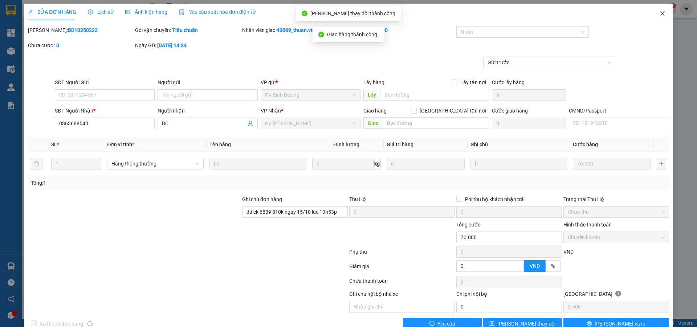
click at [660, 13] on icon "close" at bounding box center [662, 13] width 4 height 4
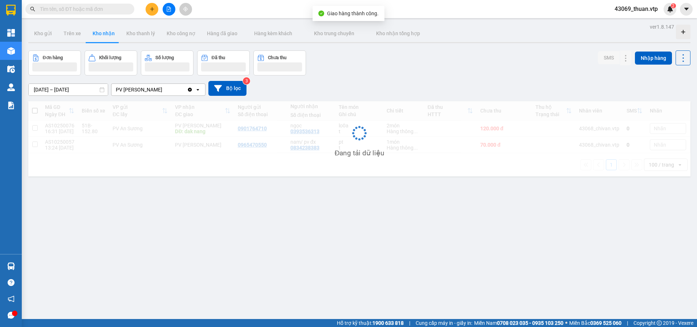
scroll to position [33, 0]
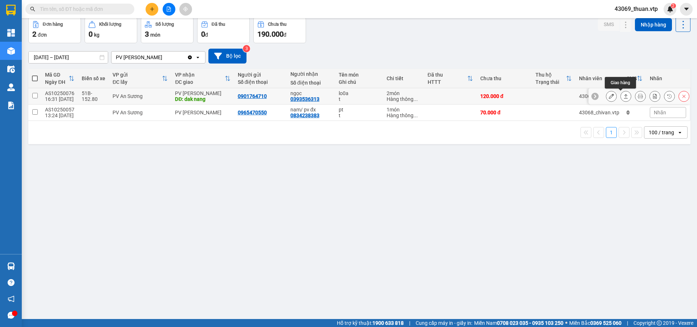
click at [623, 95] on icon at bounding box center [625, 96] width 5 height 5
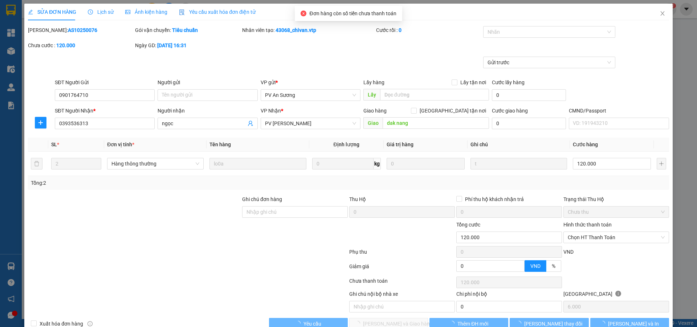
type input "0901764710"
type input "0393536313"
type input "ngọc"
type input "dak nang"
type input "0"
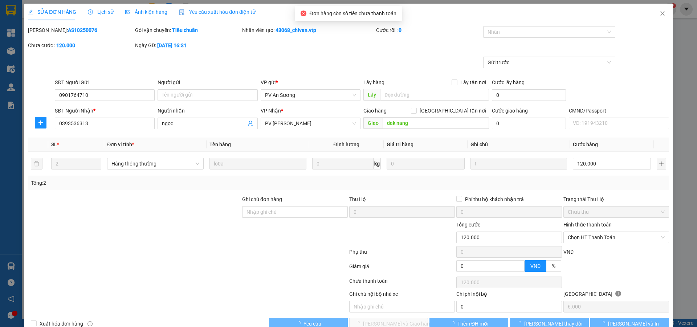
type input "120.000"
type input "6.000"
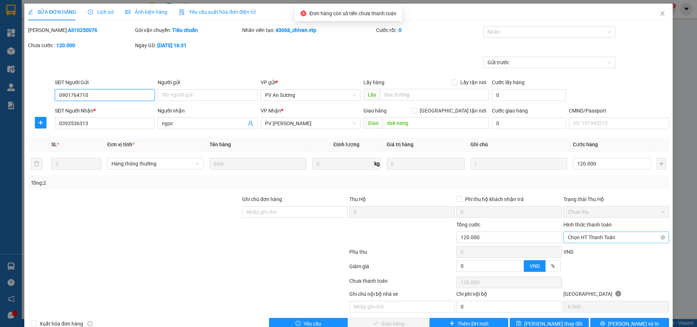
click at [595, 241] on span "Chọn HT Thanh Toán" at bounding box center [616, 237] width 97 height 11
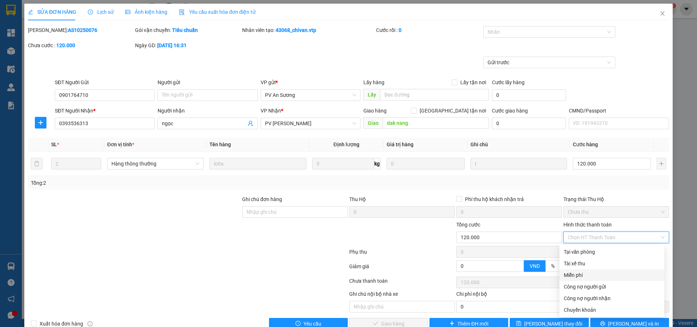
scroll to position [17, 0]
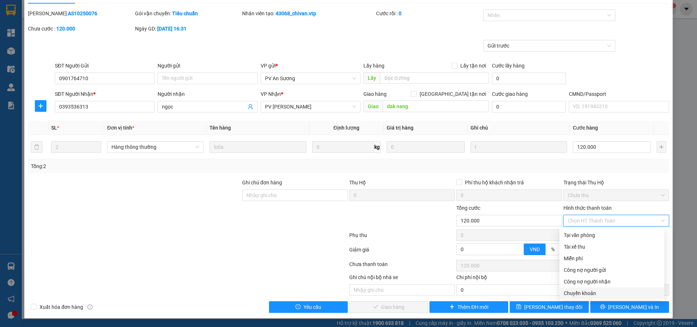
click at [580, 291] on div "Chuyển khoản" at bounding box center [612, 293] width 96 height 8
type input "0"
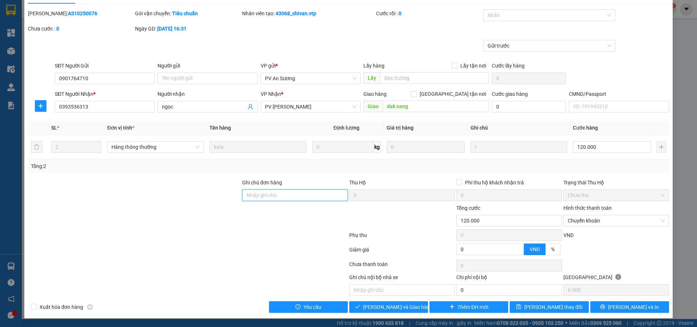
click at [270, 194] on input "Ghi chú đơn hàng" at bounding box center [295, 196] width 106 height 12
paste input "đã ck 6839 810k ngày 15/10 lúc 10h53p"
type input "đã ck 6839 810k ngày 15/10 lúc 10h53p"
click at [395, 303] on button "[PERSON_NAME] và Giao hàng" at bounding box center [388, 307] width 79 height 12
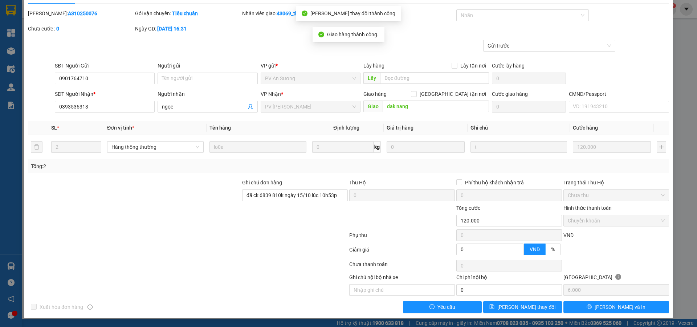
scroll to position [0, 0]
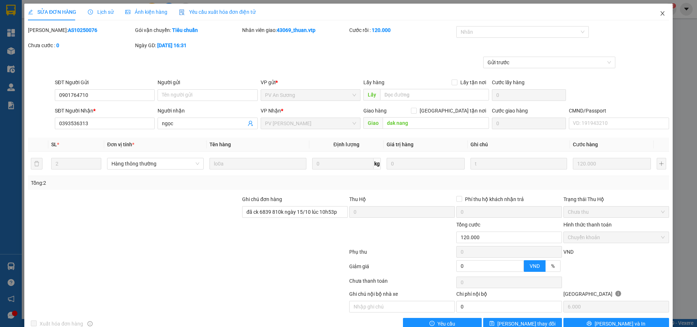
click at [660, 16] on icon "close" at bounding box center [663, 14] width 6 height 6
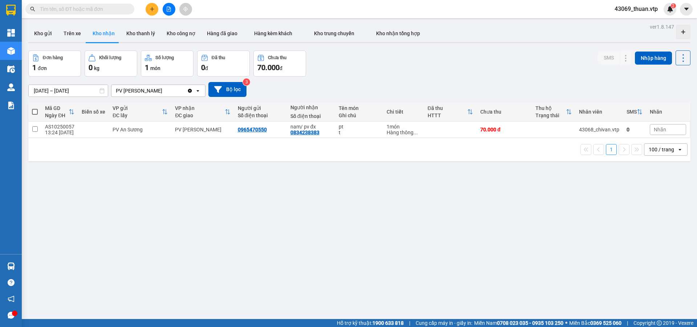
click at [137, 224] on div "ver 1.8.147 Kho gửi Trên xe Kho nhận Kho thanh lý Kho công nợ Hàng đã giao Hàng…" at bounding box center [359, 185] width 668 height 327
click at [64, 93] on input "[DATE] – [DATE]" at bounding box center [68, 91] width 79 height 12
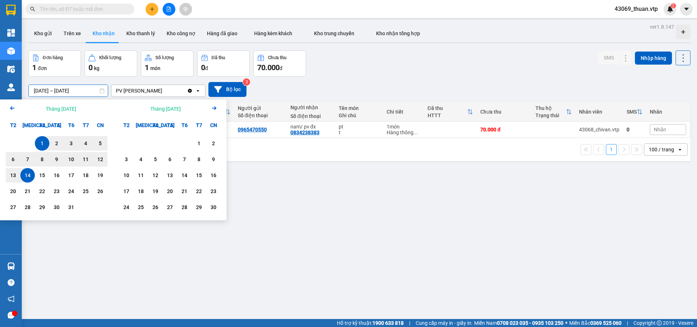
click at [14, 108] on icon "Previous month." at bounding box center [12, 108] width 4 height 4
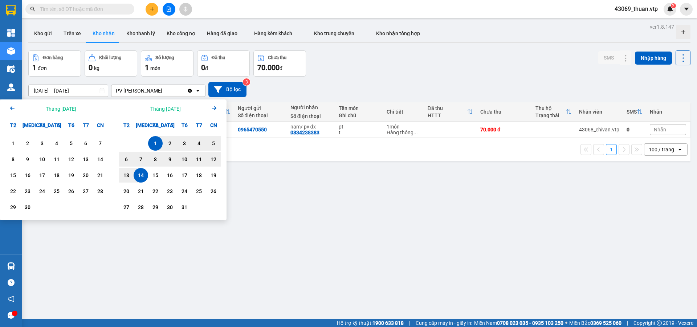
click at [14, 108] on icon "Previous month." at bounding box center [12, 108] width 4 height 4
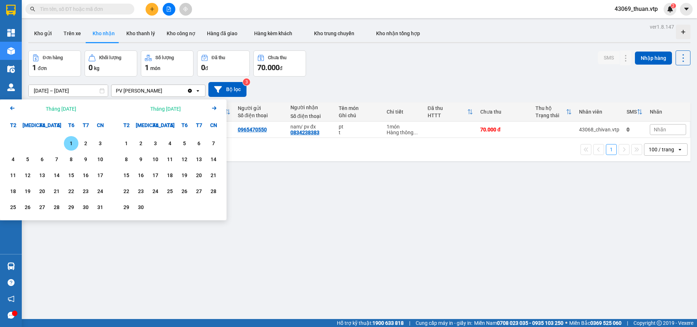
click at [71, 144] on div "1" at bounding box center [71, 143] width 10 height 9
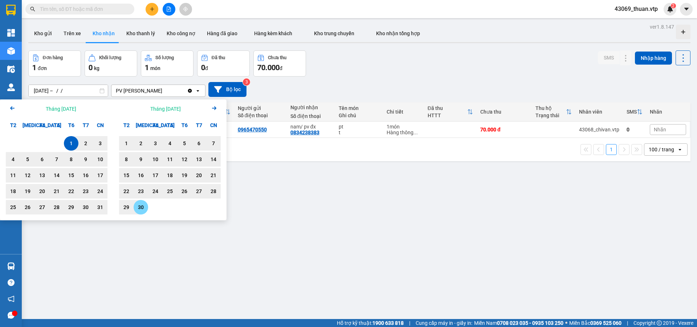
click at [142, 210] on div "30" at bounding box center [141, 207] width 10 height 9
type input "[DATE] – [DATE]"
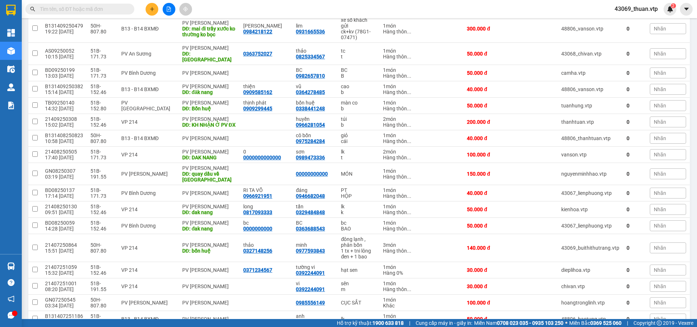
scroll to position [521, 0]
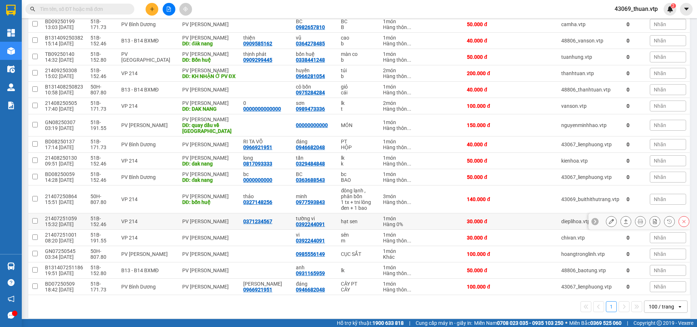
click at [36, 218] on input "checkbox" at bounding box center [34, 220] width 5 height 5
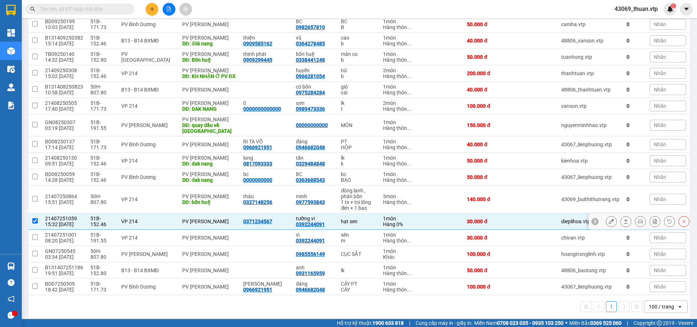
click at [34, 218] on input "checkbox" at bounding box center [34, 220] width 5 height 5
checkbox input "false"
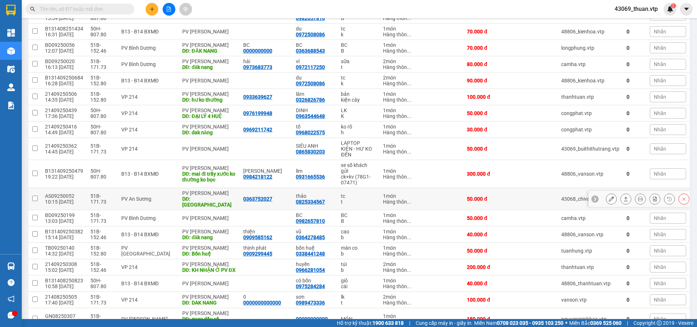
scroll to position [218, 0]
